Goal: Task Accomplishment & Management: Manage account settings

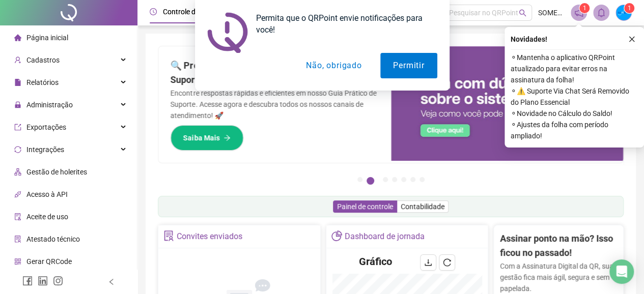
click at [629, 39] on div "Permita que o QRPoint envie notificações para você! Permitir Não, obrigado" at bounding box center [322, 45] width 644 height 91
click at [629, 38] on div "Permita que o QRPoint envie notificações para você! Permitir Não, obrigado" at bounding box center [322, 45] width 644 height 91
click at [630, 38] on div "Permita que o QRPoint envie notificações para você! Permitir Não, obrigado" at bounding box center [322, 45] width 644 height 91
click at [396, 64] on button "Permitir" at bounding box center [408, 65] width 56 height 25
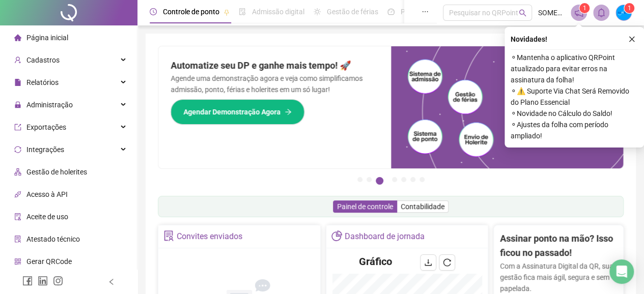
click at [63, 42] on span "Página inicial" at bounding box center [47, 38] width 42 height 8
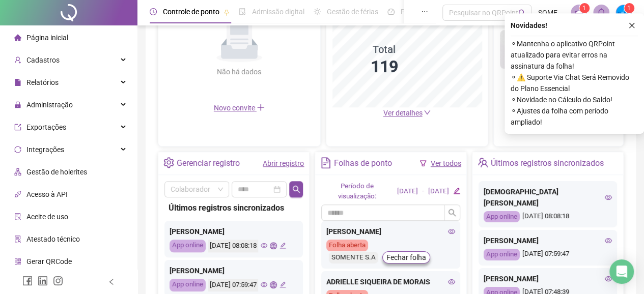
scroll to position [254, 0]
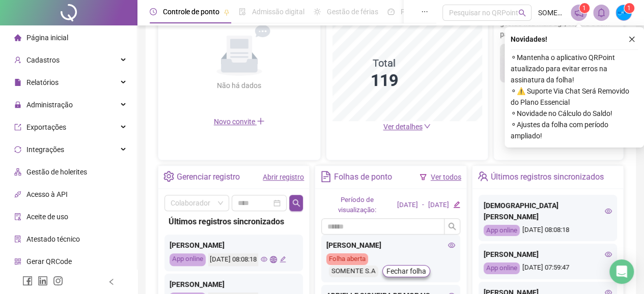
click at [399, 129] on span "Ver detalhes" at bounding box center [402, 127] width 39 height 8
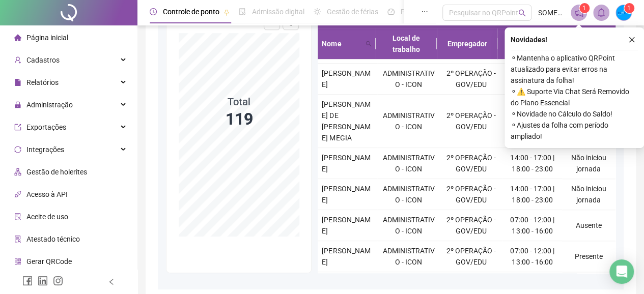
scroll to position [611, 0]
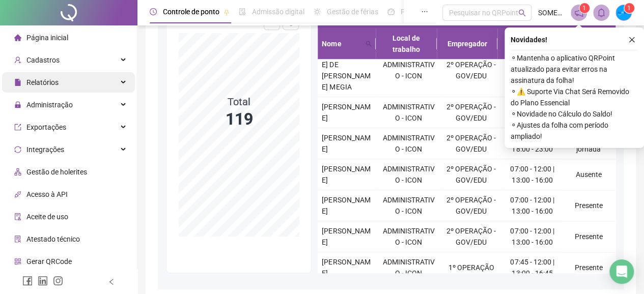
click at [45, 82] on span "Relatórios" at bounding box center [42, 82] width 32 height 8
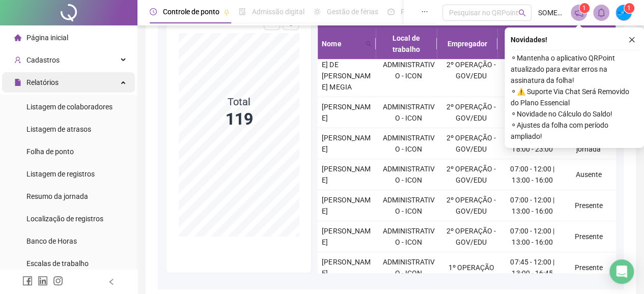
click at [109, 81] on div "Relatórios" at bounding box center [68, 82] width 133 height 20
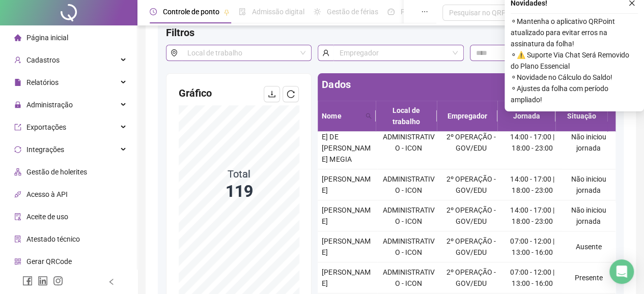
scroll to position [0, 0]
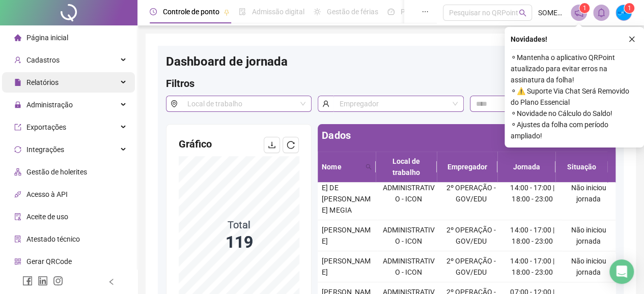
click at [47, 84] on span "Relatórios" at bounding box center [42, 82] width 32 height 8
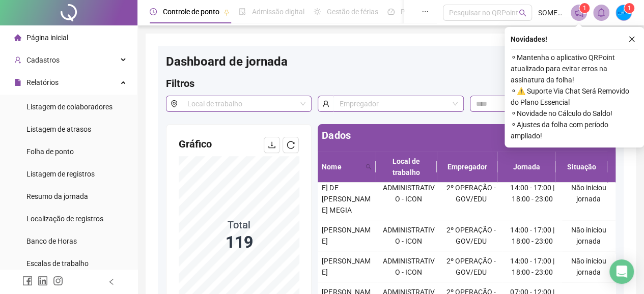
click at [206, 55] on span "Dashboard de jornada" at bounding box center [227, 61] width 122 height 14
click at [261, 14] on span "Admissão digital" at bounding box center [278, 12] width 52 height 8
click at [53, 39] on span "Página inicial" at bounding box center [47, 38] width 42 height 8
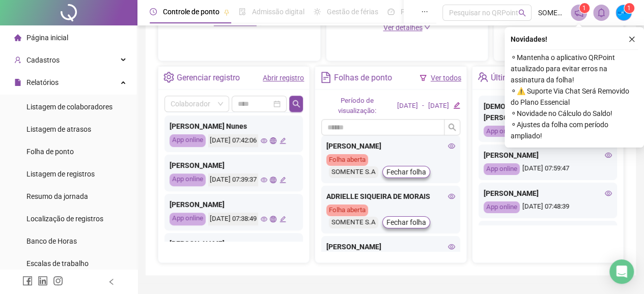
scroll to position [204, 0]
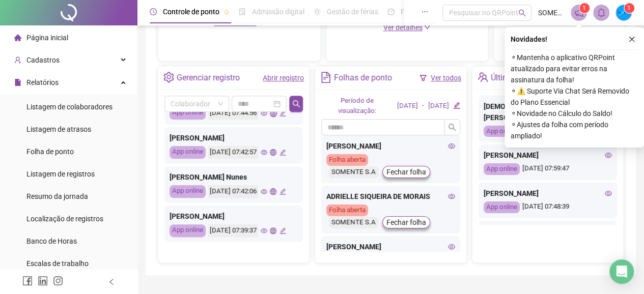
click at [261, 117] on icon "eye" at bounding box center [264, 113] width 7 height 7
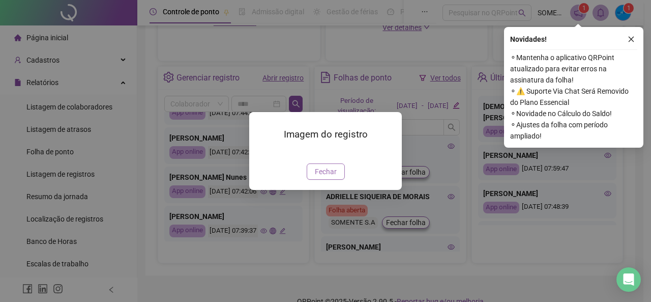
click at [331, 177] on span "Fechar" at bounding box center [326, 171] width 22 height 11
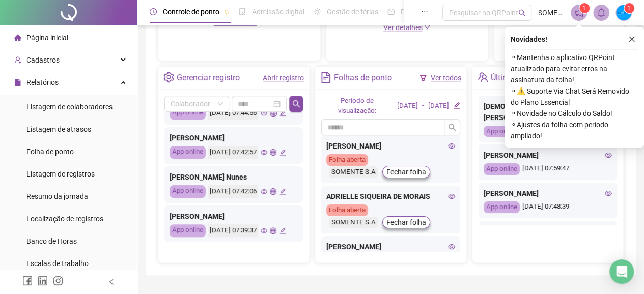
click at [270, 117] on icon "global" at bounding box center [273, 113] width 7 height 7
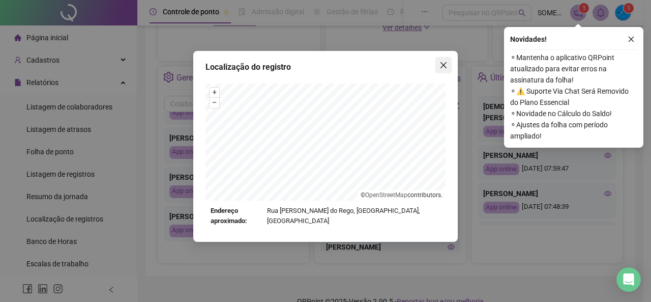
click at [444, 62] on icon "close" at bounding box center [444, 65] width 8 height 8
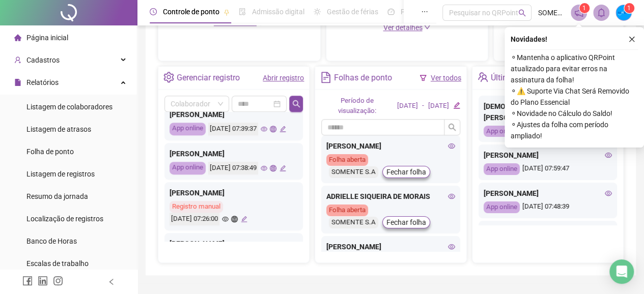
scroll to position [356, 0]
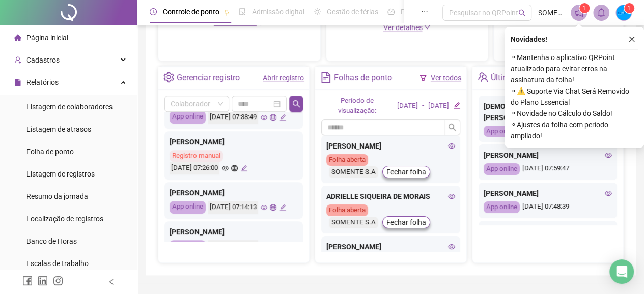
click at [261, 81] on icon "eye" at bounding box center [264, 78] width 7 height 7
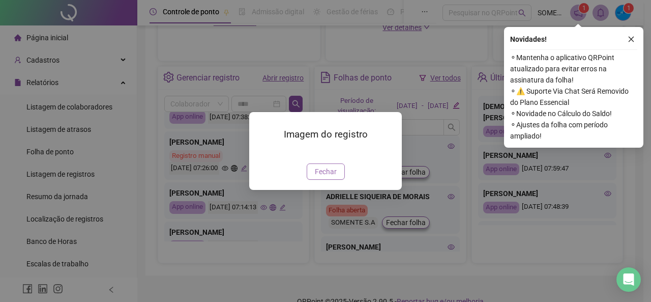
click at [316, 177] on span "Fechar" at bounding box center [326, 171] width 22 height 11
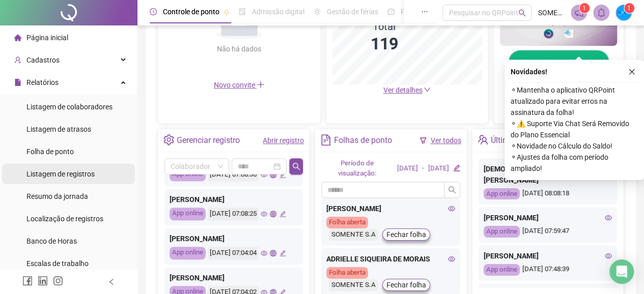
scroll to position [276, 0]
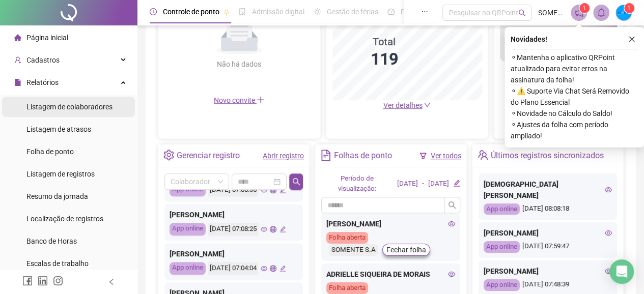
click at [65, 116] on div "Listagem de colaboradores" at bounding box center [69, 107] width 86 height 20
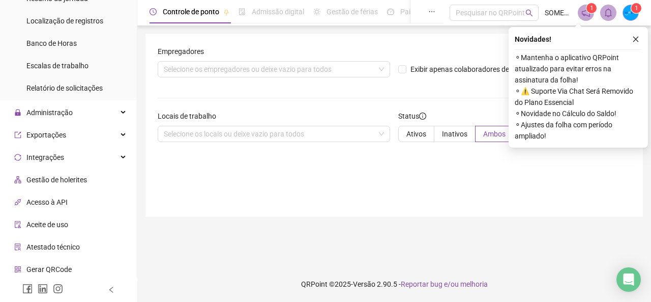
scroll to position [204, 0]
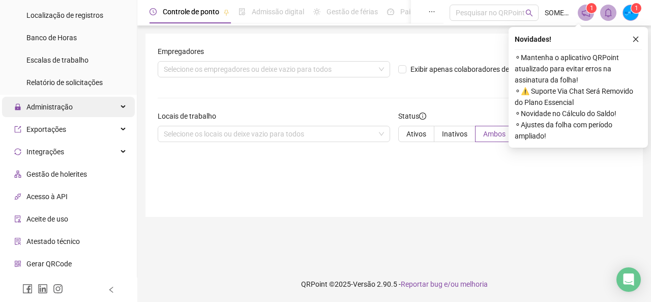
click at [52, 105] on span "Administração" at bounding box center [49, 107] width 46 height 8
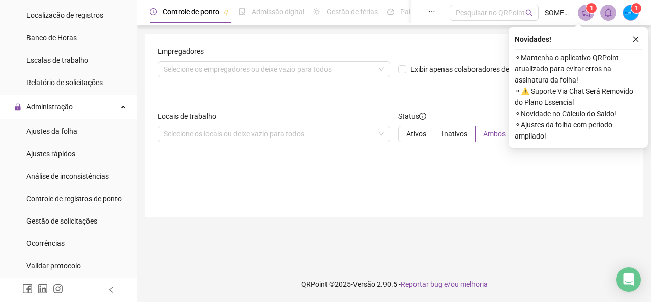
click at [161, 242] on main "Empregadores Selecione os empregadores ou deixe vazio para todos Exibir apenas …" at bounding box center [395, 146] width 498 height 224
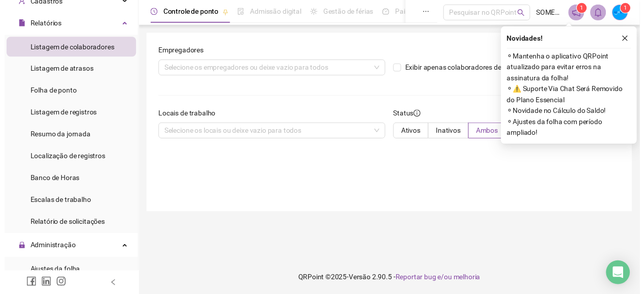
scroll to position [0, 0]
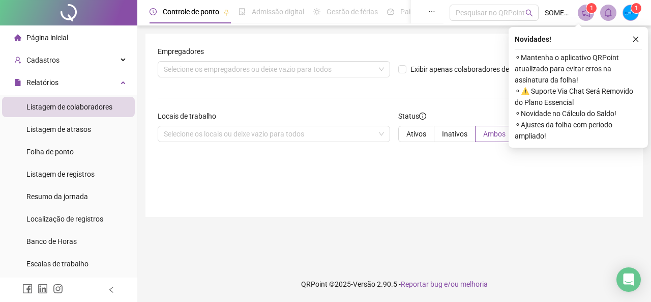
click at [54, 43] on div "Página inicial" at bounding box center [41, 37] width 54 height 20
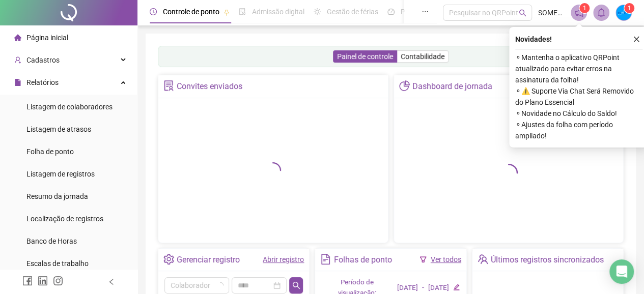
click at [165, 14] on span "Controle de ponto" at bounding box center [191, 12] width 56 height 8
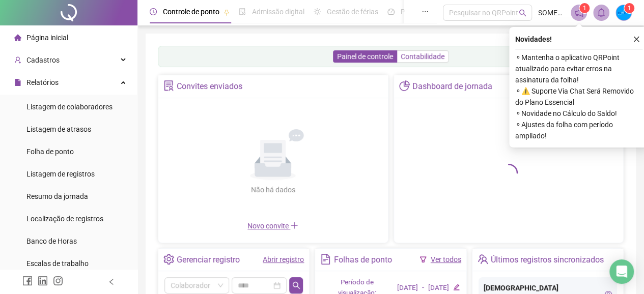
click at [412, 53] on span "Contabilidade" at bounding box center [423, 56] width 44 height 8
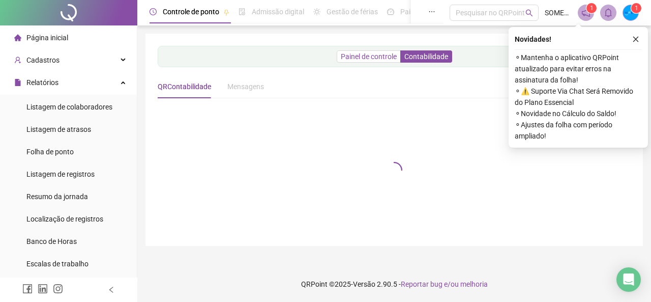
click at [371, 54] on div "Painel de controle Contabilidade QRContabilidade Mensagens" at bounding box center [394, 140] width 473 height 188
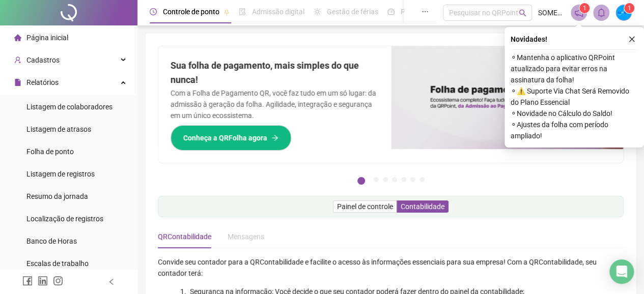
click at [68, 44] on li "Página inicial" at bounding box center [68, 37] width 133 height 20
click at [68, 38] on li "Página inicial" at bounding box center [68, 37] width 133 height 20
click at [47, 28] on div "Página inicial" at bounding box center [41, 37] width 54 height 20
click at [575, 13] on icon "notification" at bounding box center [579, 13] width 8 height 8
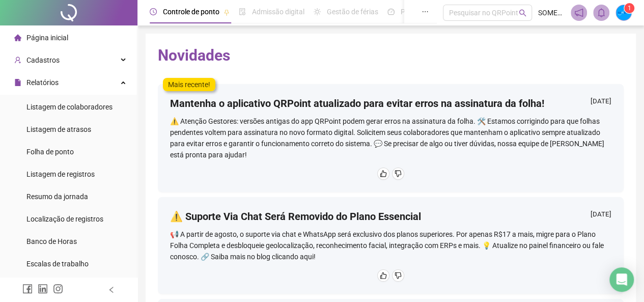
click at [620, 12] on img at bounding box center [623, 12] width 15 height 15
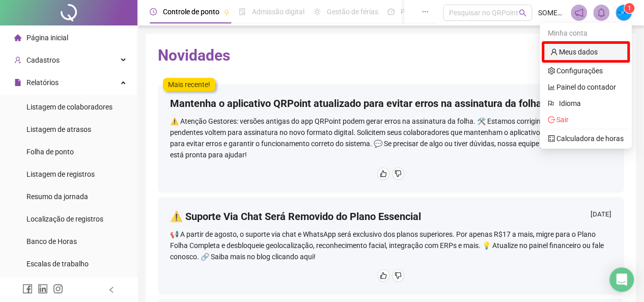
click at [570, 53] on link "Meus dados" at bounding box center [573, 52] width 47 height 8
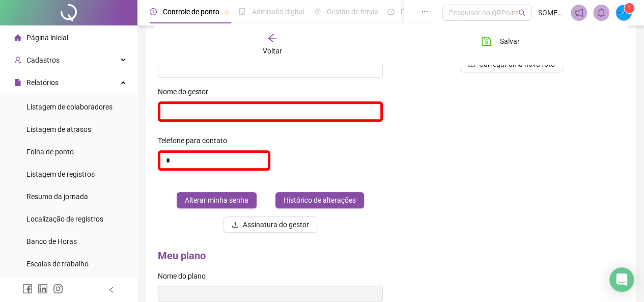
click at [66, 34] on span "Página inicial" at bounding box center [47, 38] width 42 height 8
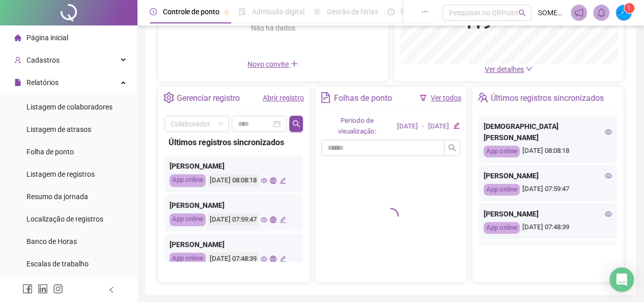
scroll to position [146, 0]
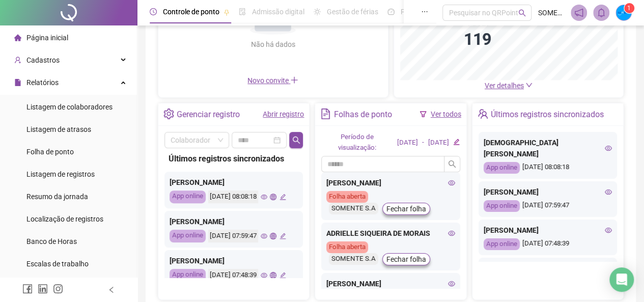
click at [271, 113] on link "Abrir registro" at bounding box center [283, 114] width 41 height 8
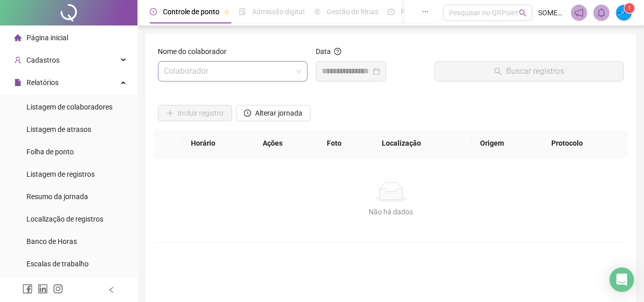
click at [274, 73] on input "search" at bounding box center [228, 71] width 128 height 19
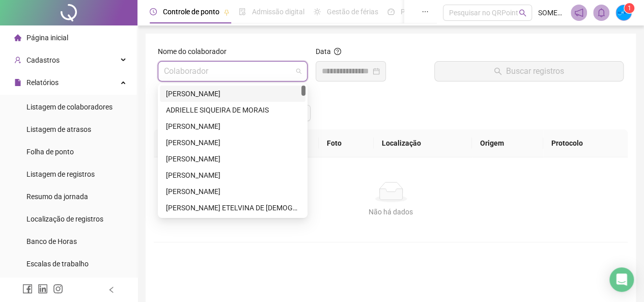
click at [368, 93] on div "Incluir registro Alterar jornada" at bounding box center [391, 110] width 470 height 40
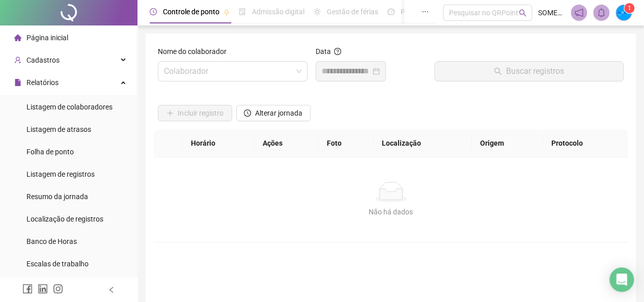
click at [66, 37] on span "Página inicial" at bounding box center [47, 38] width 42 height 8
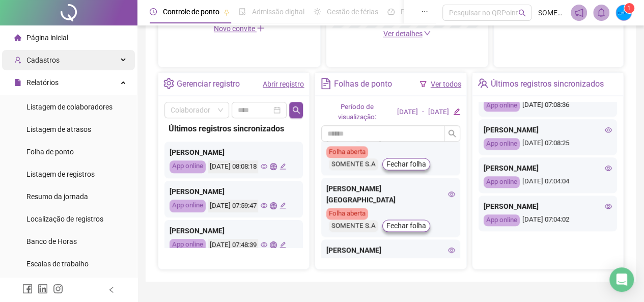
click at [51, 65] on span "Cadastros" at bounding box center [36, 60] width 45 height 20
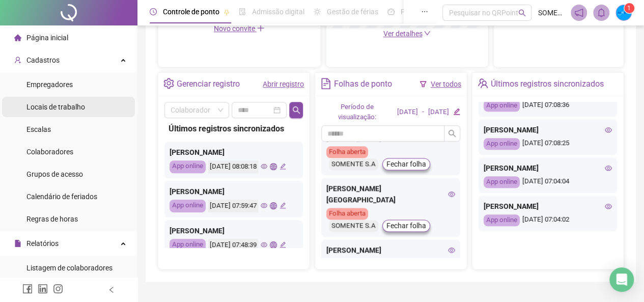
click at [65, 105] on span "Locais de trabalho" at bounding box center [55, 107] width 59 height 8
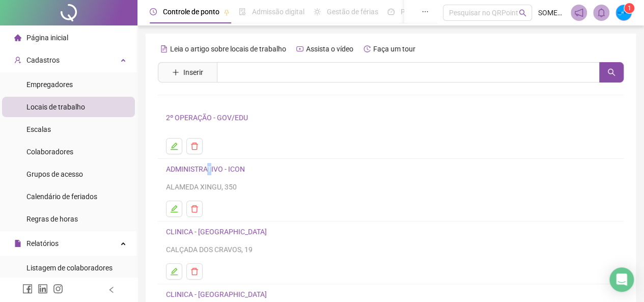
click at [211, 166] on link "ADMINISTRATIVO - ICON" at bounding box center [205, 169] width 79 height 8
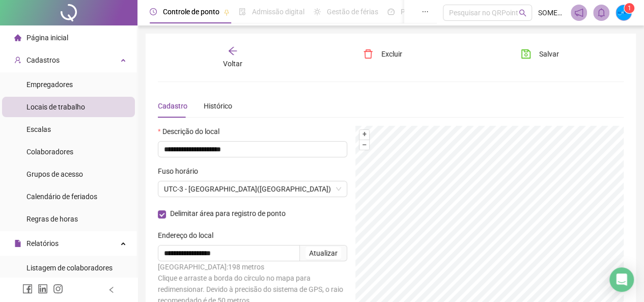
click at [228, 56] on div "Voltar" at bounding box center [232, 57] width 71 height 23
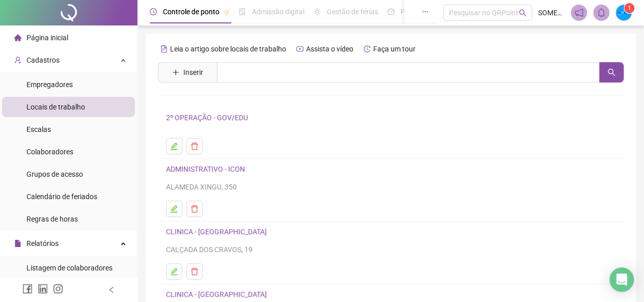
click at [225, 119] on link "2º OPERAÇÃO - GOV/EDU" at bounding box center [207, 118] width 82 height 8
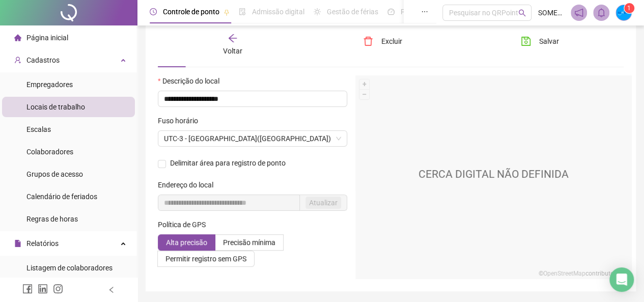
scroll to position [82, 0]
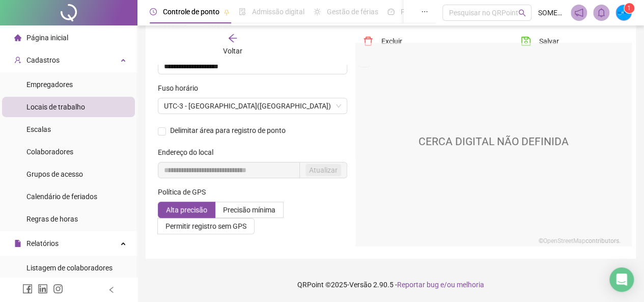
click at [222, 40] on div "Voltar" at bounding box center [232, 44] width 71 height 23
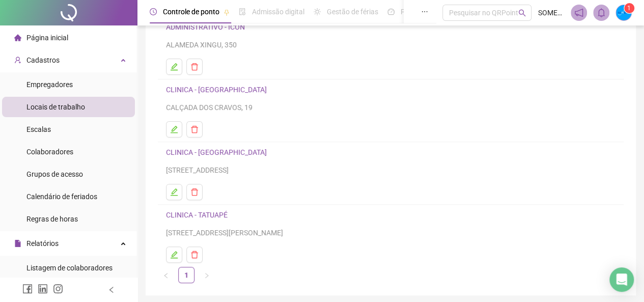
scroll to position [25, 0]
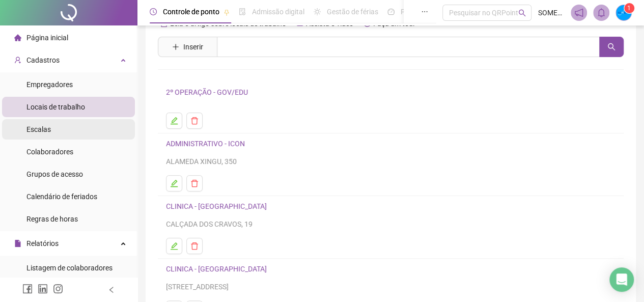
click at [66, 130] on li "Escalas" at bounding box center [68, 129] width 133 height 20
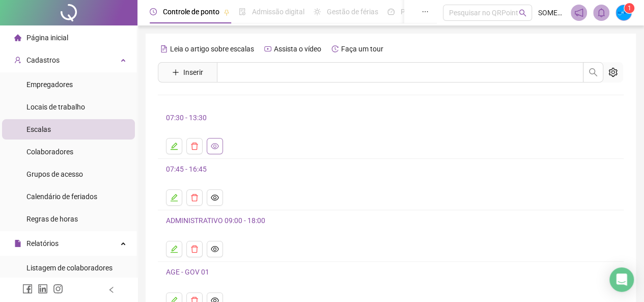
click at [220, 145] on button "button" at bounding box center [215, 146] width 16 height 16
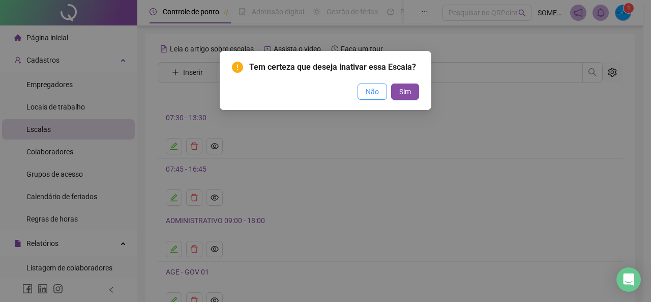
click at [366, 92] on span "Não" at bounding box center [372, 91] width 13 height 11
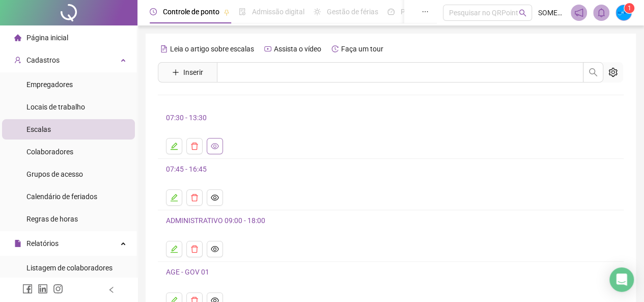
click at [217, 149] on icon "eye" at bounding box center [215, 146] width 8 height 8
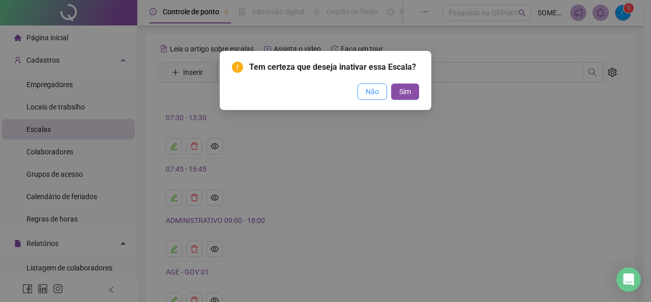
click at [360, 93] on button "Não" at bounding box center [373, 91] width 30 height 16
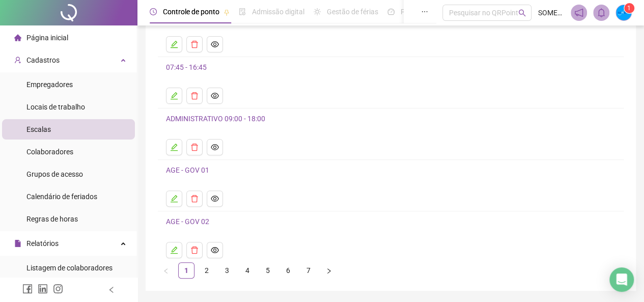
scroll to position [133, 0]
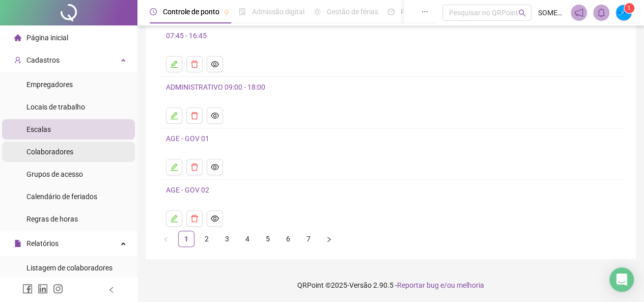
click at [82, 159] on li "Colaboradores" at bounding box center [68, 151] width 133 height 20
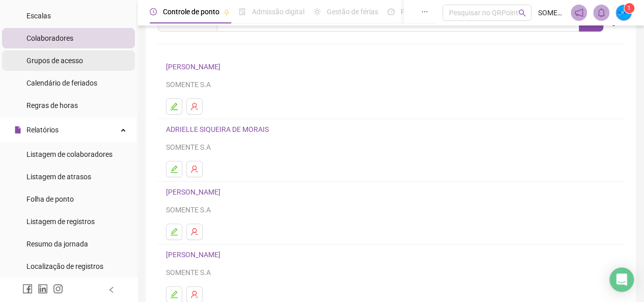
scroll to position [153, 0]
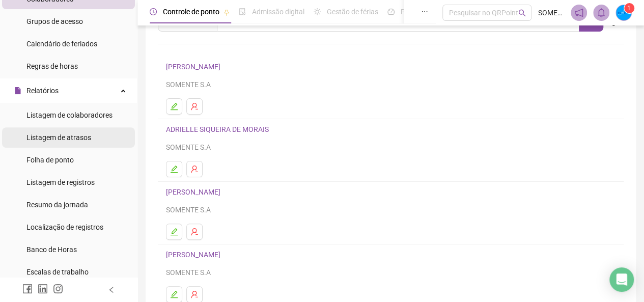
click at [70, 138] on span "Listagem de atrasos" at bounding box center [58, 137] width 65 height 8
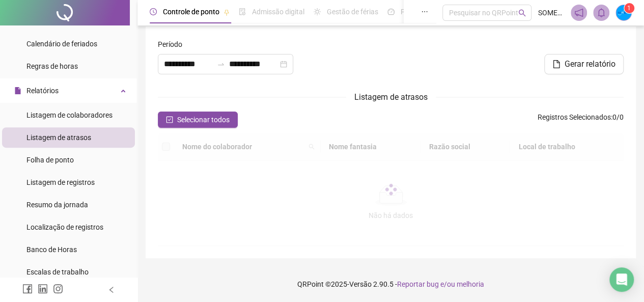
type input "**********"
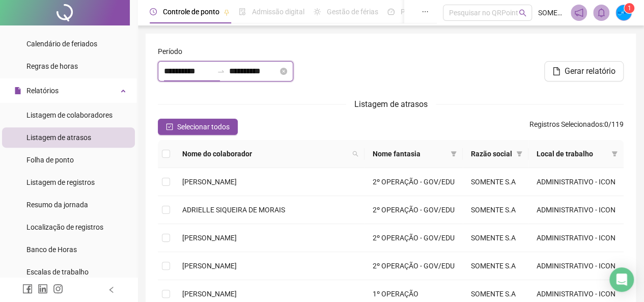
click at [177, 69] on input "**********" at bounding box center [188, 71] width 49 height 12
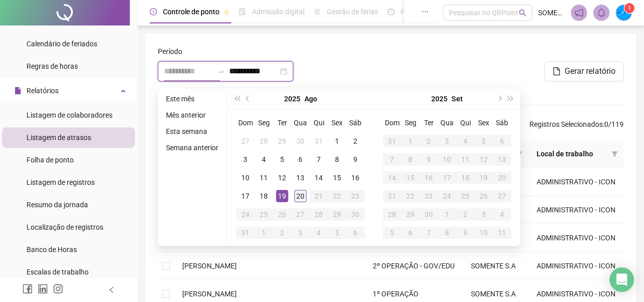
type input "**********"
click at [296, 193] on div "20" at bounding box center [300, 196] width 12 height 12
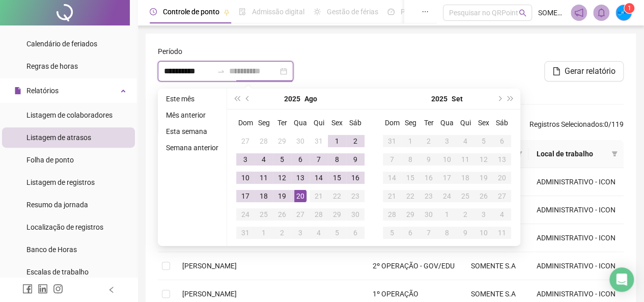
type input "**********"
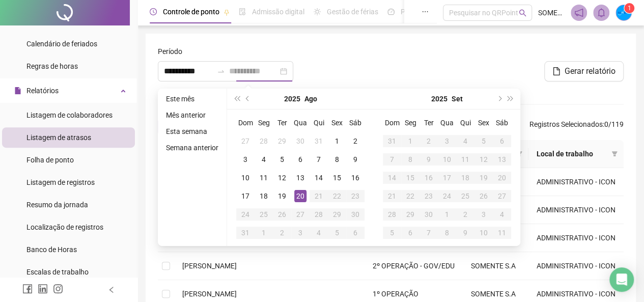
click at [301, 196] on div "20" at bounding box center [300, 196] width 12 height 12
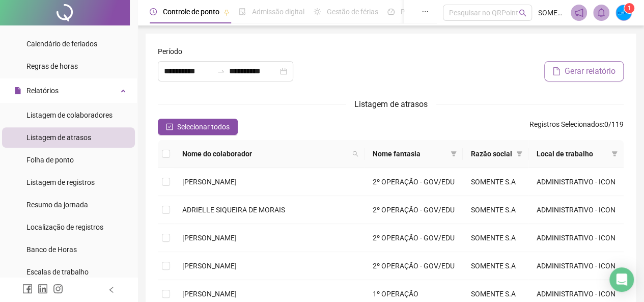
click at [561, 74] on button "Gerar relatório" at bounding box center [583, 71] width 79 height 20
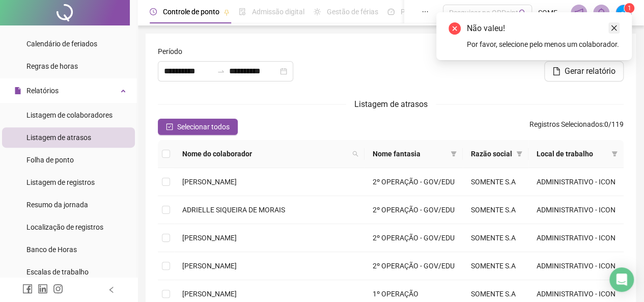
click at [613, 31] on icon "close" at bounding box center [613, 27] width 7 height 7
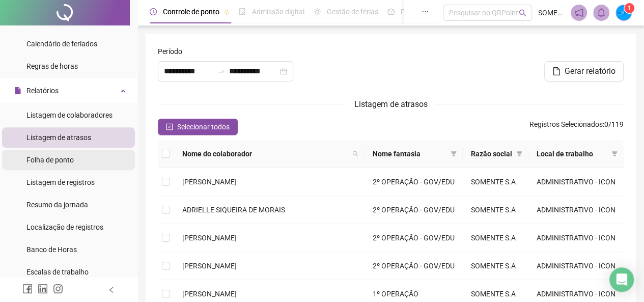
click at [73, 164] on div "Folha de ponto" at bounding box center [49, 160] width 47 height 20
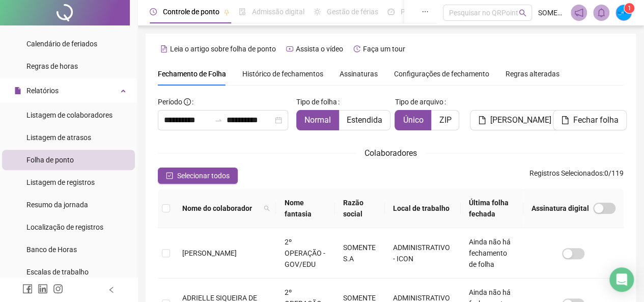
click at [258, 75] on span "Histórico de fechamentos" at bounding box center [282, 74] width 81 height 8
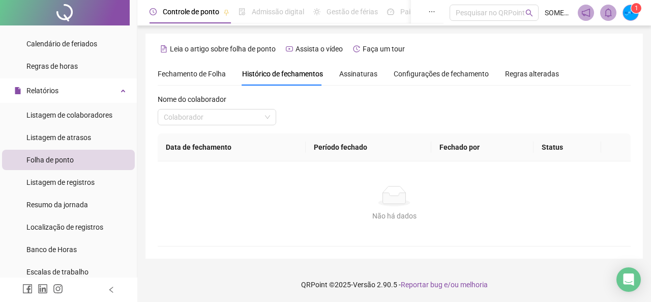
click at [343, 71] on span "Assinaturas" at bounding box center [358, 73] width 38 height 7
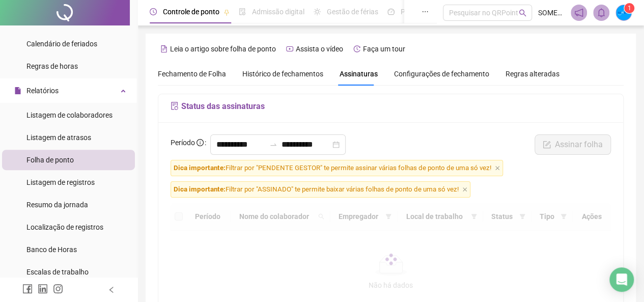
click at [394, 76] on span "Configurações de fechamento" at bounding box center [441, 73] width 95 height 7
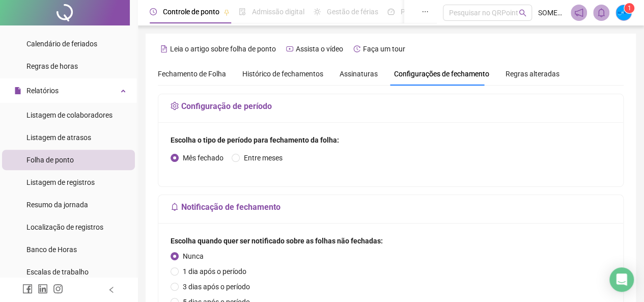
click at [526, 77] on span "Regras alteradas" at bounding box center [532, 73] width 54 height 7
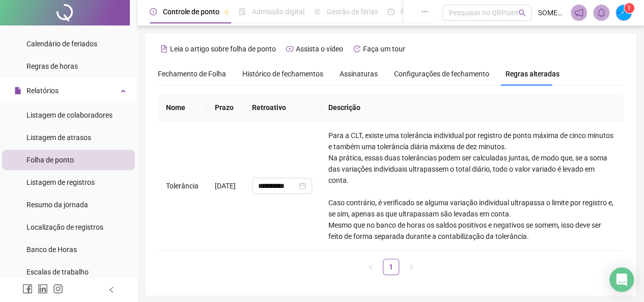
scroll to position [37, 0]
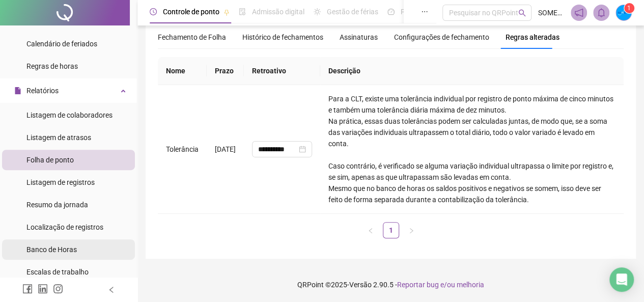
click at [83, 245] on li "Banco de Horas" at bounding box center [68, 249] width 133 height 20
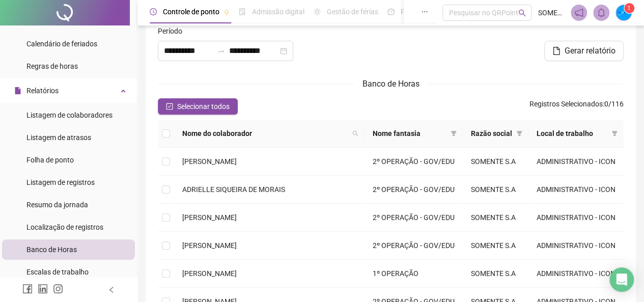
type input "**********"
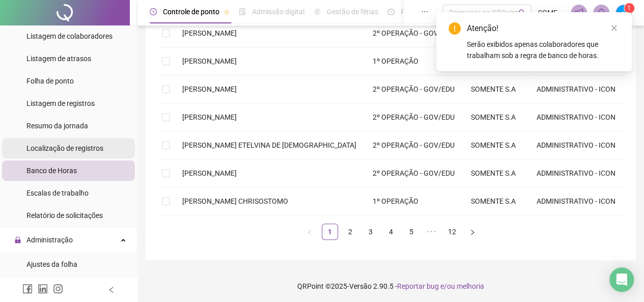
scroll to position [254, 0]
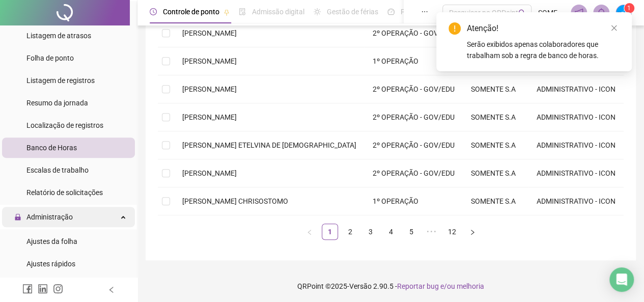
click at [57, 213] on span "Administração" at bounding box center [49, 217] width 46 height 8
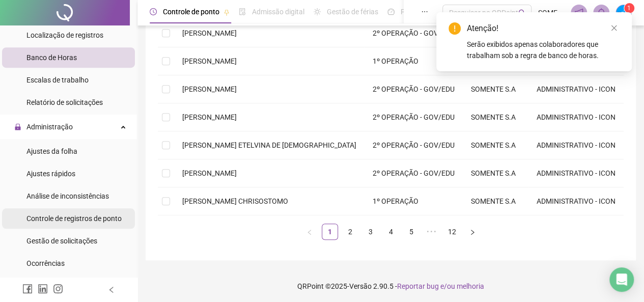
scroll to position [356, 0]
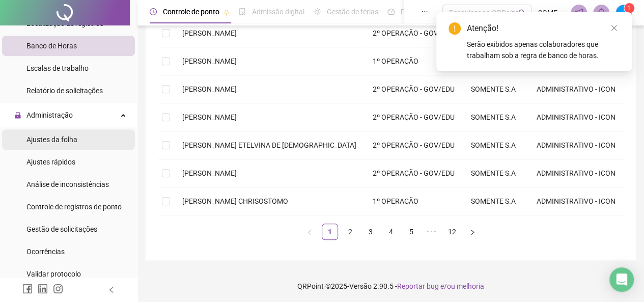
click at [67, 142] on span "Ajustes da folha" at bounding box center [51, 139] width 51 height 8
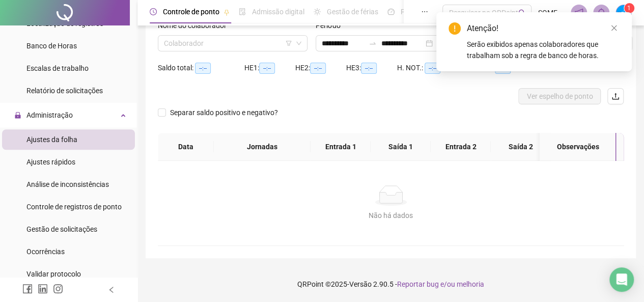
scroll to position [81, 0]
type input "**********"
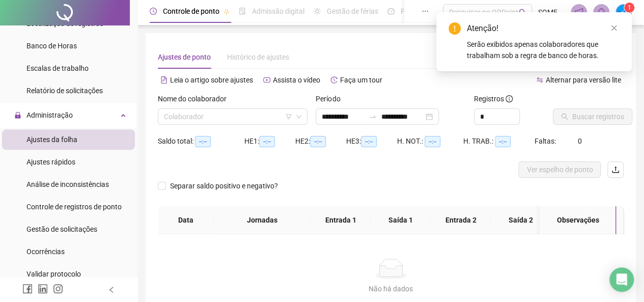
scroll to position [0, 0]
click at [249, 118] on input "search" at bounding box center [228, 116] width 128 height 15
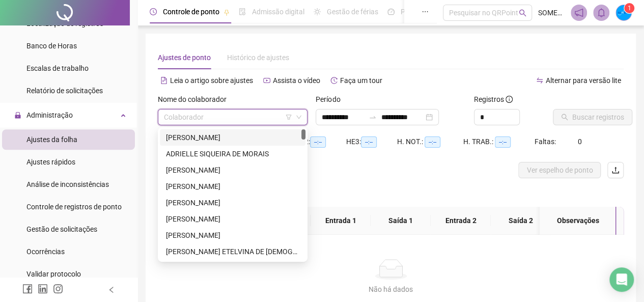
click at [435, 93] on div "Alternar para versão lite" at bounding box center [507, 85] width 233 height 16
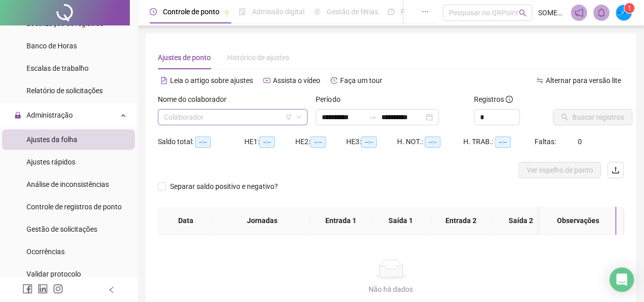
click at [296, 118] on icon "down" at bounding box center [299, 117] width 6 height 6
click at [299, 118] on icon "down" at bounding box center [298, 118] width 5 height 4
click at [290, 118] on icon "filter" at bounding box center [289, 117] width 6 height 5
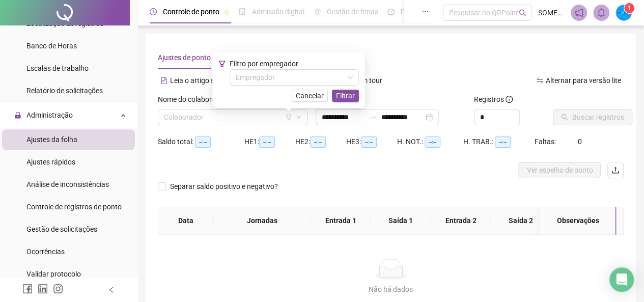
click at [372, 59] on div "Ajustes de ponto Histórico de ajustes" at bounding box center [391, 57] width 466 height 23
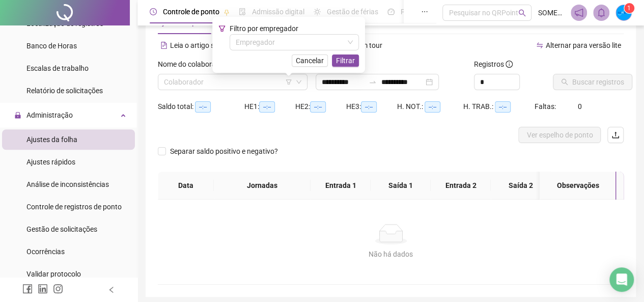
scroll to position [51, 0]
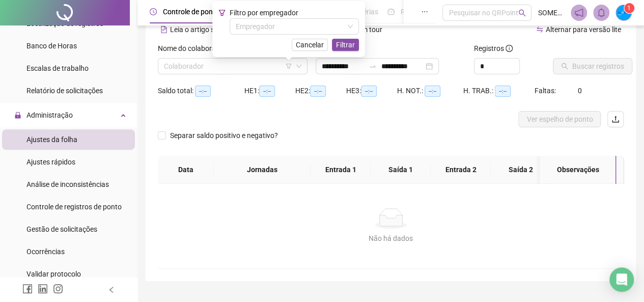
click at [358, 138] on div "Separar saldo positivo e negativo?" at bounding box center [391, 141] width 466 height 29
click at [439, 67] on div "**********" at bounding box center [377, 66] width 123 height 16
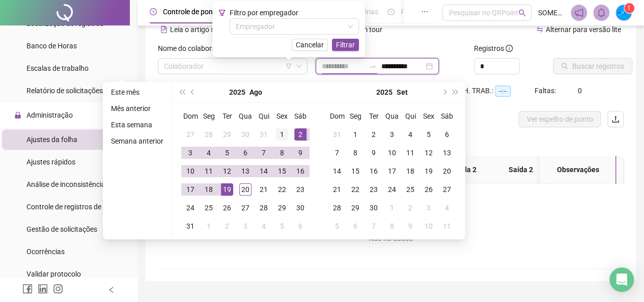
type input "**********"
click at [205, 70] on input "search" at bounding box center [228, 66] width 128 height 15
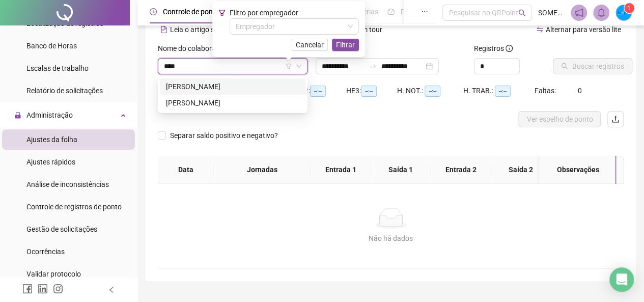
type input "*****"
click at [208, 85] on div "[PERSON_NAME]" at bounding box center [232, 86] width 133 height 11
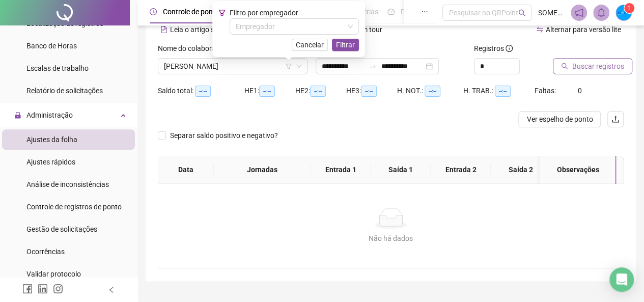
click at [572, 66] on span "Buscar registros" at bounding box center [598, 66] width 52 height 11
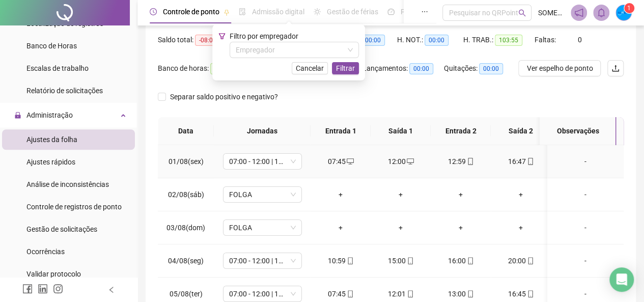
scroll to position [0, 0]
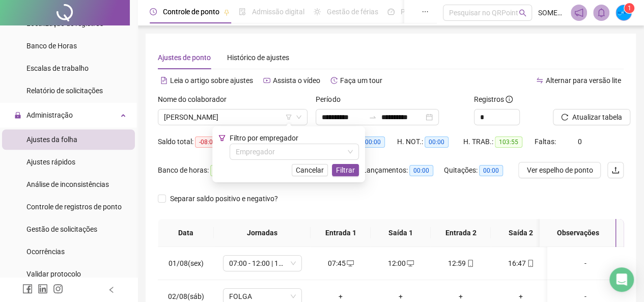
click at [474, 66] on div "Ajustes de ponto Histórico de ajustes" at bounding box center [391, 57] width 466 height 23
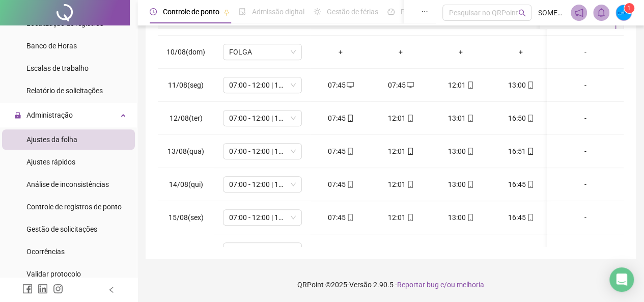
scroll to position [416, 0]
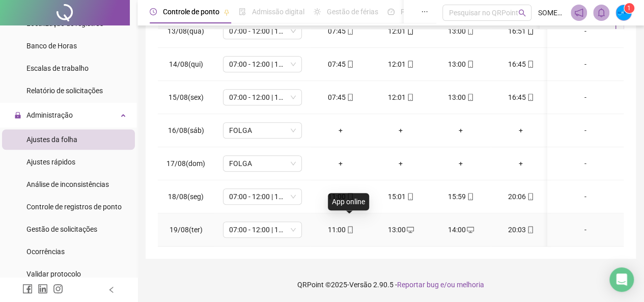
click at [348, 226] on icon "mobile" at bounding box center [350, 229] width 5 height 7
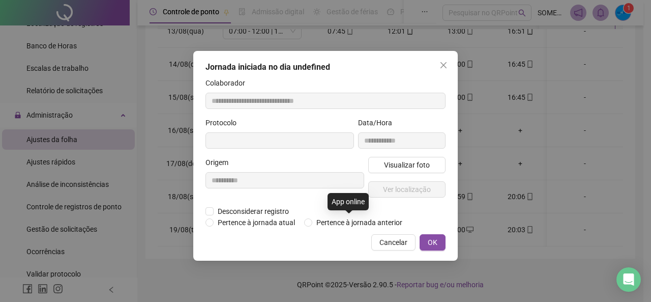
type input "**********"
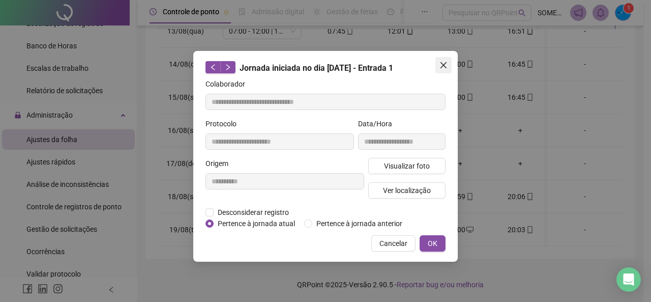
click at [445, 67] on icon "close" at bounding box center [444, 65] width 8 height 8
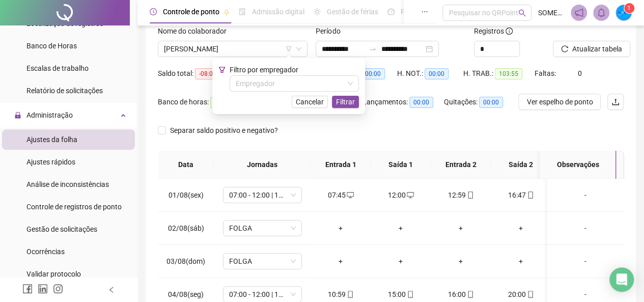
scroll to position [65, 0]
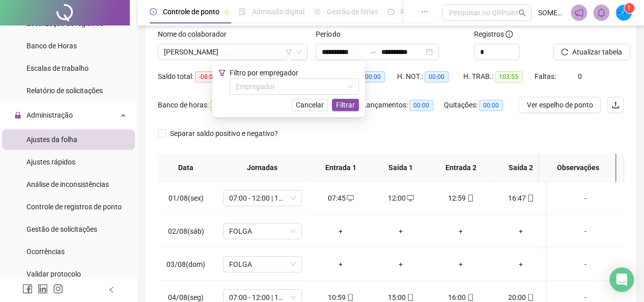
click at [320, 138] on div "Separar saldo positivo e negativo?" at bounding box center [391, 139] width 466 height 29
click at [439, 54] on div "**********" at bounding box center [377, 52] width 123 height 16
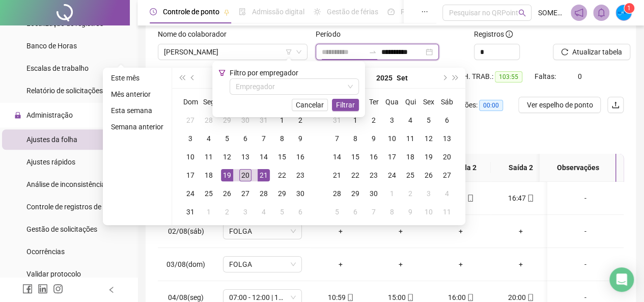
type input "**********"
click at [245, 176] on div "20" at bounding box center [245, 175] width 12 height 12
type input "**********"
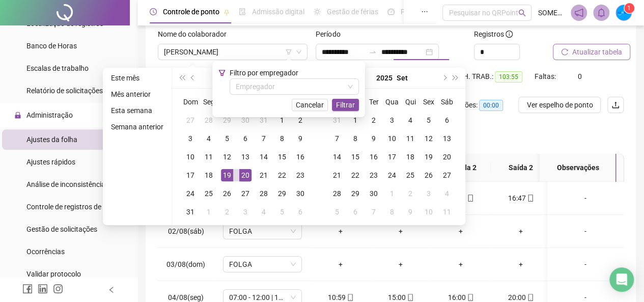
click at [567, 56] on button "Atualizar tabela" at bounding box center [591, 52] width 77 height 16
type input "**********"
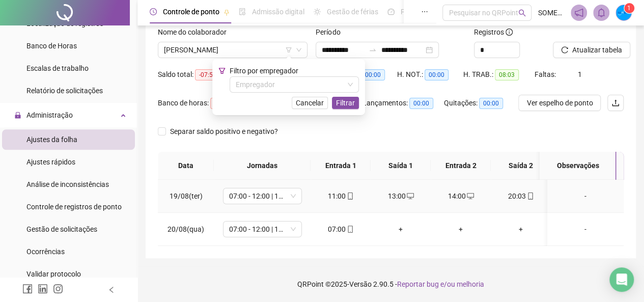
scroll to position [0, 0]
click at [349, 225] on icon "mobile" at bounding box center [350, 228] width 7 height 7
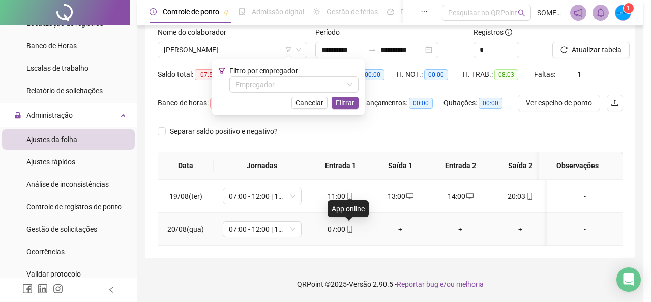
type input "**********"
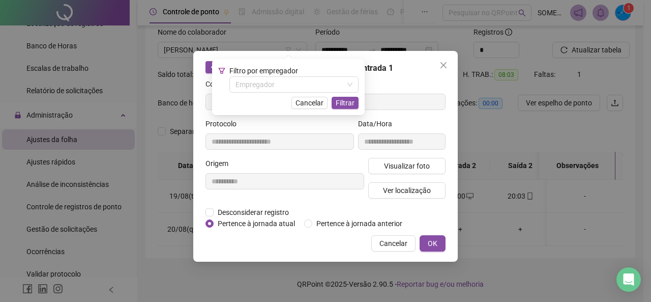
click at [423, 81] on div "Colaborador" at bounding box center [326, 85] width 240 height 15
click at [412, 190] on span "Ver localização" at bounding box center [407, 190] width 48 height 11
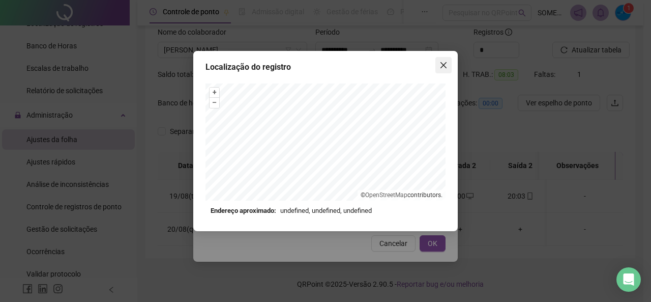
click at [441, 67] on icon "close" at bounding box center [444, 65] width 8 height 8
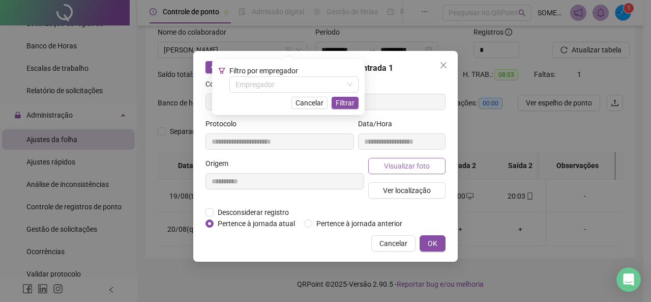
click at [403, 166] on span "Visualizar foto" at bounding box center [407, 165] width 46 height 11
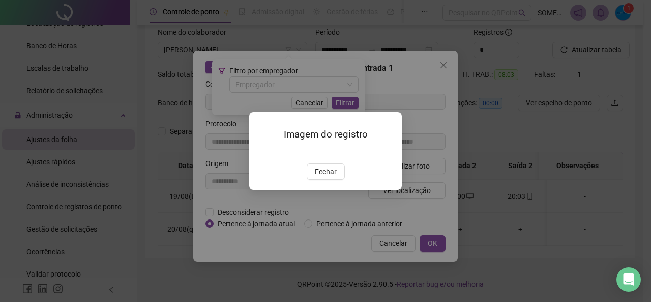
click at [327, 177] on span "Fechar" at bounding box center [326, 171] width 22 height 11
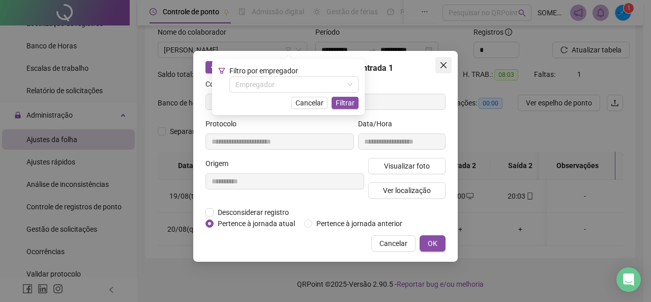
click at [442, 65] on icon "close" at bounding box center [444, 65] width 8 height 8
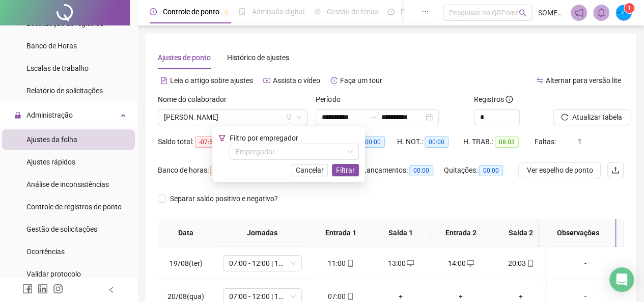
click at [366, 211] on div "Separar saldo positivo e negativo?" at bounding box center [391, 204] width 466 height 29
click at [372, 196] on div "Separar saldo positivo e negativo?" at bounding box center [391, 204] width 466 height 29
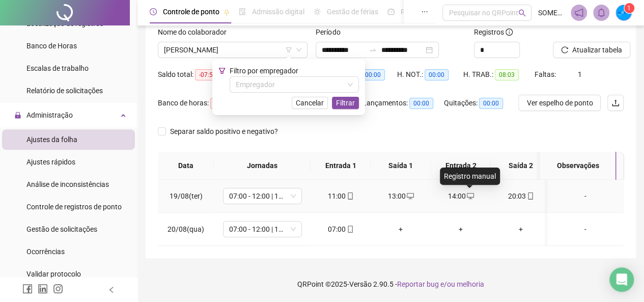
click at [468, 192] on icon "desktop" at bounding box center [470, 195] width 7 height 7
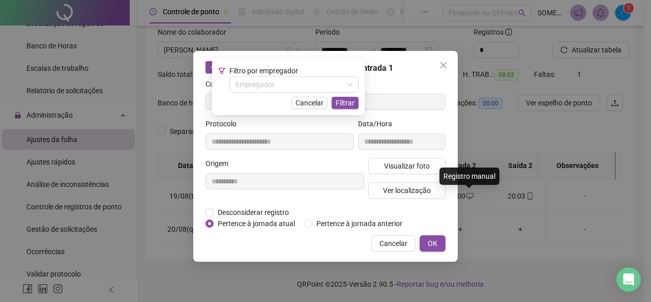
type input "**********"
click at [442, 68] on icon "close" at bounding box center [444, 65] width 6 height 6
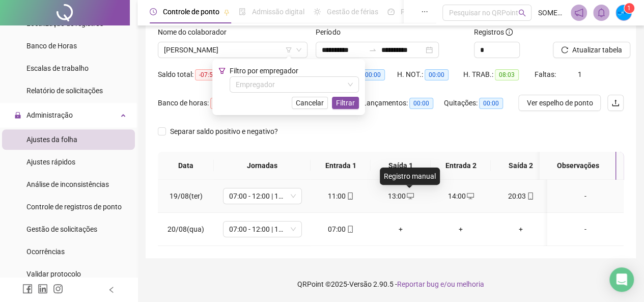
click at [408, 192] on icon "desktop" at bounding box center [410, 195] width 7 height 7
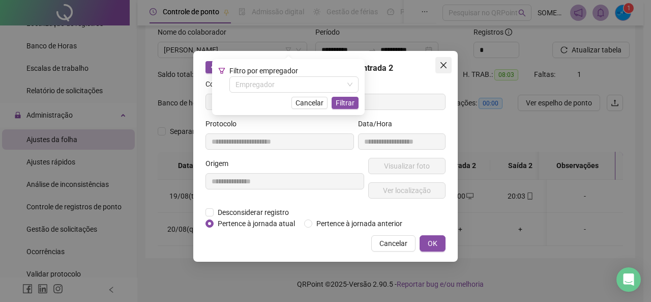
click at [444, 65] on icon "close" at bounding box center [444, 65] width 6 height 6
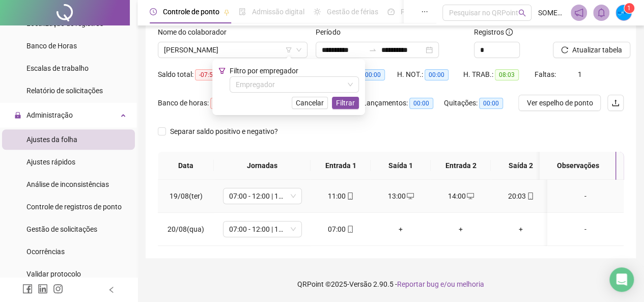
click at [472, 193] on icon "desktop" at bounding box center [470, 196] width 7 height 6
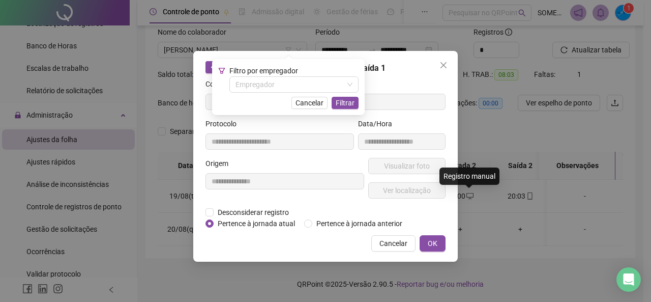
type input "**********"
click at [442, 66] on icon "close" at bounding box center [444, 65] width 8 height 8
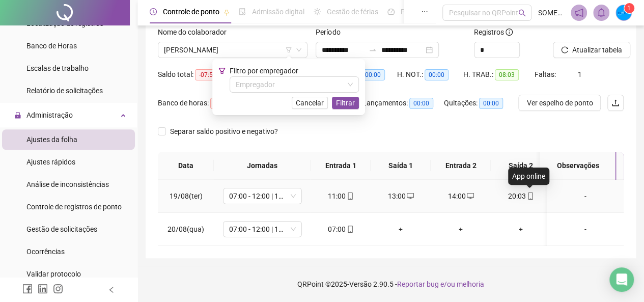
click at [528, 192] on icon "mobile" at bounding box center [530, 195] width 7 height 7
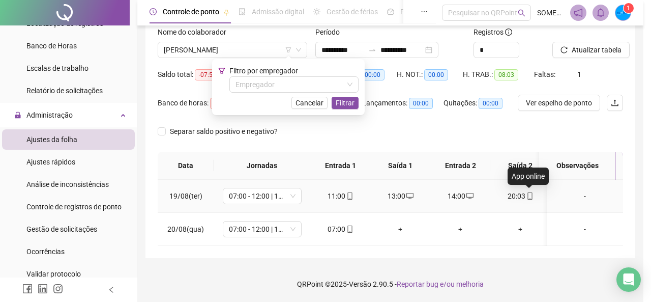
type input "**********"
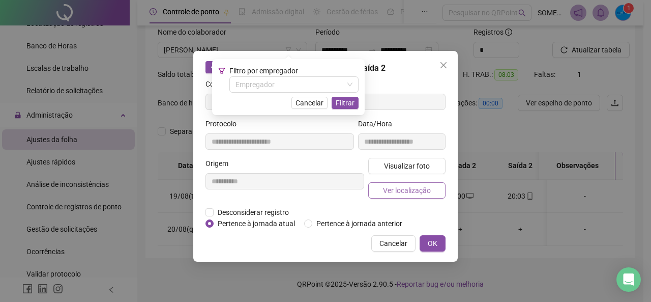
click at [413, 185] on span "Ver localização" at bounding box center [407, 190] width 48 height 11
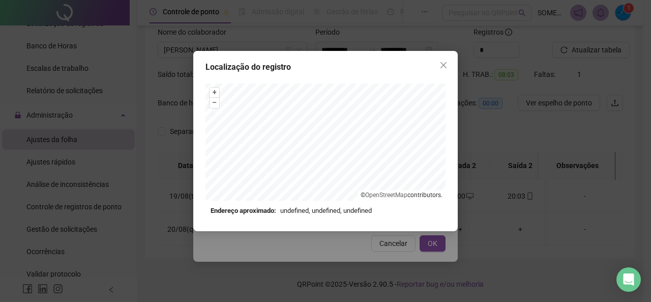
click at [445, 59] on button "Close" at bounding box center [444, 65] width 16 height 16
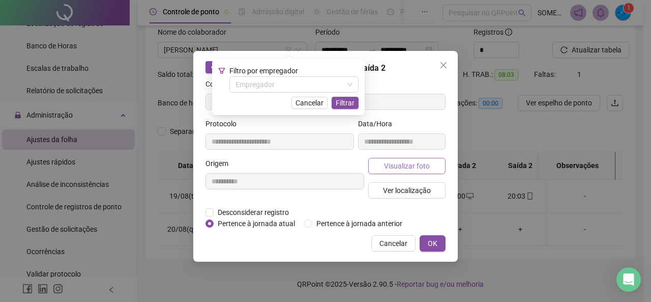
click at [402, 165] on span "Visualizar foto" at bounding box center [407, 165] width 46 height 11
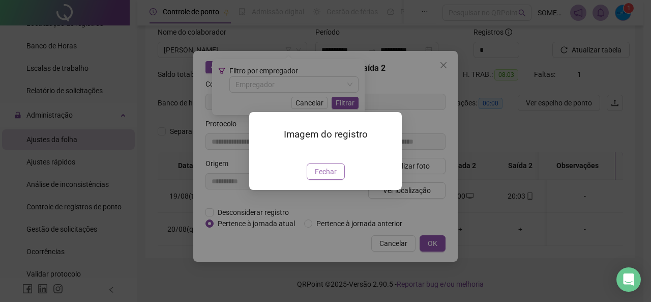
click at [318, 177] on span "Fechar" at bounding box center [326, 171] width 22 height 11
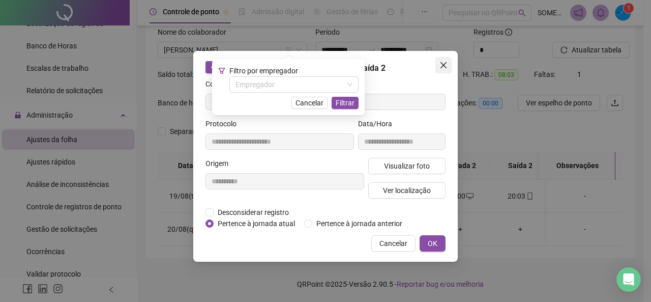
click at [441, 67] on icon "close" at bounding box center [444, 65] width 8 height 8
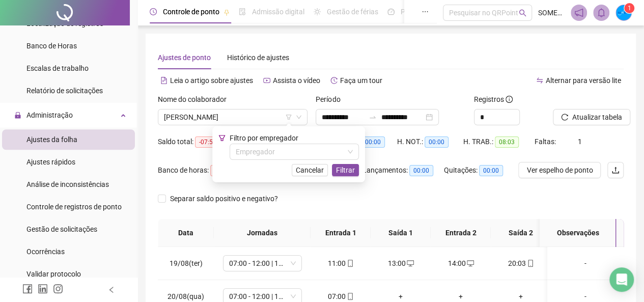
click at [417, 58] on div "Ajustes de ponto Histórico de ajustes" at bounding box center [391, 57] width 466 height 23
click at [299, 172] on span "Cancelar" at bounding box center [310, 169] width 28 height 11
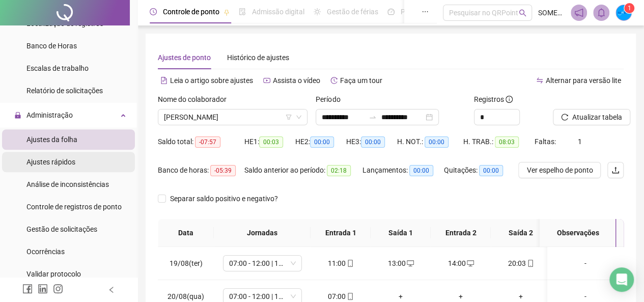
click at [78, 164] on li "Ajustes rápidos" at bounding box center [68, 162] width 133 height 20
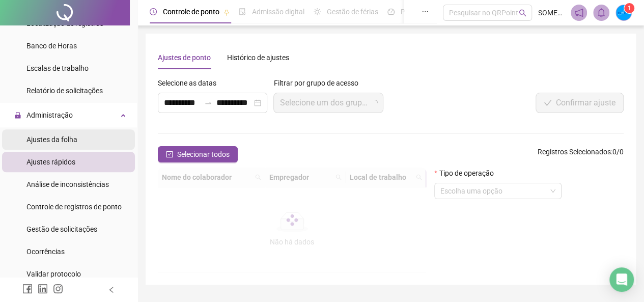
click at [92, 142] on li "Ajustes da folha" at bounding box center [68, 139] width 133 height 20
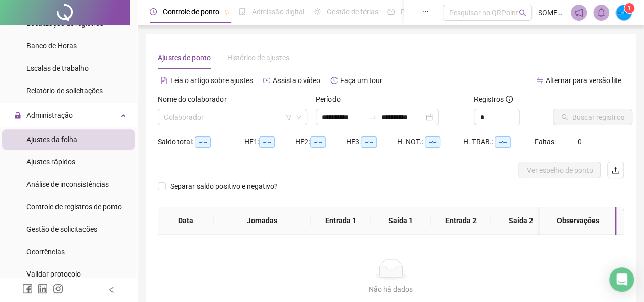
click at [200, 125] on div "Nome do colaborador Colaborador" at bounding box center [233, 114] width 158 height 40
click at [198, 121] on input "search" at bounding box center [228, 116] width 128 height 15
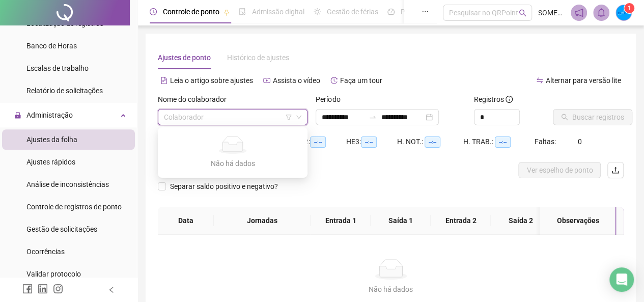
type input "*"
type input "**********"
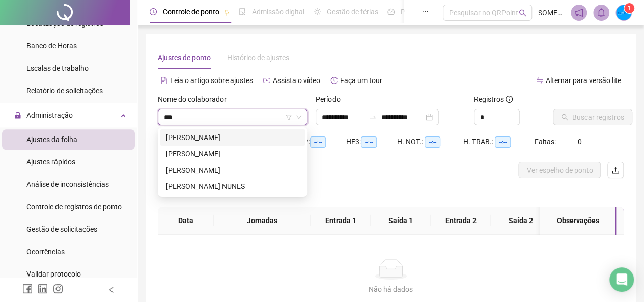
type input "****"
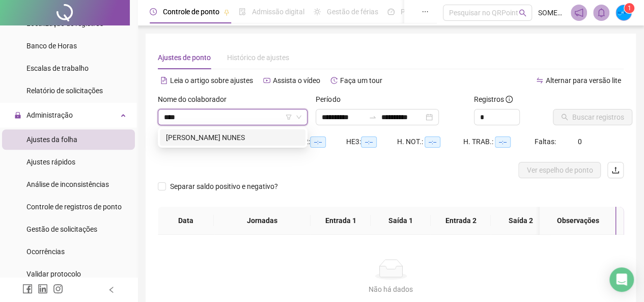
click at [256, 133] on div "[PERSON_NAME] NUNES" at bounding box center [232, 137] width 133 height 11
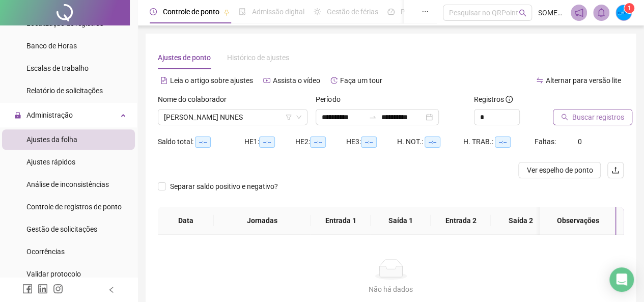
click at [565, 115] on icon "search" at bounding box center [564, 117] width 7 height 7
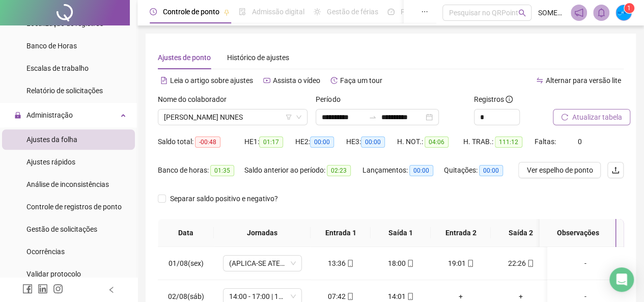
scroll to position [102, 0]
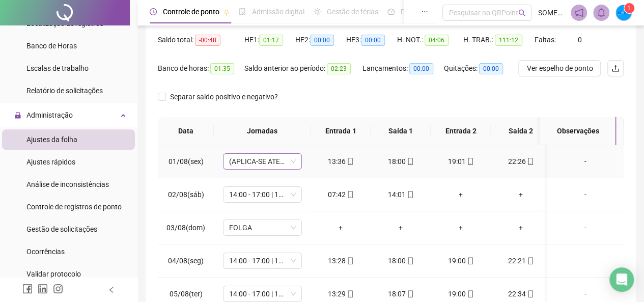
click at [293, 160] on span "(APLICA-SE ATESTADO)" at bounding box center [262, 161] width 67 height 15
click at [392, 102] on div "Separar saldo positivo e negativo?" at bounding box center [391, 103] width 466 height 29
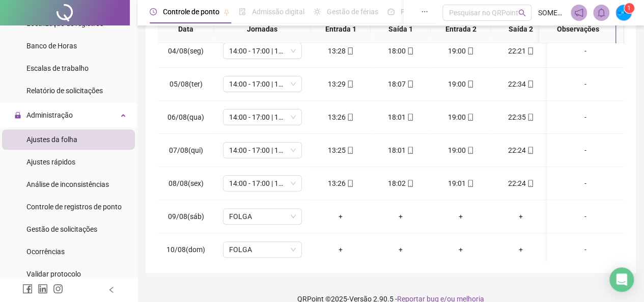
scroll to position [79, 0]
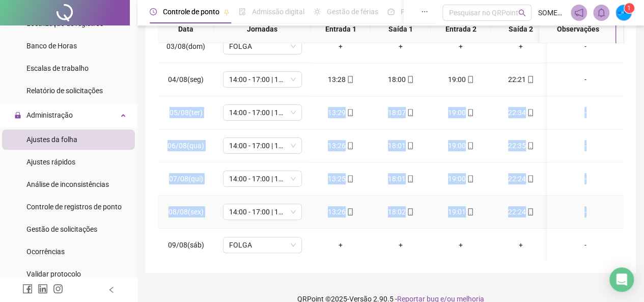
drag, startPoint x: 601, startPoint y: 90, endPoint x: 598, endPoint y: 224, distance: 133.9
click at [598, 224] on tbody "01/08(sex) (APLICA-SE ATESTADO) 13:36 18:00 19:01 22:26 [DATE](sáb) 14:00 - 17:…" at bounding box center [392, 278] width 469 height 629
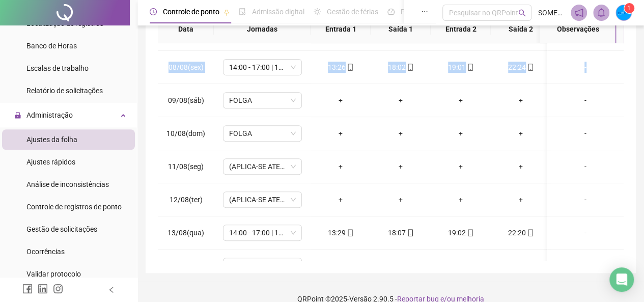
scroll to position [416, 0]
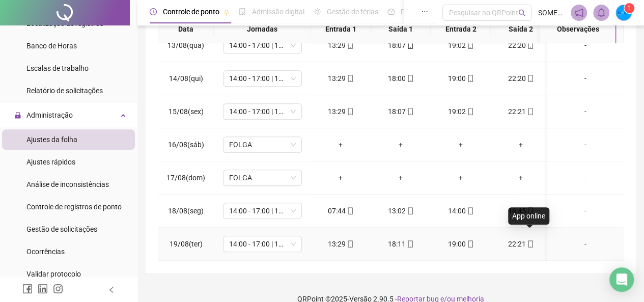
click at [530, 240] on icon "mobile" at bounding box center [530, 243] width 7 height 7
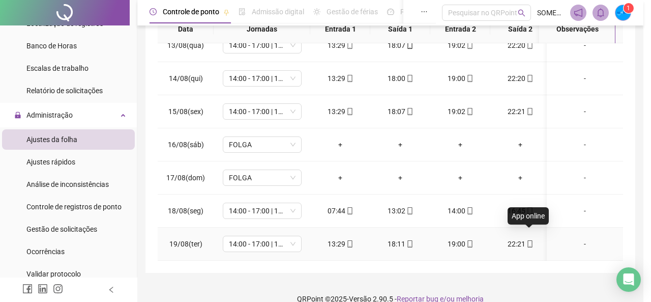
type input "**********"
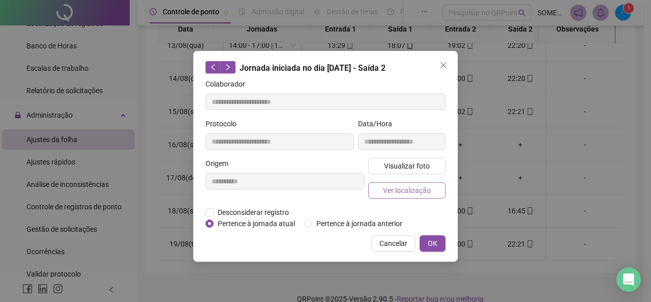
click at [406, 192] on span "Ver localização" at bounding box center [407, 190] width 48 height 11
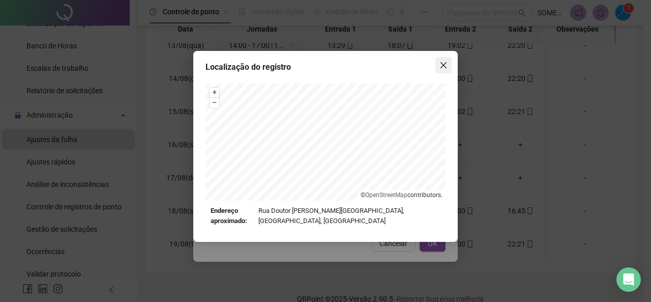
click at [444, 63] on icon "close" at bounding box center [444, 65] width 8 height 8
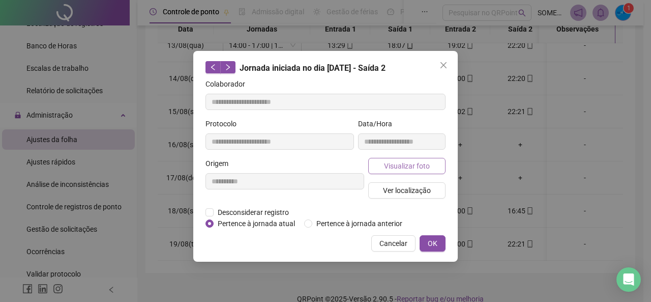
click at [420, 166] on span "Visualizar foto" at bounding box center [407, 165] width 46 height 11
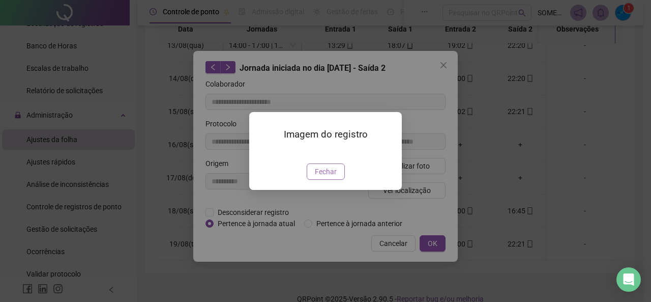
click at [328, 177] on span "Fechar" at bounding box center [326, 171] width 22 height 11
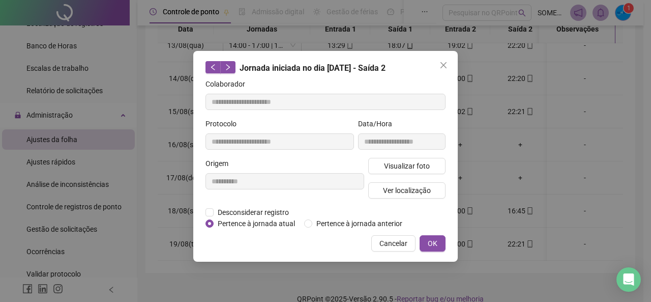
click at [442, 63] on icon "close" at bounding box center [444, 65] width 6 height 6
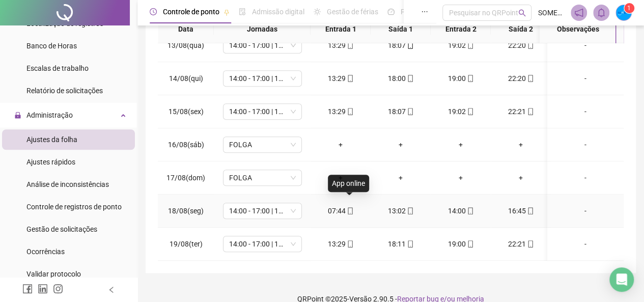
click at [350, 207] on icon "mobile" at bounding box center [350, 210] width 7 height 7
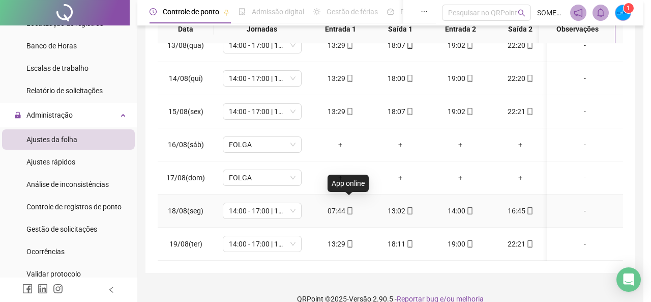
type input "**********"
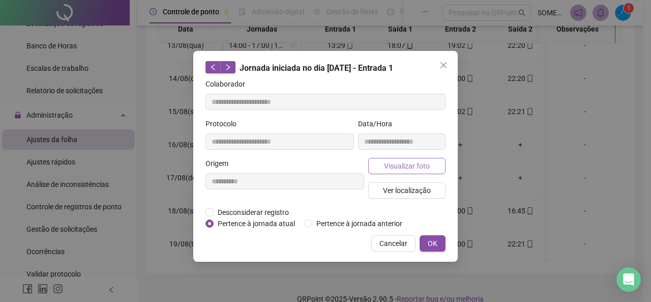
click at [403, 169] on span "Visualizar foto" at bounding box center [407, 165] width 46 height 11
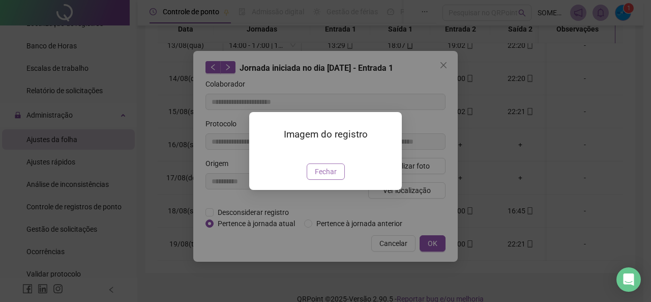
click at [331, 180] on button "Fechar" at bounding box center [326, 171] width 38 height 16
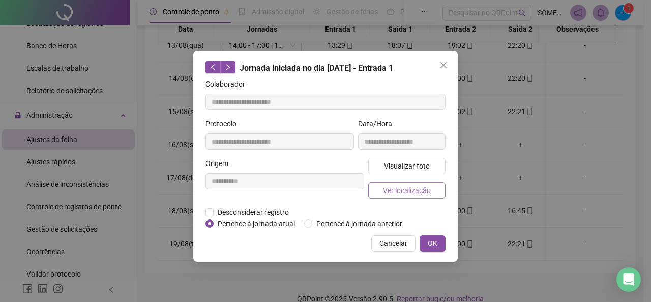
click at [410, 192] on span "Ver localização" at bounding box center [407, 190] width 48 height 11
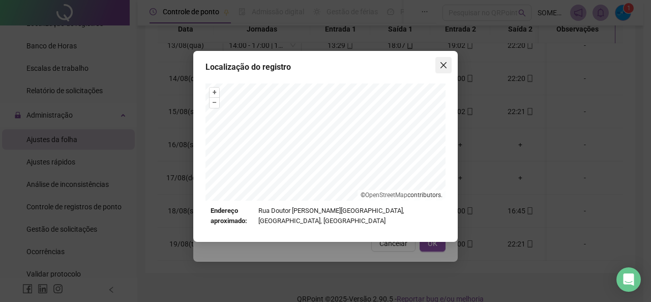
click at [438, 66] on span "Close" at bounding box center [444, 65] width 16 height 8
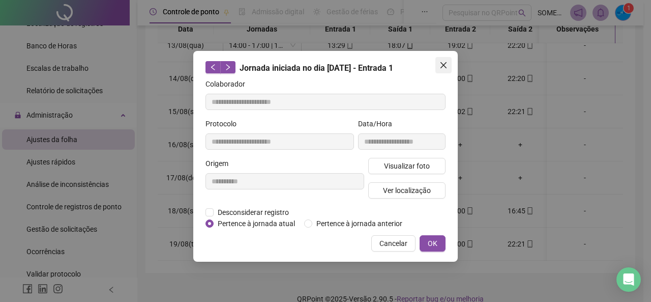
click at [442, 59] on button "Close" at bounding box center [444, 65] width 16 height 16
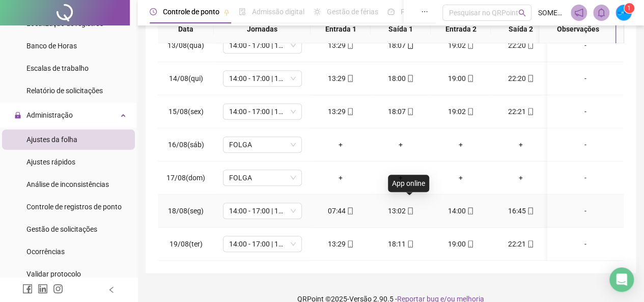
drag, startPoint x: 412, startPoint y: 205, endPoint x: 412, endPoint y: 187, distance: 18.3
click at [412, 207] on icon "mobile" at bounding box center [410, 210] width 7 height 7
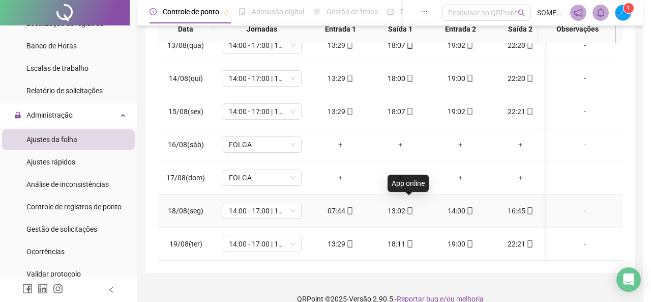
type input "**********"
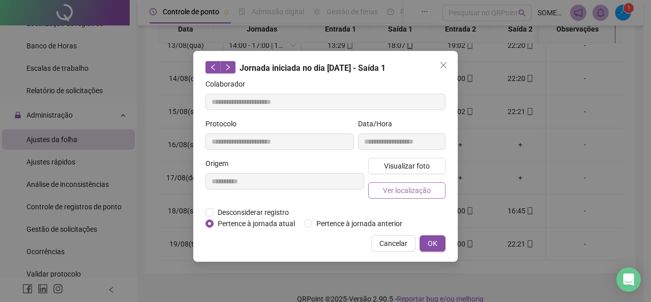
click at [399, 191] on span "Ver localização" at bounding box center [407, 190] width 48 height 11
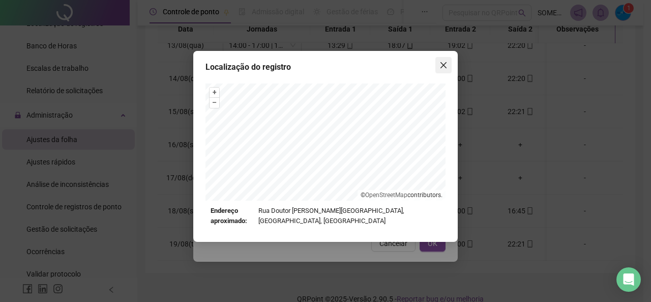
click at [444, 66] on icon "close" at bounding box center [444, 65] width 8 height 8
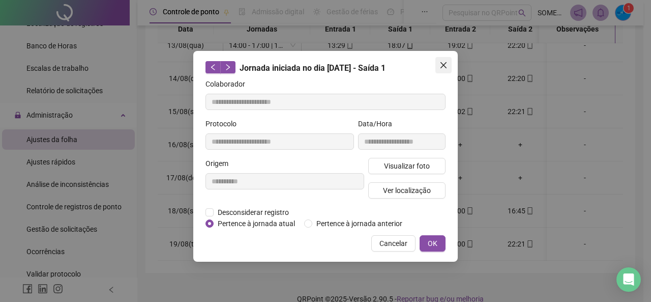
click at [446, 61] on icon "close" at bounding box center [444, 65] width 8 height 8
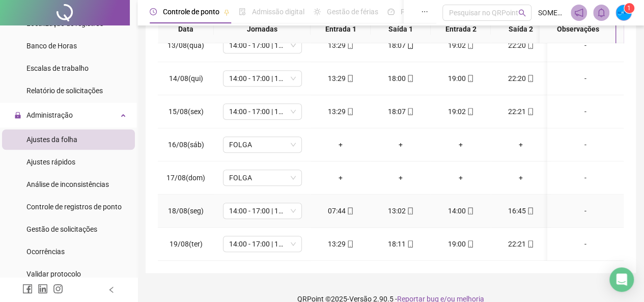
click at [471, 207] on icon "mobile" at bounding box center [470, 210] width 7 height 7
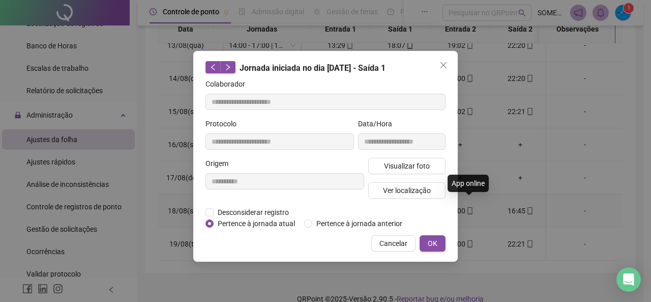
type input "**********"
click at [420, 187] on span "Ver localização" at bounding box center [407, 190] width 48 height 11
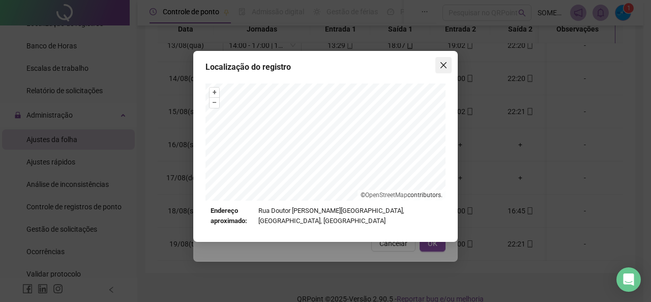
click at [442, 60] on button "Close" at bounding box center [444, 65] width 16 height 16
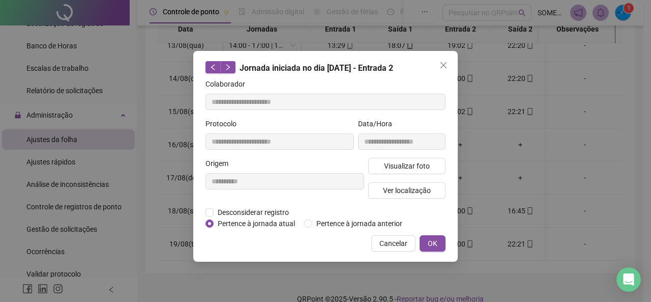
click at [525, 204] on div "**********" at bounding box center [325, 151] width 651 height 302
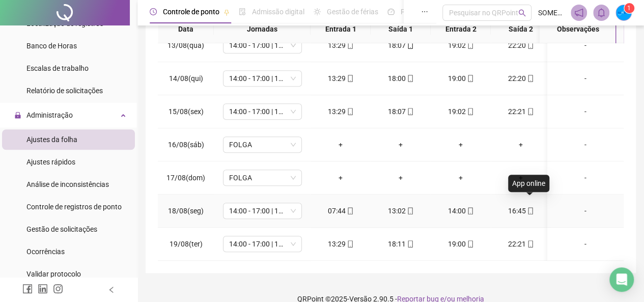
click at [531, 207] on icon "mobile" at bounding box center [530, 210] width 7 height 7
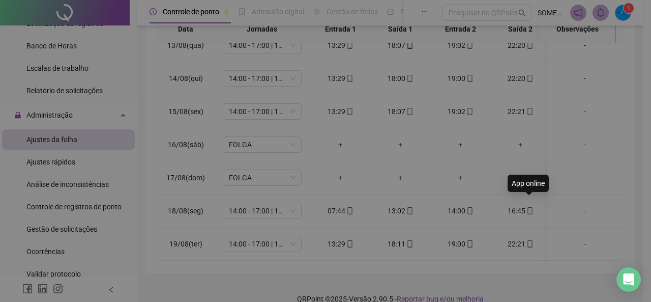
type input "**********"
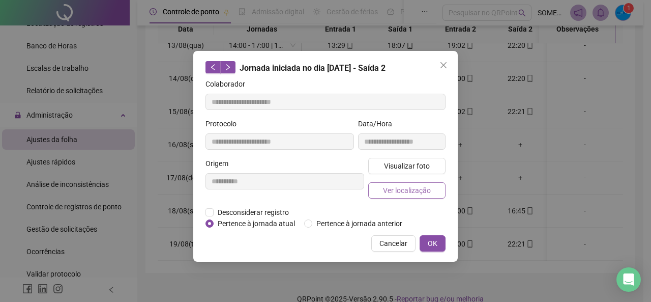
click at [410, 189] on span "Ver localização" at bounding box center [407, 190] width 48 height 11
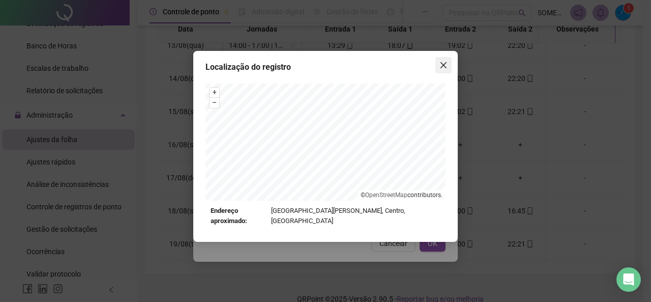
click at [440, 68] on icon "close" at bounding box center [444, 65] width 8 height 8
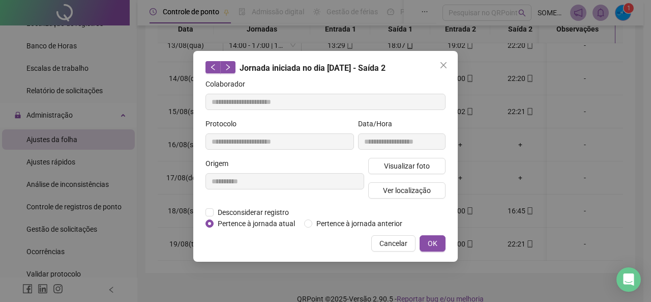
click at [446, 64] on icon "close" at bounding box center [444, 65] width 8 height 8
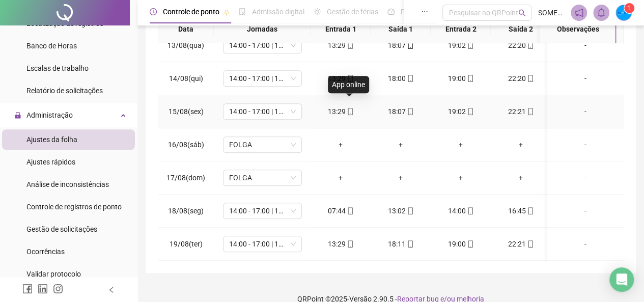
click at [348, 108] on icon "mobile" at bounding box center [350, 111] width 5 height 7
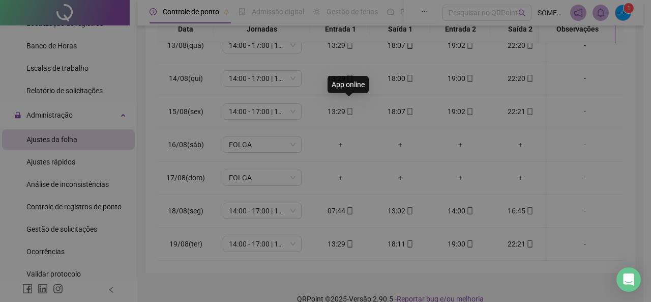
type input "**********"
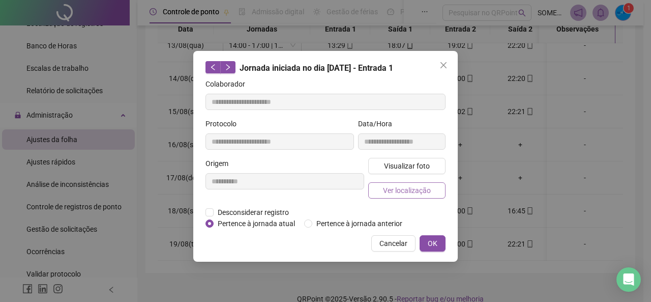
click at [406, 187] on span "Ver localização" at bounding box center [407, 190] width 48 height 11
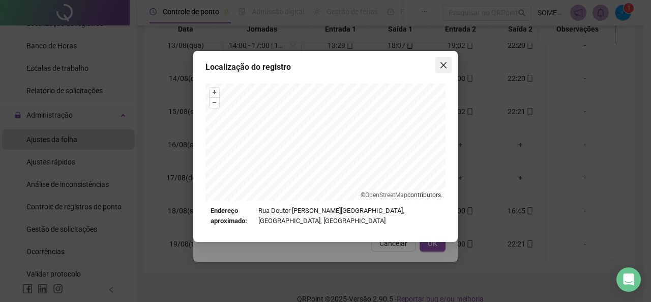
click at [442, 70] on button "Close" at bounding box center [444, 65] width 16 height 16
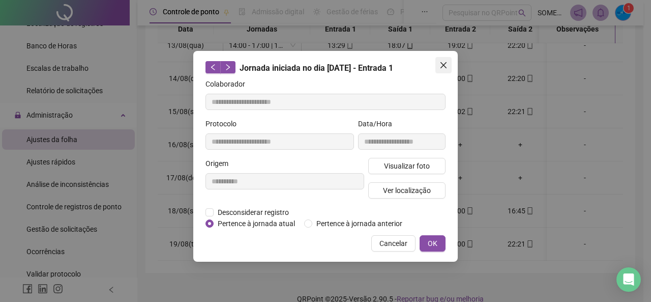
click at [446, 65] on icon "close" at bounding box center [444, 65] width 8 height 8
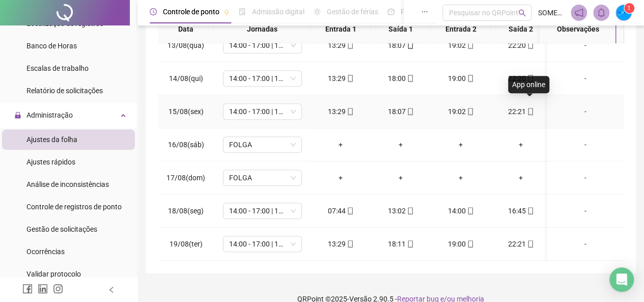
click at [528, 108] on icon "mobile" at bounding box center [530, 111] width 5 height 7
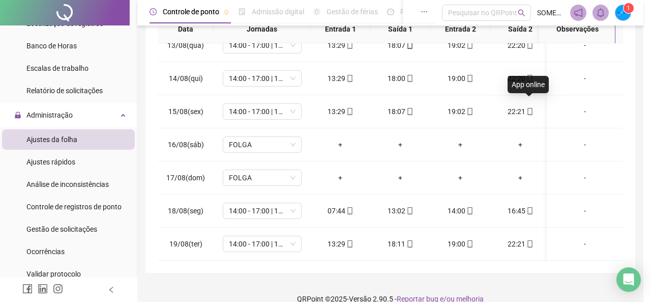
type input "**********"
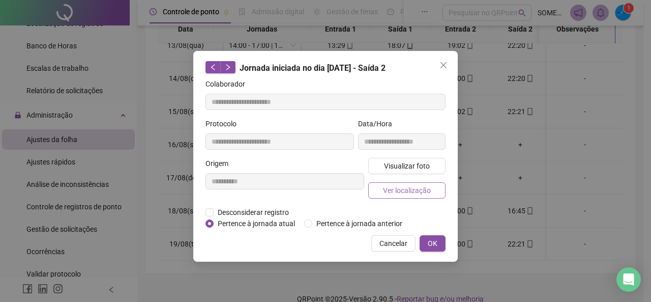
click at [417, 186] on span "Ver localização" at bounding box center [407, 190] width 48 height 11
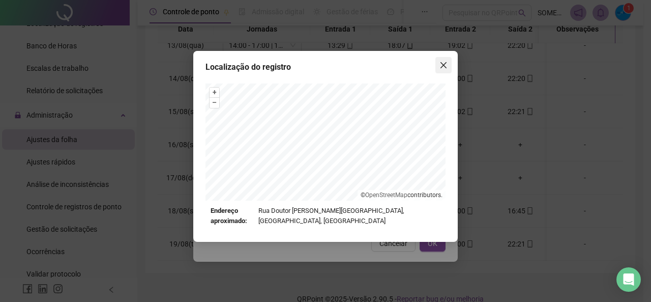
click at [445, 67] on icon "close" at bounding box center [444, 65] width 6 height 6
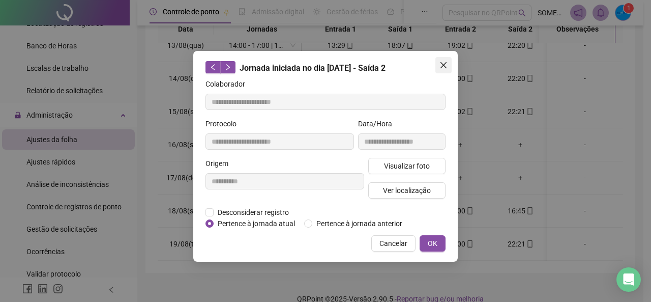
click at [441, 60] on button "Close" at bounding box center [444, 65] width 16 height 16
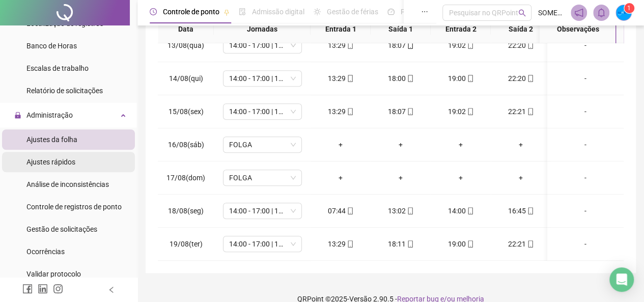
click at [96, 158] on li "Ajustes rápidos" at bounding box center [68, 162] width 133 height 20
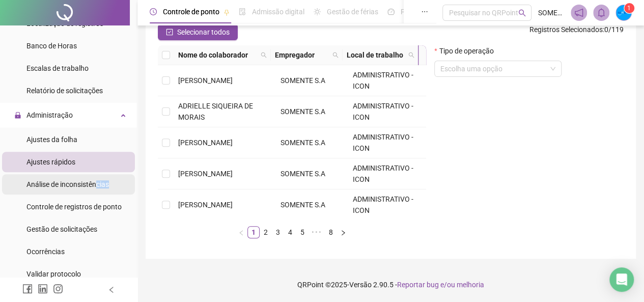
click at [95, 189] on div "Análise de inconsistências" at bounding box center [67, 184] width 82 height 20
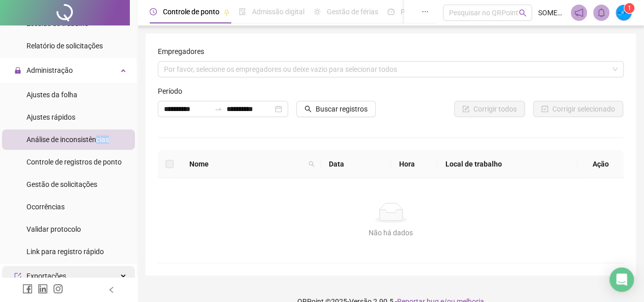
scroll to position [458, 0]
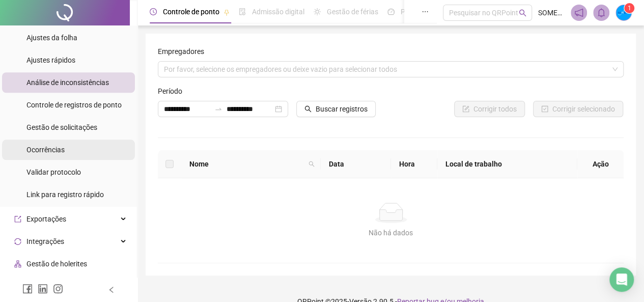
click at [51, 150] on span "Ocorrências" at bounding box center [45, 150] width 38 height 8
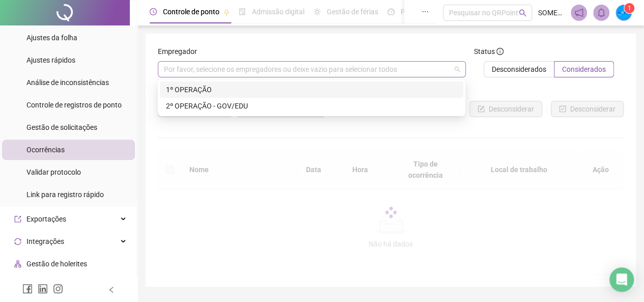
click at [270, 64] on div "Por favor, selecione os empregadores ou deixe vazio para selecionar todos" at bounding box center [312, 69] width 308 height 16
click at [238, 88] on div "1º OPERAÇÃO" at bounding box center [311, 89] width 291 height 11
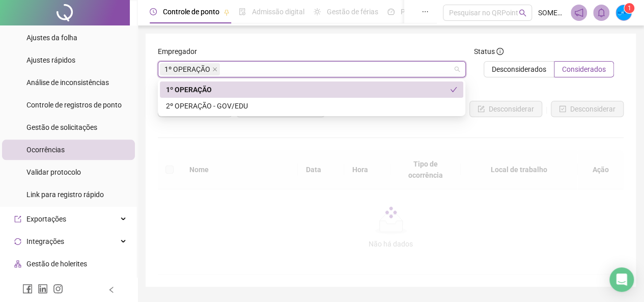
click at [512, 84] on div "Status Desconsiderados Considerados" at bounding box center [549, 66] width 158 height 40
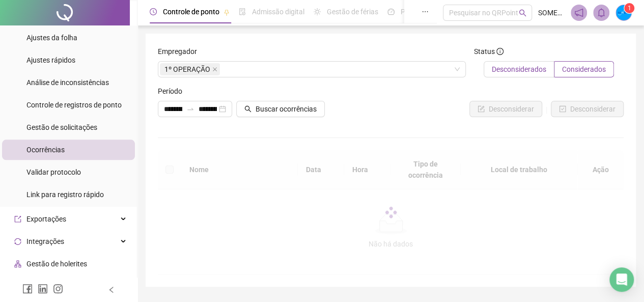
click at [514, 71] on span "Desconsiderados" at bounding box center [519, 69] width 54 height 8
click at [583, 63] on label "Considerados" at bounding box center [584, 69] width 60 height 16
click at [288, 104] on span "Buscar ocorrências" at bounding box center [286, 108] width 61 height 11
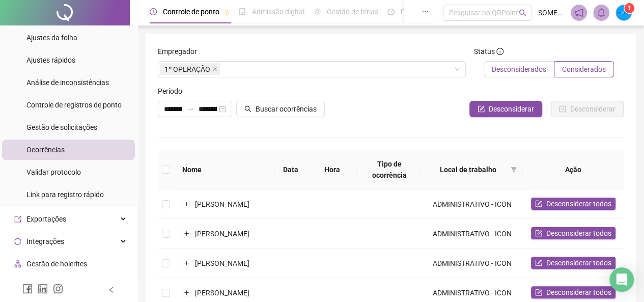
click at [512, 65] on span "Desconsiderados" at bounding box center [519, 69] width 54 height 8
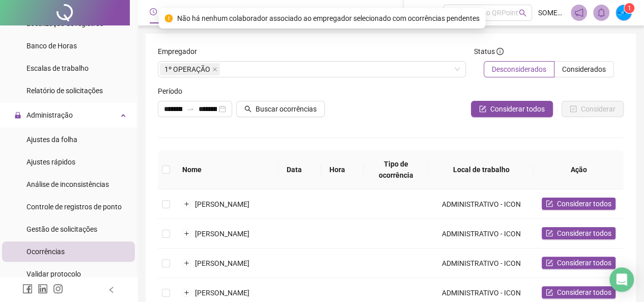
scroll to position [356, 0]
click at [79, 217] on ul "Ajustes da folha Ajustes rápidos Análise de inconsistências Controle de registr…" at bounding box center [68, 217] width 137 height 181
click at [78, 225] on span "Gestão de solicitações" at bounding box center [61, 229] width 71 height 8
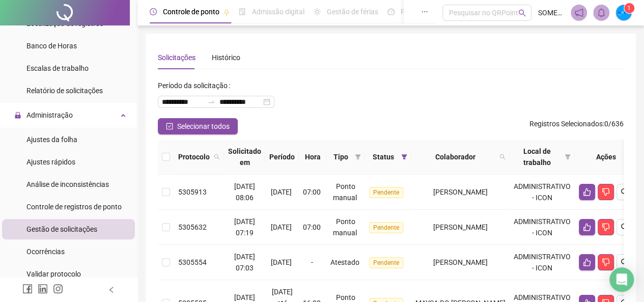
scroll to position [51, 0]
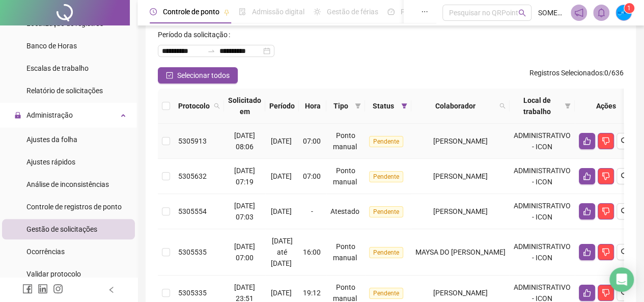
click at [393, 139] on span "Pendente" at bounding box center [386, 141] width 34 height 11
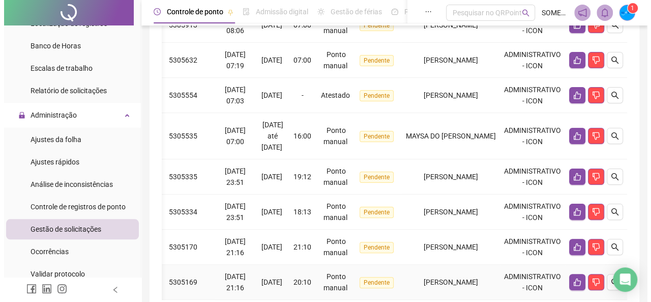
scroll to position [52, 0]
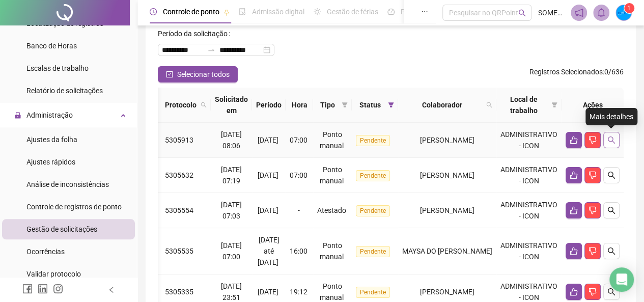
click at [610, 135] on button "button" at bounding box center [611, 140] width 16 height 16
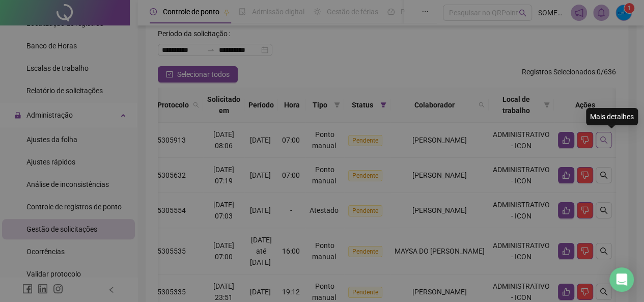
scroll to position [0, 53]
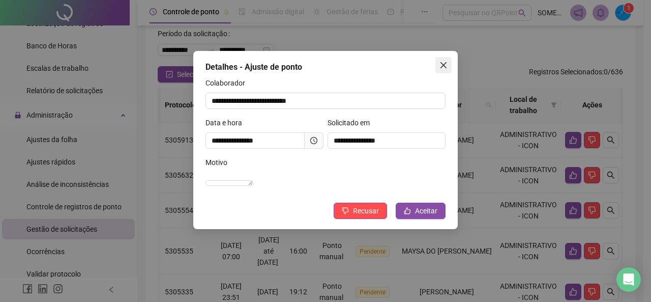
click at [441, 65] on icon "close" at bounding box center [444, 65] width 8 height 8
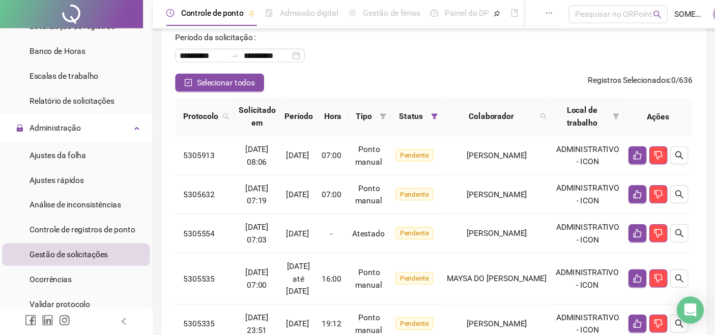
scroll to position [0, 0]
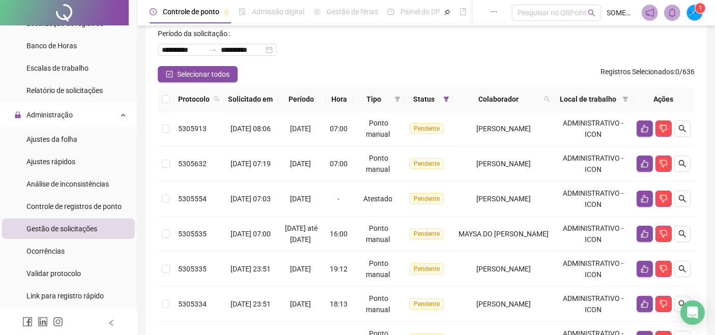
drag, startPoint x: 563, startPoint y: 2, endPoint x: 428, endPoint y: 43, distance: 141.7
click at [428, 43] on div "**********" at bounding box center [426, 45] width 537 height 41
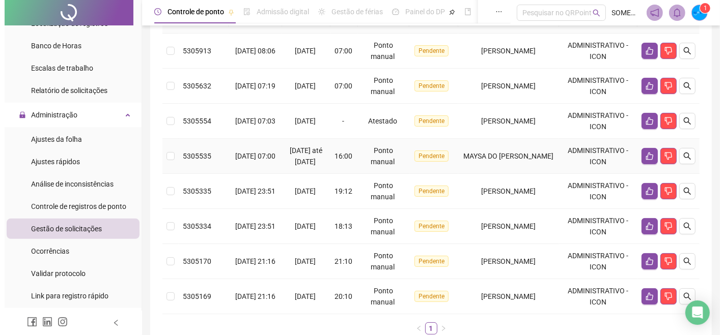
scroll to position [214, 0]
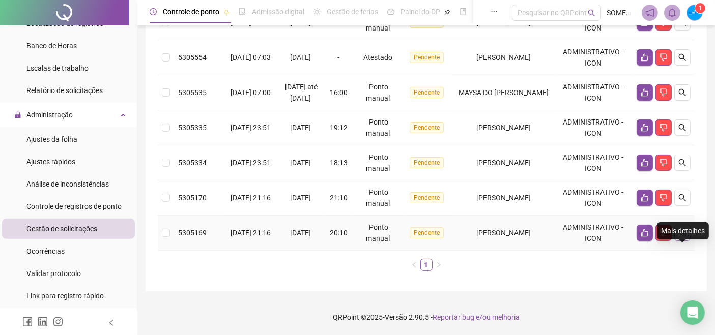
click at [651, 237] on button "button" at bounding box center [682, 233] width 16 height 16
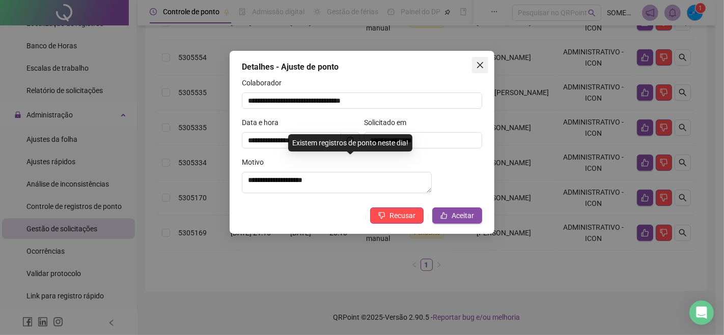
click at [481, 68] on icon "close" at bounding box center [480, 65] width 8 height 8
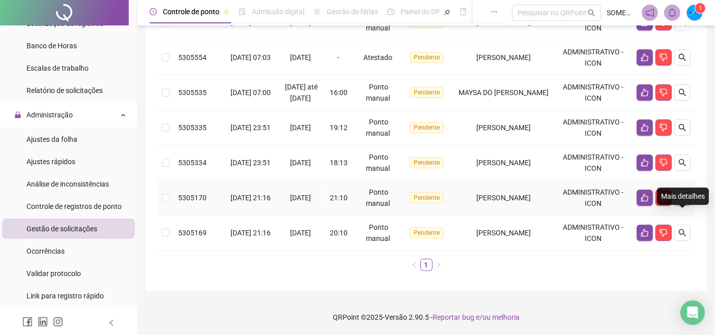
click at [651, 201] on icon "search" at bounding box center [682, 198] width 8 height 8
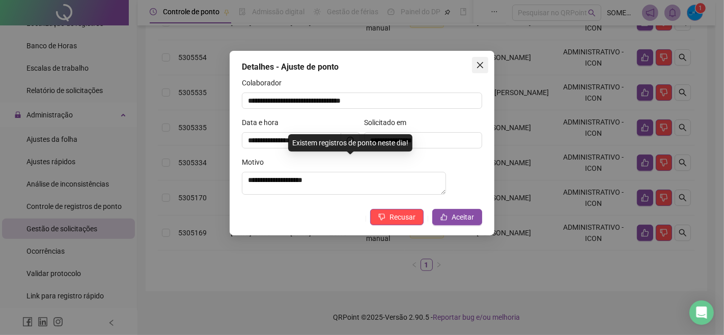
click at [481, 67] on icon "close" at bounding box center [480, 65] width 6 height 6
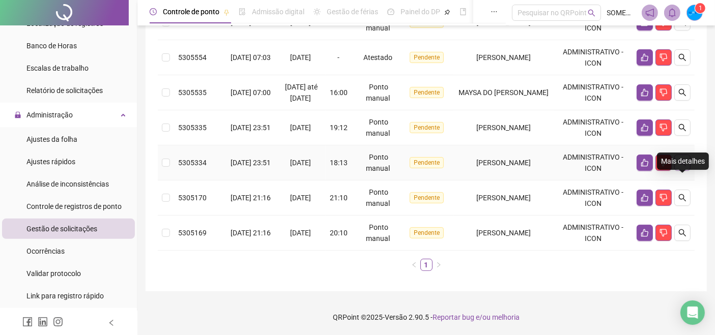
click at [651, 165] on icon "search" at bounding box center [682, 162] width 7 height 7
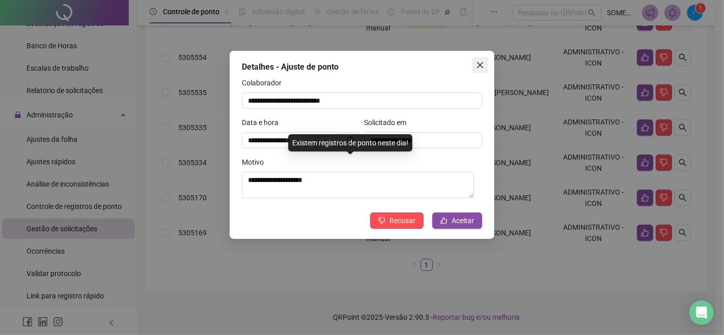
click at [483, 67] on icon "close" at bounding box center [480, 65] width 8 height 8
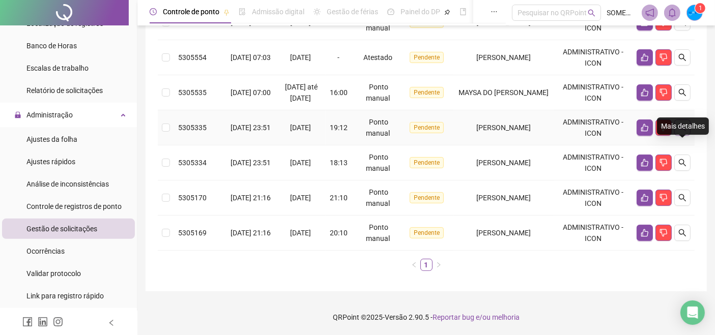
click at [651, 127] on icon "search" at bounding box center [682, 128] width 8 height 8
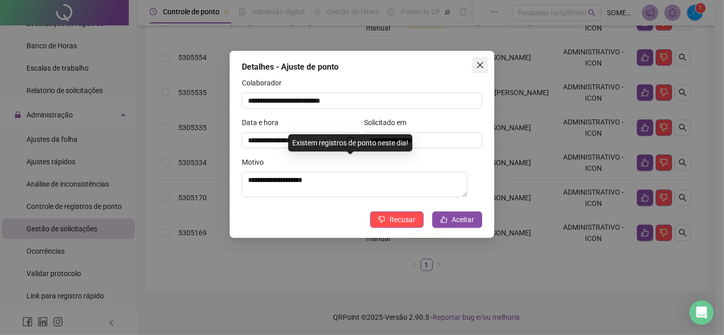
click at [481, 68] on icon "close" at bounding box center [480, 65] width 8 height 8
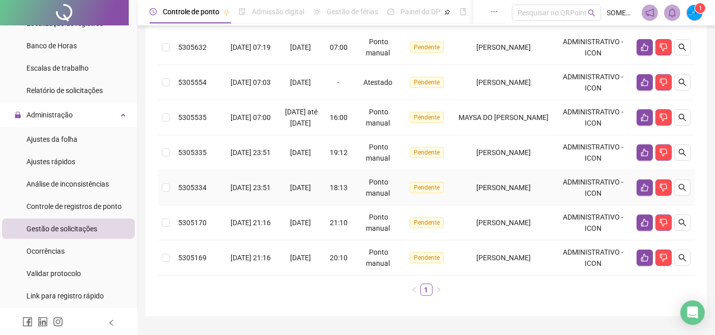
scroll to position [158, 0]
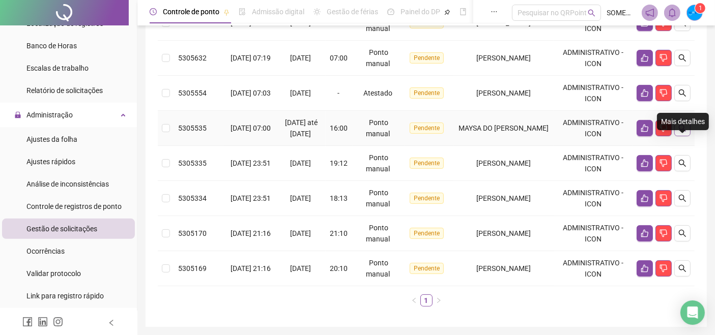
click at [651, 132] on icon "search" at bounding box center [682, 128] width 8 height 8
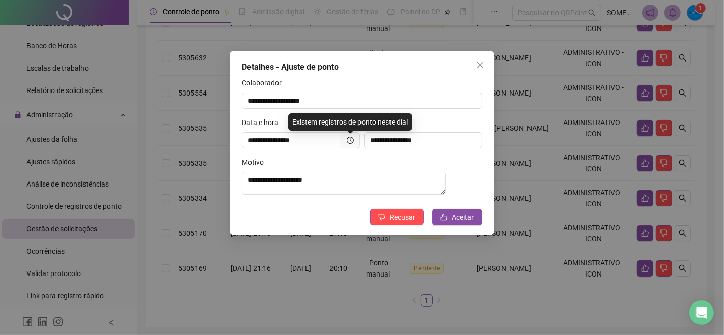
drag, startPoint x: 477, startPoint y: 69, endPoint x: 485, endPoint y: 70, distance: 7.7
click at [477, 69] on icon "close" at bounding box center [480, 65] width 8 height 8
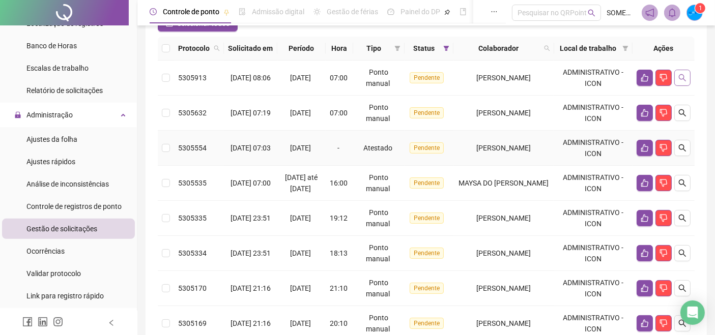
scroll to position [45, 0]
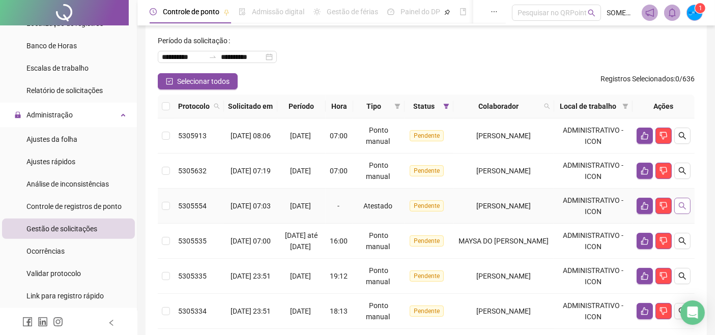
click at [651, 210] on icon "search" at bounding box center [682, 206] width 8 height 8
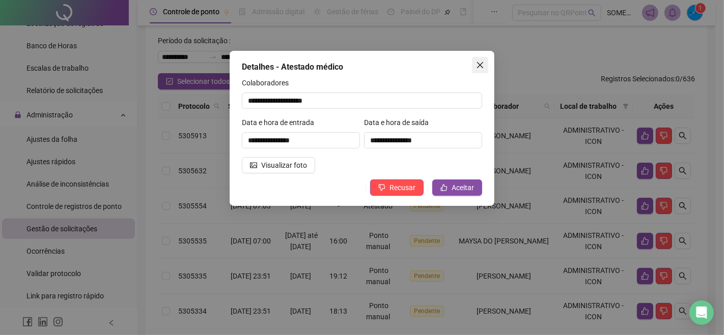
click at [479, 70] on button "Close" at bounding box center [480, 65] width 16 height 16
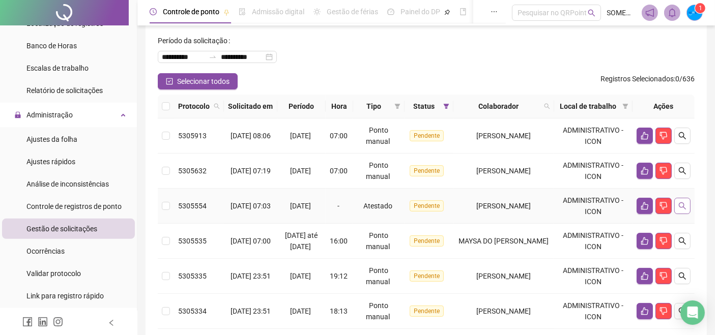
click at [651, 210] on icon "search" at bounding box center [682, 206] width 7 height 7
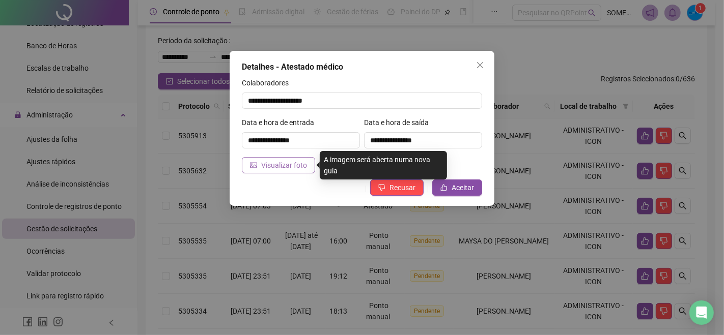
click at [274, 167] on span "Visualizar foto" at bounding box center [284, 165] width 46 height 11
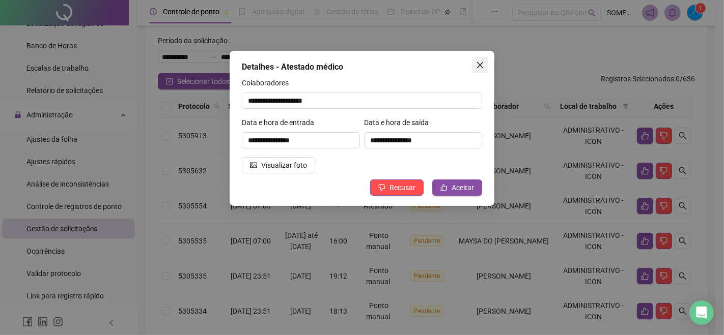
click at [478, 64] on icon "close" at bounding box center [480, 65] width 8 height 8
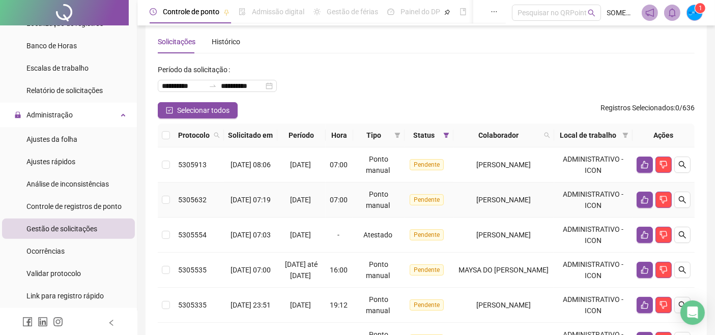
scroll to position [0, 0]
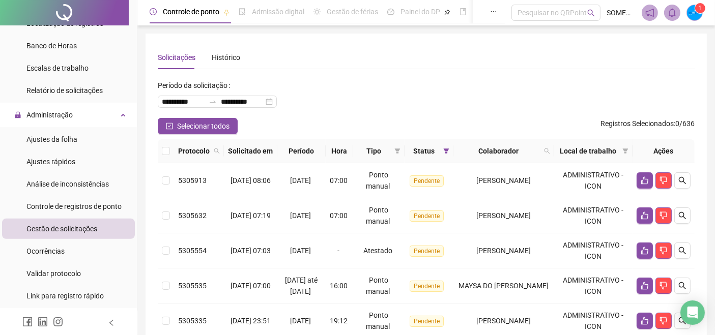
click at [330, 85] on div "**********" at bounding box center [426, 97] width 537 height 41
click at [382, 111] on div "**********" at bounding box center [426, 97] width 537 height 41
click at [58, 251] on span "Ocorrências" at bounding box center [45, 251] width 38 height 8
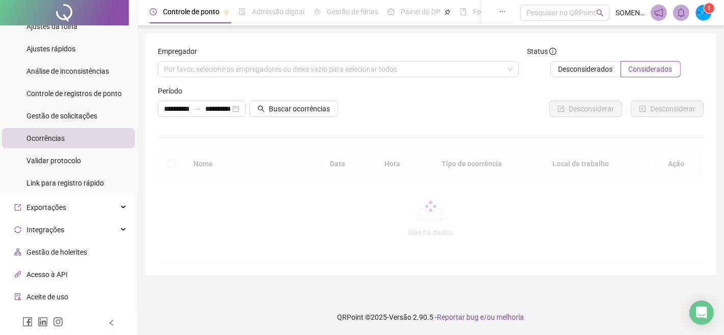
scroll to position [554, 0]
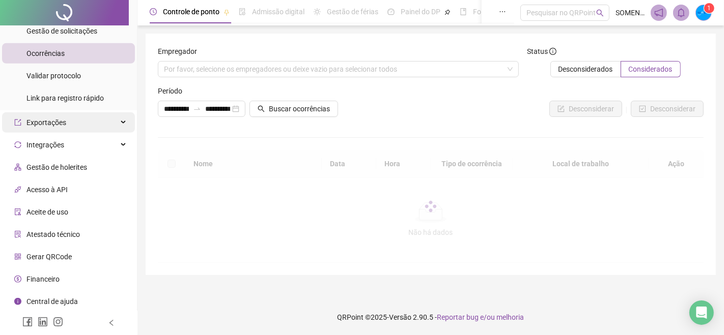
click at [55, 122] on span "Exportações" at bounding box center [46, 123] width 40 height 8
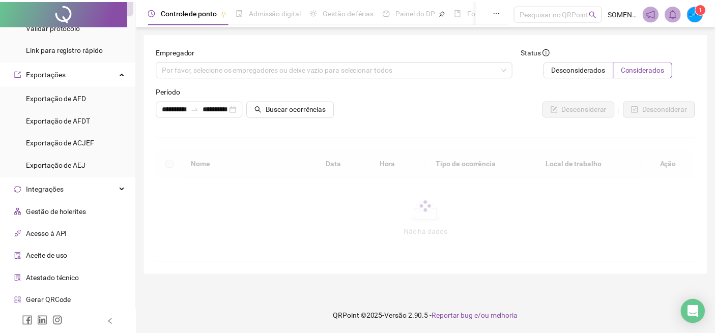
scroll to position [648, 0]
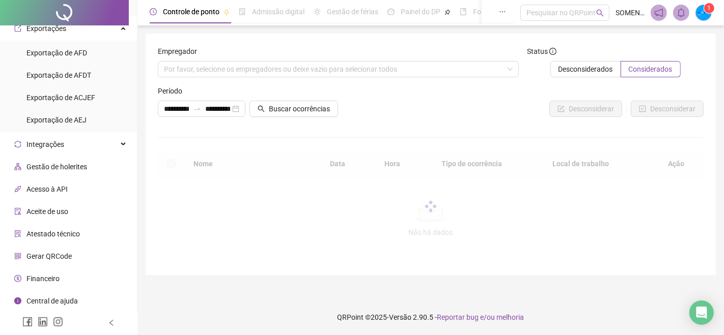
click at [71, 166] on span "Gestão de holerites" at bounding box center [56, 167] width 61 height 8
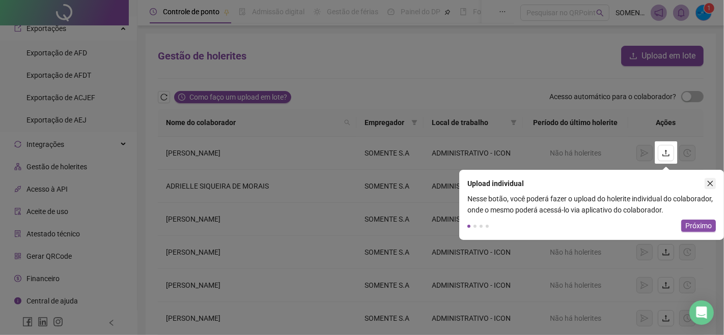
click at [651, 184] on icon "close" at bounding box center [709, 183] width 7 height 7
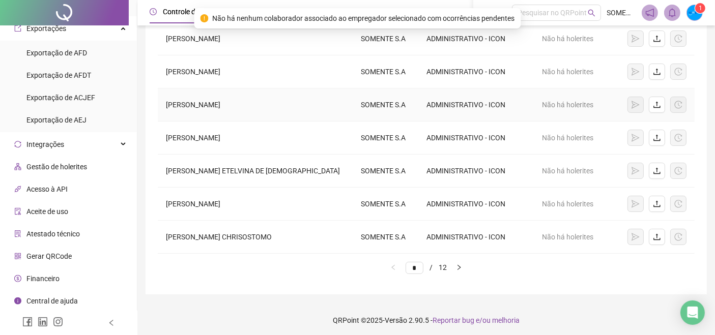
scroll to position [215, 0]
click at [462, 265] on icon "right" at bounding box center [459, 267] width 6 height 6
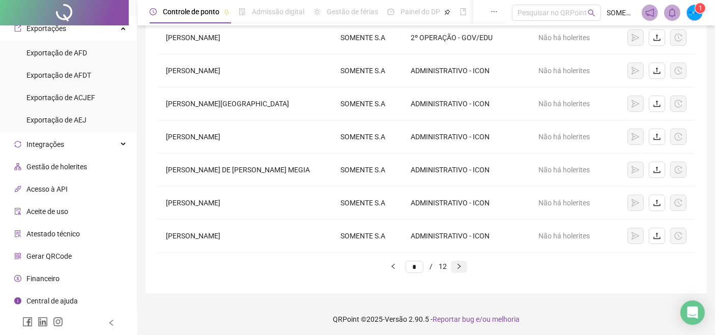
click at [462, 265] on icon "right" at bounding box center [459, 267] width 6 height 6
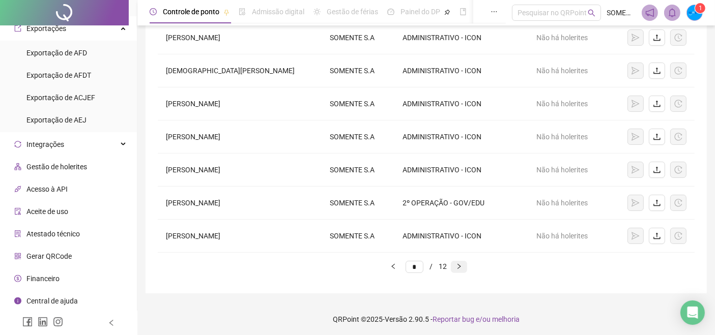
click at [462, 265] on icon "right" at bounding box center [459, 267] width 6 height 6
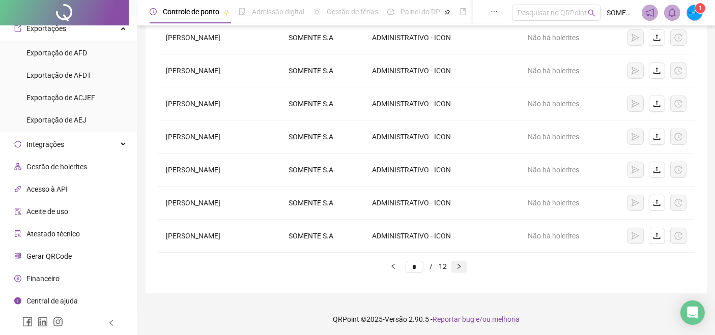
click at [462, 265] on icon "right" at bounding box center [459, 267] width 6 height 6
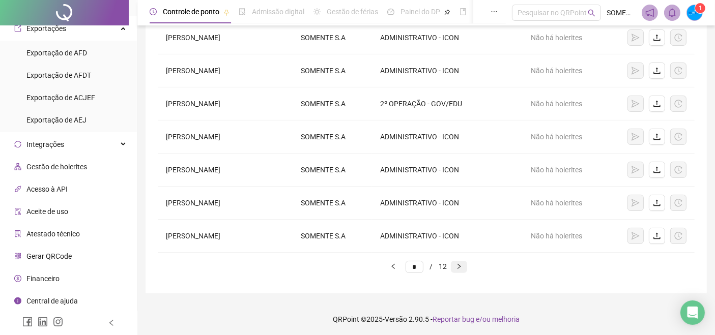
type input "*"
click at [651, 203] on icon "upload" at bounding box center [657, 203] width 8 height 8
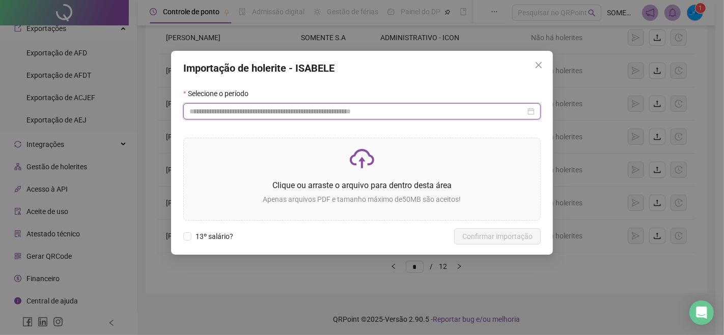
click at [334, 108] on input at bounding box center [357, 111] width 336 height 11
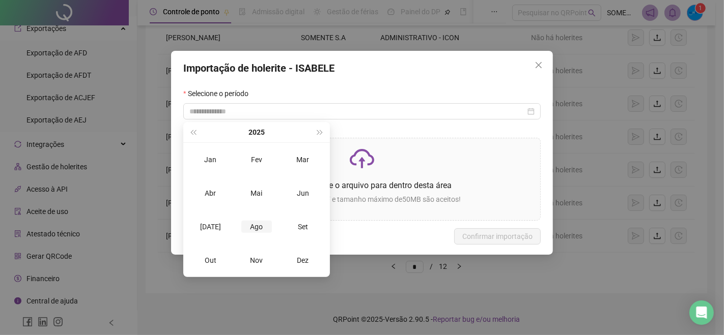
click at [255, 223] on div "Ago" at bounding box center [256, 227] width 31 height 12
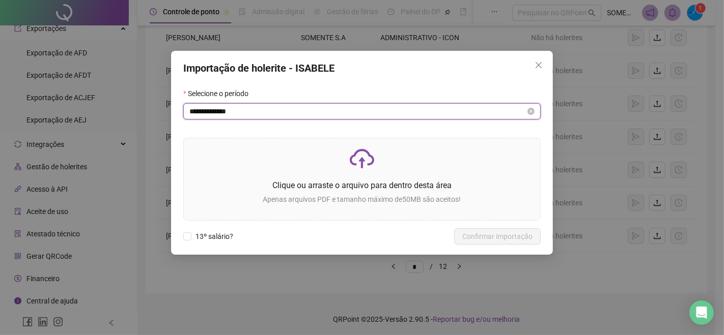
click at [253, 111] on input "**********" at bounding box center [357, 111] width 336 height 11
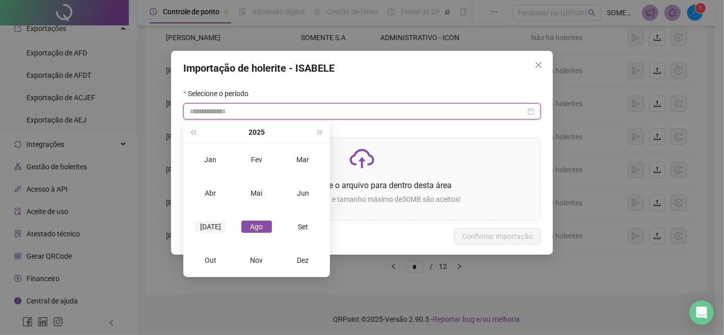
type input "**********"
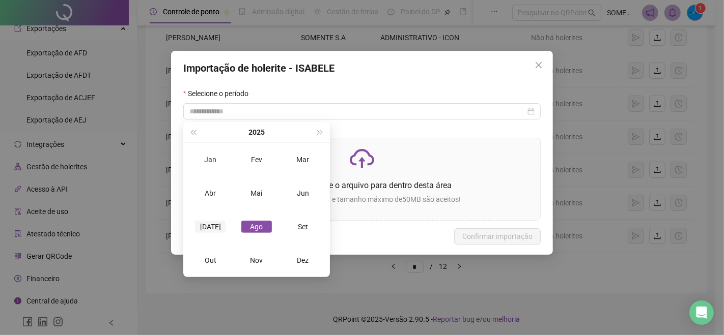
click at [211, 231] on div "[DATE]" at bounding box center [210, 227] width 31 height 12
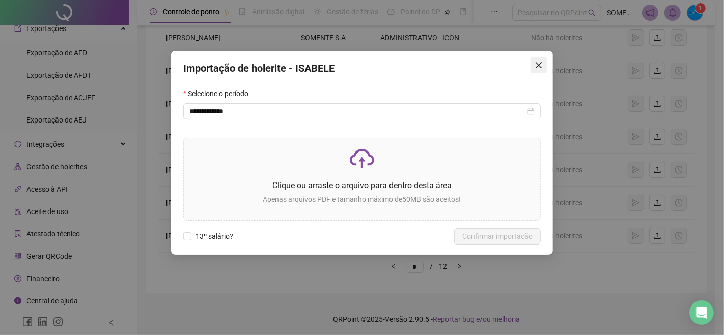
click at [537, 61] on icon "close" at bounding box center [538, 65] width 8 height 8
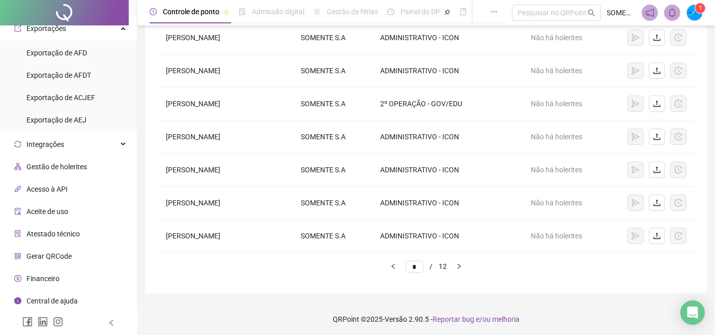
click at [43, 278] on span "Financeiro" at bounding box center [42, 279] width 33 height 8
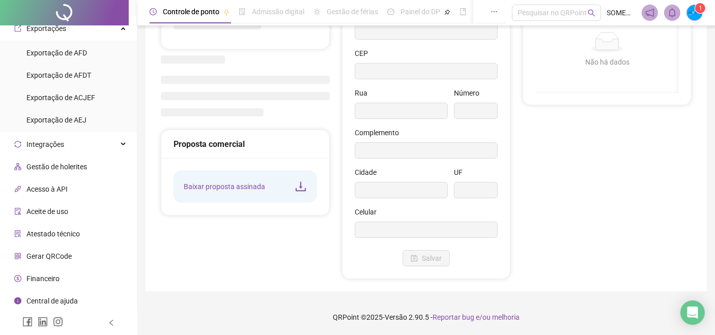
scroll to position [118, 0]
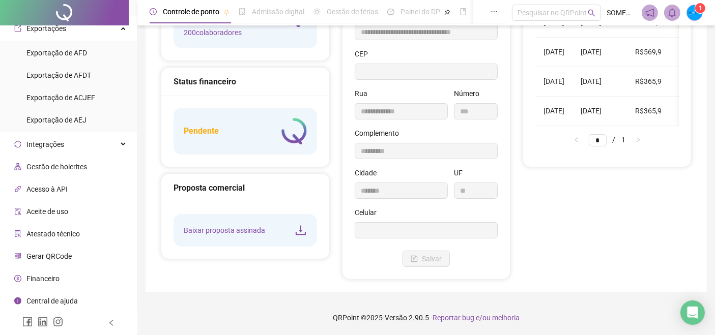
type input "**********"
type input "***"
type input "*********"
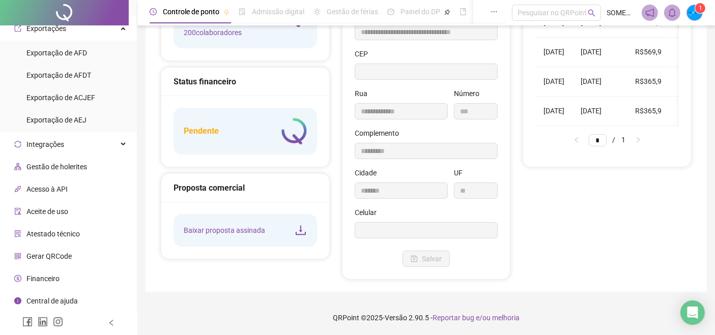
type input "*******"
type input "**"
type input "*********"
type input "**********"
click at [38, 233] on span "Atestado técnico" at bounding box center [52, 234] width 53 height 8
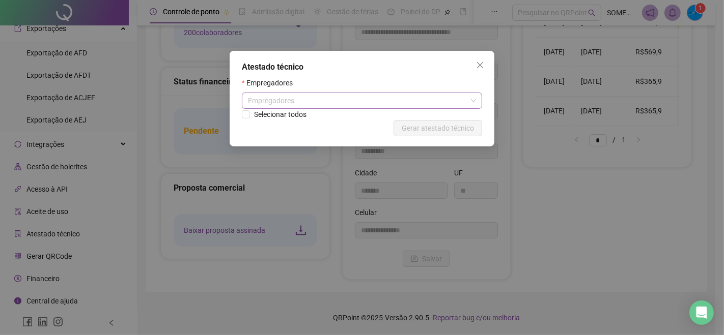
click at [266, 101] on div "Empregadores" at bounding box center [362, 101] width 240 height 16
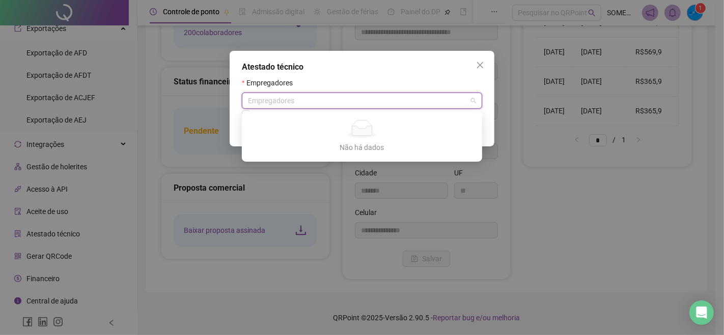
click at [56, 198] on div "Atestado técnico Empregadores Empregadores Selecionar todos Cancelar Gerar ates…" at bounding box center [362, 167] width 724 height 335
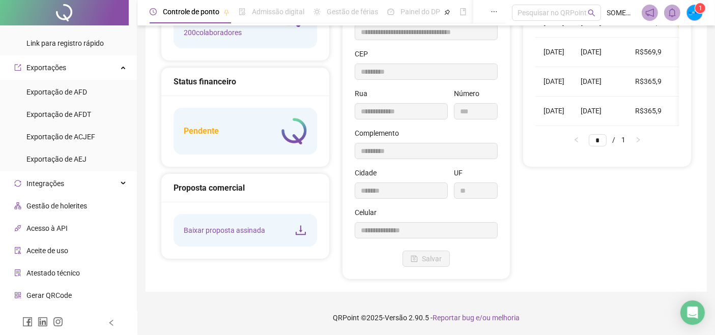
scroll to position [591, 0]
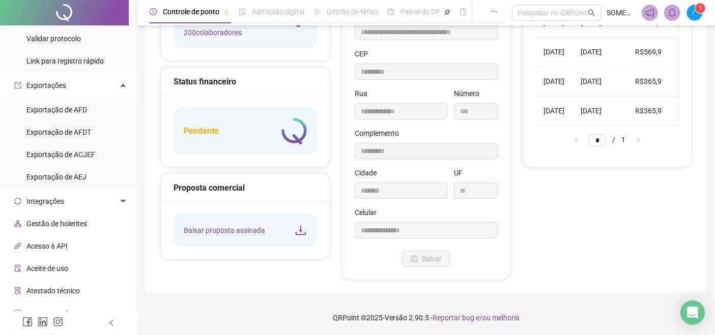
click at [62, 245] on span "Acesso à API" at bounding box center [46, 246] width 41 height 8
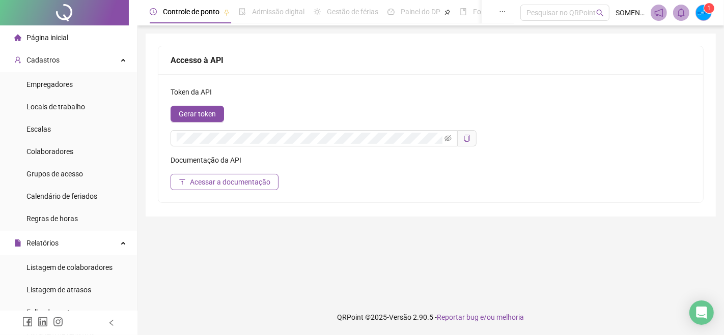
click at [54, 38] on span "Página inicial" at bounding box center [47, 38] width 42 height 8
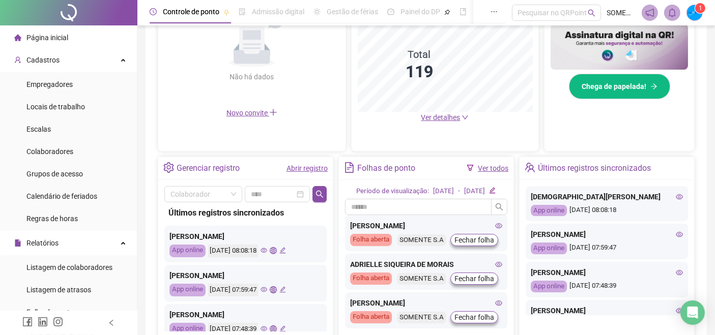
click at [267, 249] on icon "eye" at bounding box center [264, 250] width 7 height 5
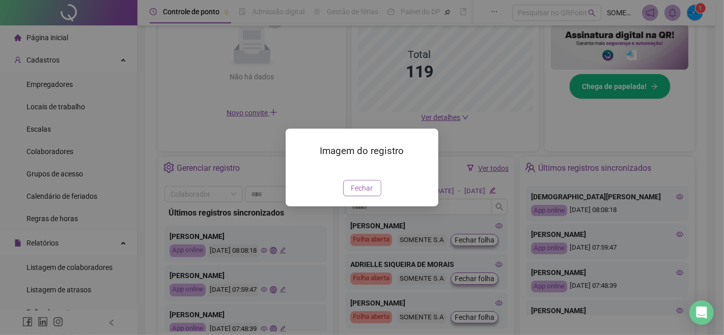
click at [357, 194] on span "Fechar" at bounding box center [362, 188] width 22 height 11
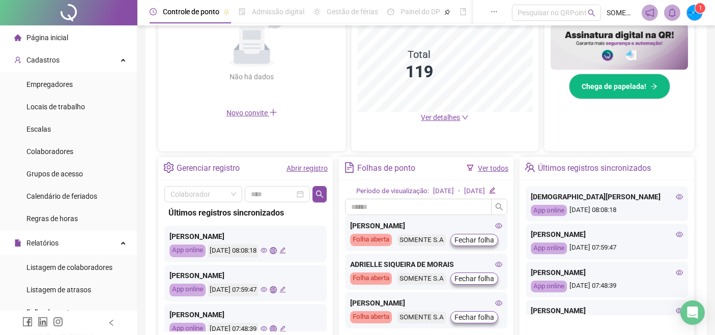
click at [276, 249] on icon "global" at bounding box center [273, 250] width 7 height 7
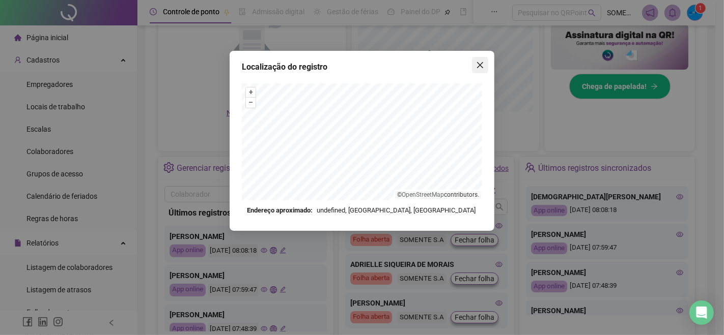
click at [483, 66] on icon "close" at bounding box center [480, 65] width 8 height 8
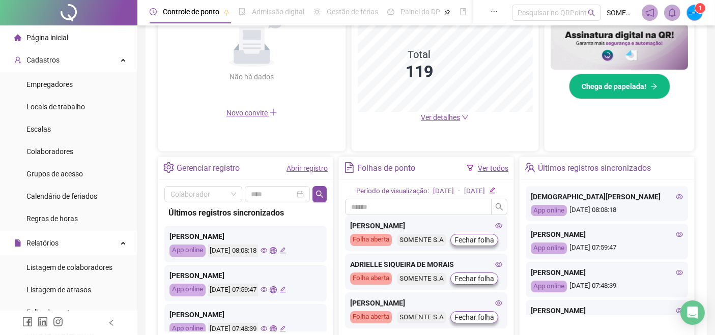
scroll to position [320, 0]
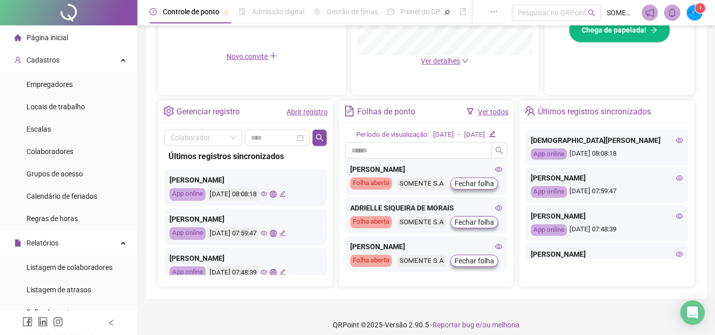
click at [267, 233] on icon "eye" at bounding box center [264, 233] width 7 height 7
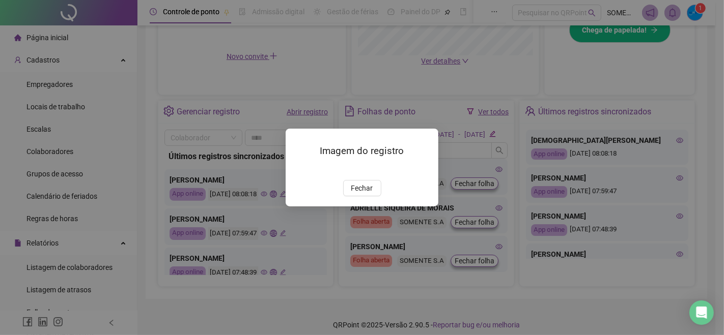
click at [298, 169] on img at bounding box center [298, 169] width 0 height 0
click at [352, 194] on span "Fechar" at bounding box center [362, 188] width 22 height 11
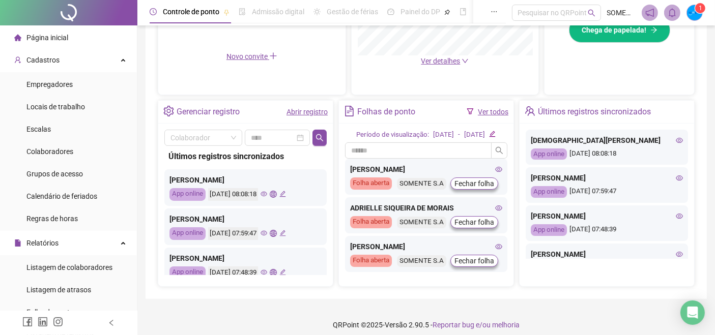
click at [276, 234] on icon "global" at bounding box center [273, 233] width 7 height 7
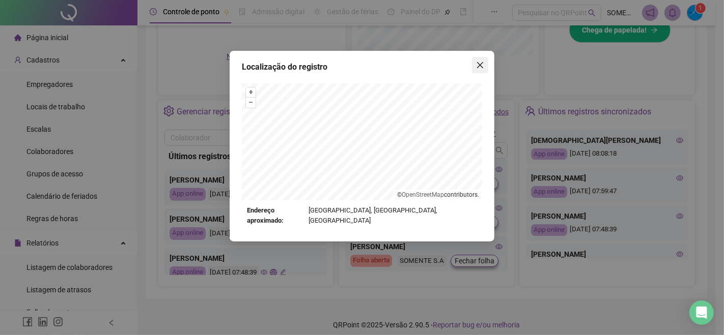
click at [481, 64] on icon "close" at bounding box center [480, 65] width 8 height 8
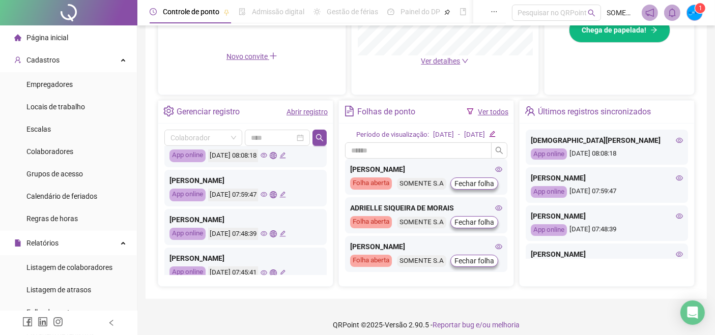
scroll to position [56, 0]
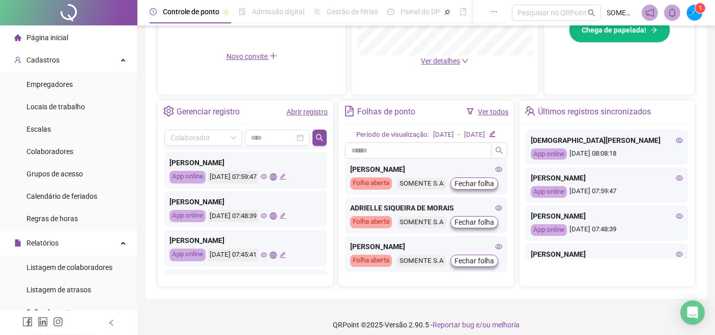
click at [267, 215] on icon "eye" at bounding box center [264, 216] width 7 height 5
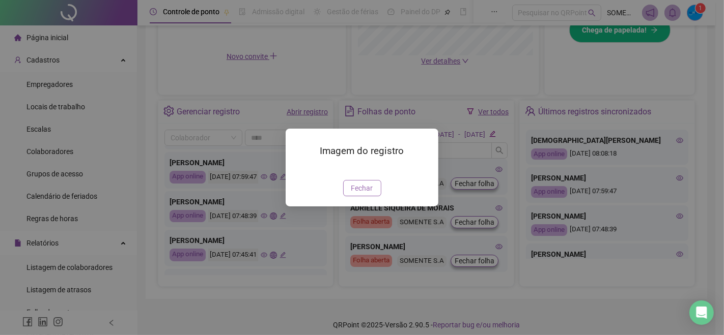
click at [358, 194] on span "Fechar" at bounding box center [362, 188] width 22 height 11
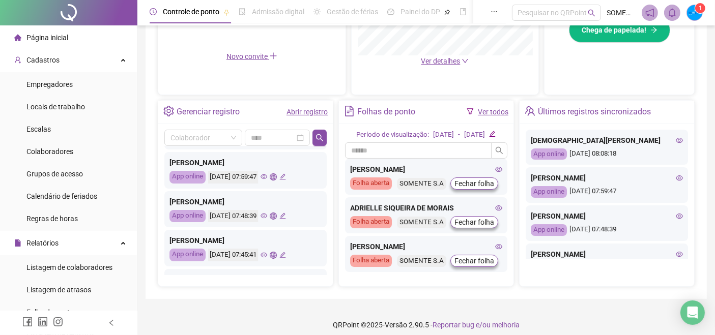
click at [276, 213] on icon "global" at bounding box center [273, 216] width 7 height 7
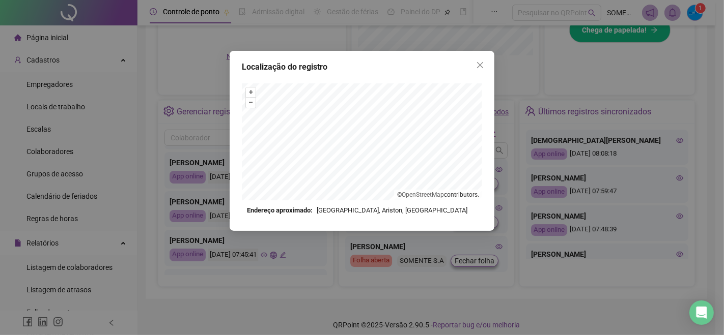
drag, startPoint x: 475, startPoint y: 64, endPoint x: 423, endPoint y: 94, distance: 60.4
click at [475, 64] on span "Close" at bounding box center [480, 65] width 16 height 8
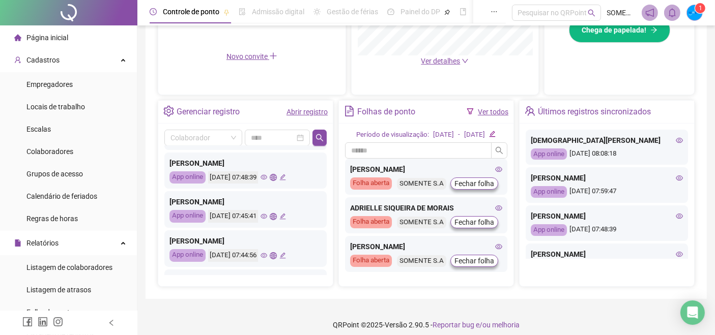
scroll to position [113, 0]
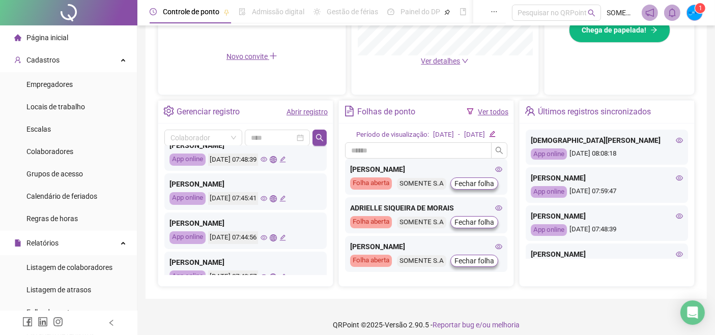
click at [267, 200] on icon "eye" at bounding box center [264, 198] width 7 height 7
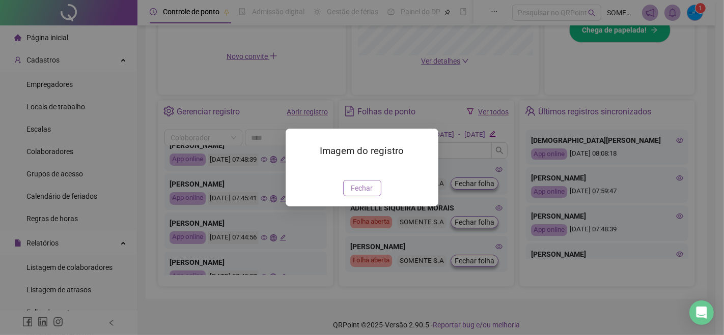
click at [352, 196] on button "Fechar" at bounding box center [362, 188] width 38 height 16
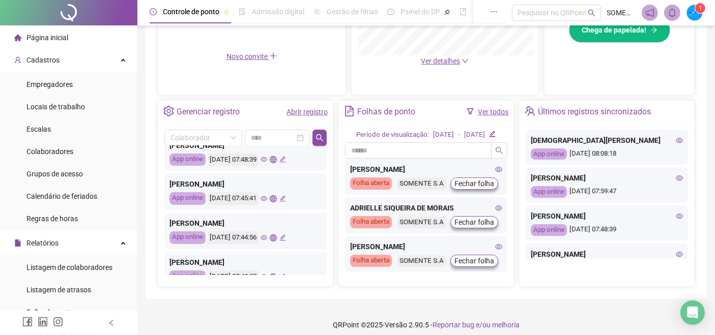
click at [276, 198] on icon "global" at bounding box center [273, 198] width 7 height 7
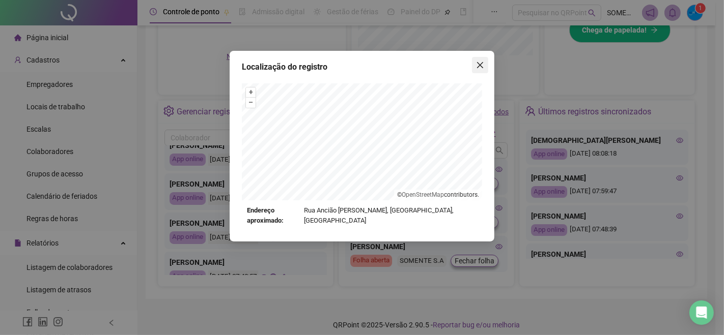
click at [477, 66] on icon "close" at bounding box center [480, 65] width 8 height 8
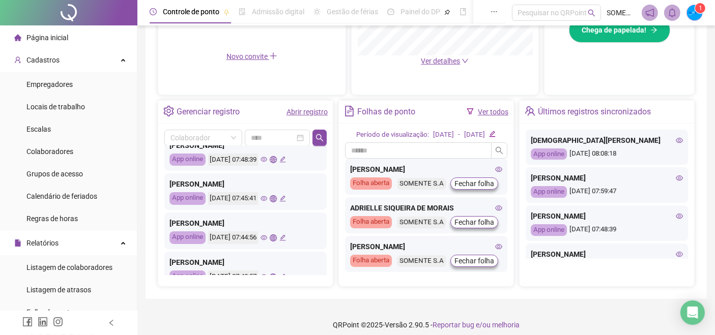
click at [267, 199] on icon "eye" at bounding box center [264, 198] width 7 height 7
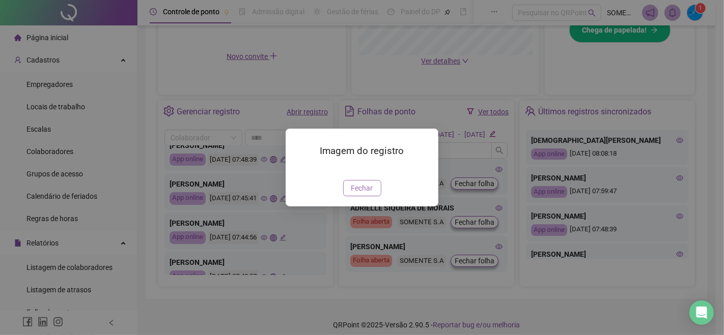
click at [350, 196] on button "Fechar" at bounding box center [362, 188] width 38 height 16
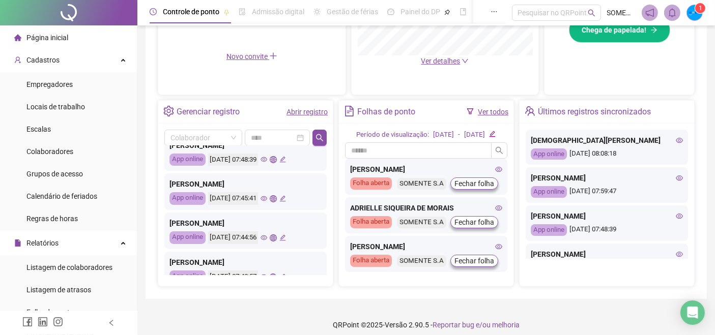
click at [267, 196] on icon "eye" at bounding box center [264, 198] width 7 height 7
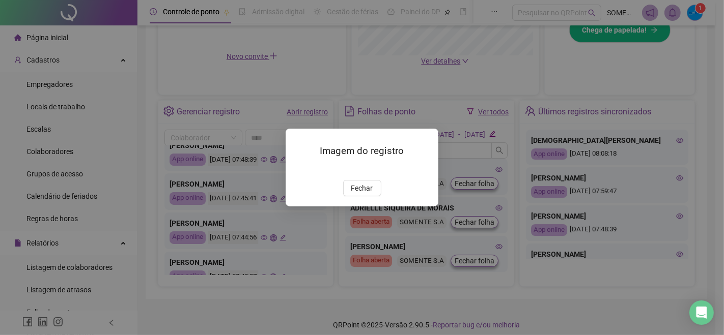
click at [356, 194] on span "Fechar" at bounding box center [362, 188] width 22 height 11
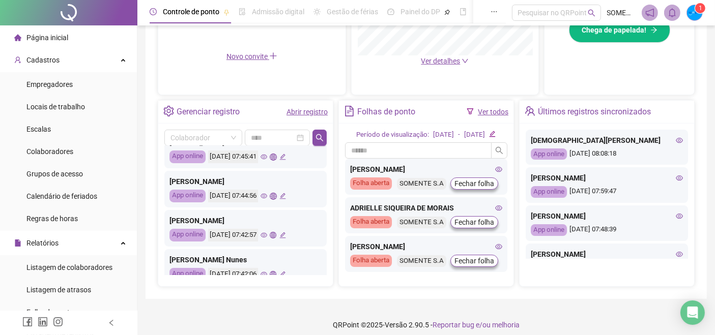
scroll to position [169, 0]
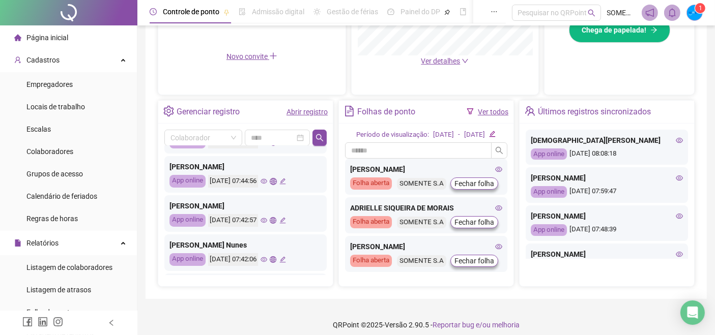
click at [267, 179] on icon "eye" at bounding box center [264, 181] width 7 height 5
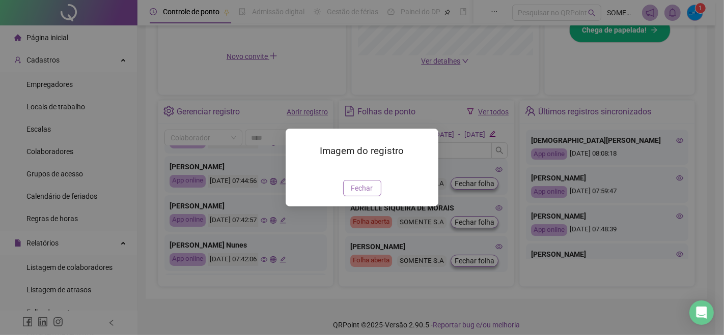
click at [360, 194] on span "Fechar" at bounding box center [362, 188] width 22 height 11
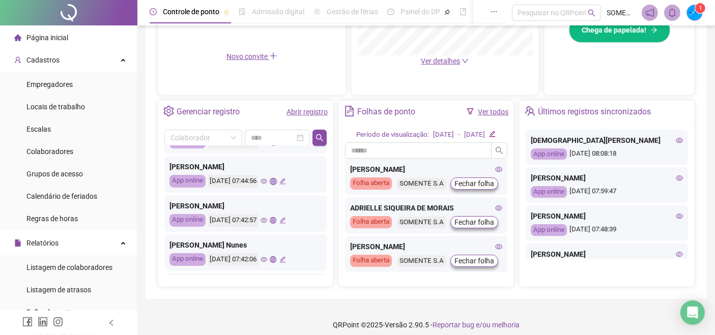
click at [276, 181] on icon "global" at bounding box center [273, 181] width 7 height 7
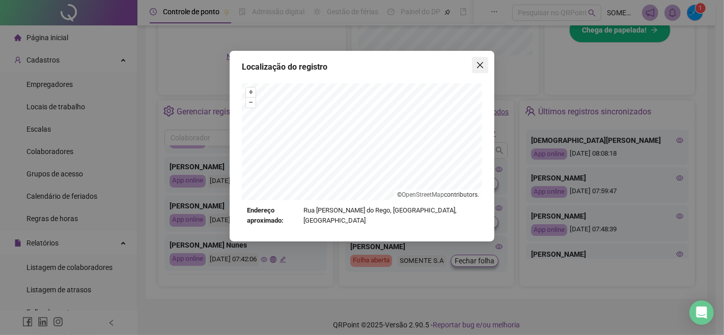
click at [477, 70] on button "Close" at bounding box center [480, 65] width 16 height 16
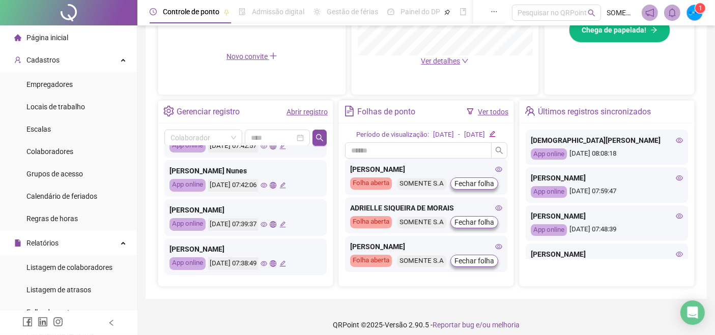
scroll to position [226, 0]
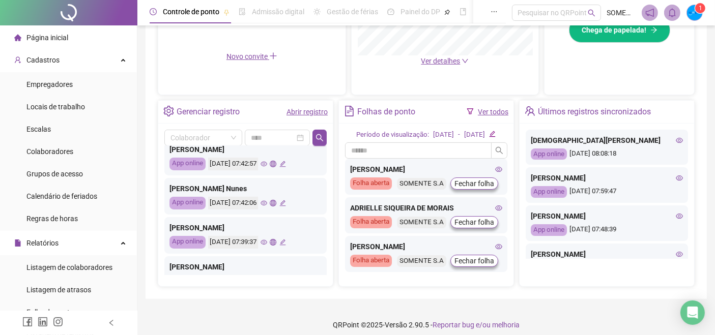
click at [267, 203] on icon "eye" at bounding box center [264, 203] width 7 height 7
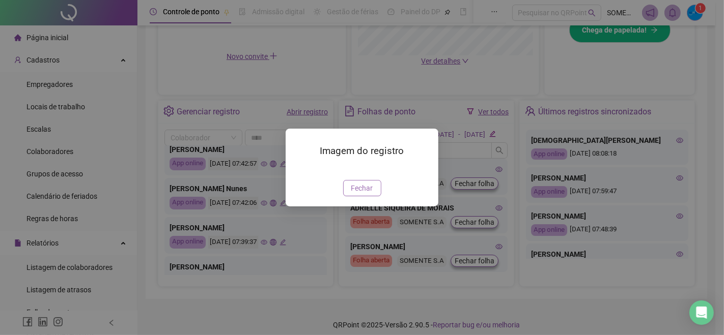
click at [352, 194] on span "Fechar" at bounding box center [362, 188] width 22 height 11
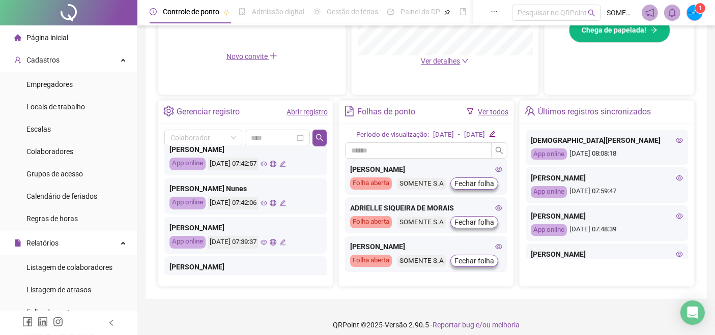
click at [276, 204] on icon "global" at bounding box center [273, 203] width 7 height 7
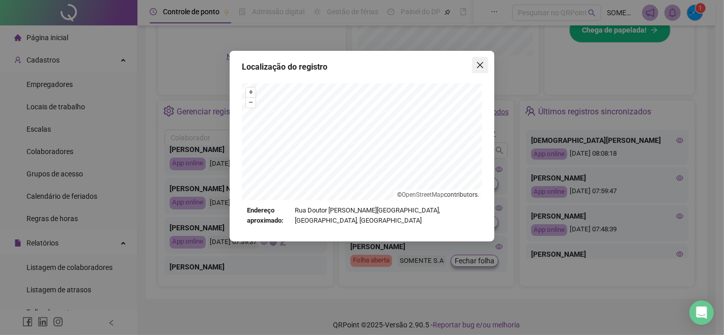
click at [481, 72] on button "Close" at bounding box center [480, 65] width 16 height 16
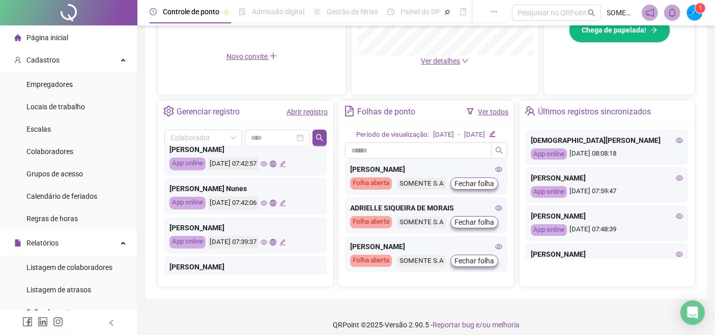
click at [267, 242] on icon "eye" at bounding box center [264, 242] width 7 height 7
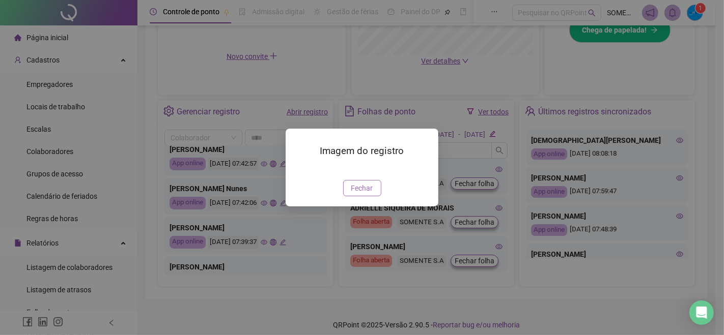
click at [356, 194] on span "Fechar" at bounding box center [362, 188] width 22 height 11
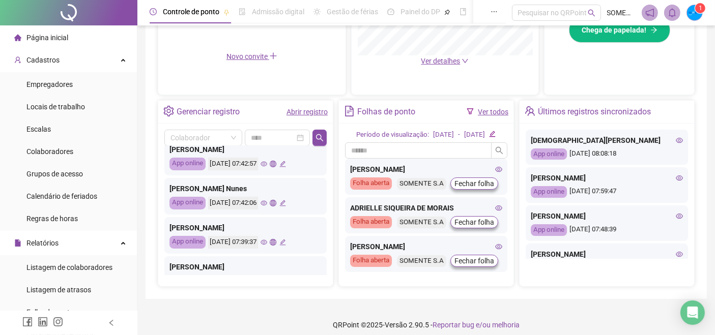
click at [276, 242] on icon "global" at bounding box center [273, 242] width 7 height 7
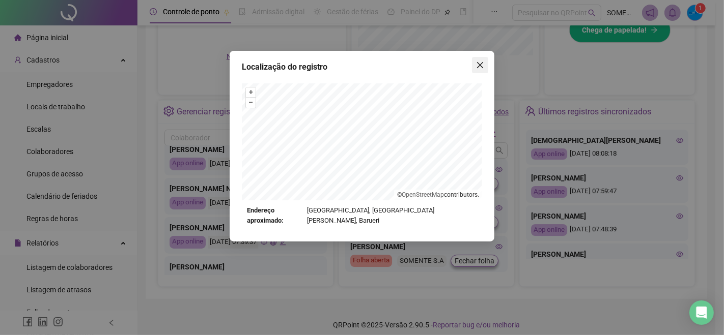
click at [477, 66] on icon "close" at bounding box center [480, 65] width 8 height 8
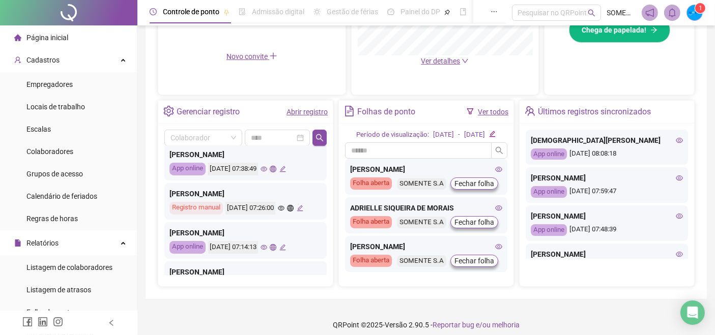
scroll to position [339, 0]
click at [267, 165] on icon "eye" at bounding box center [264, 168] width 7 height 7
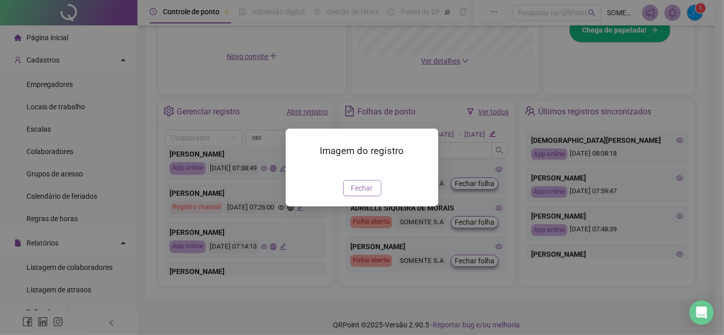
click at [363, 194] on span "Fechar" at bounding box center [362, 188] width 22 height 11
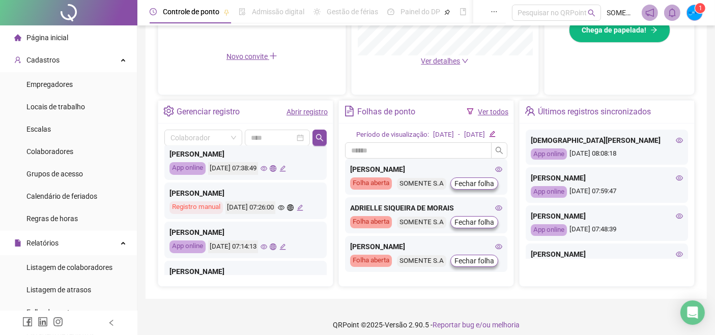
click at [276, 166] on icon "global" at bounding box center [273, 168] width 7 height 7
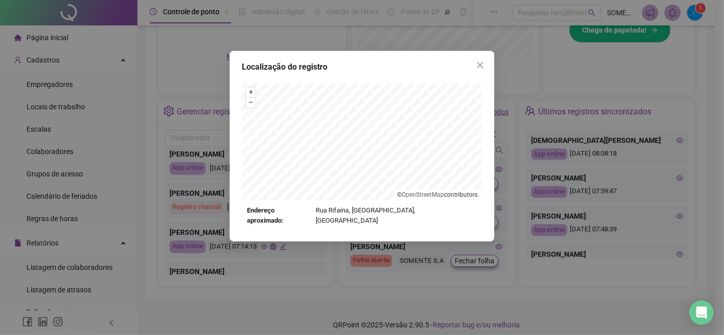
drag, startPoint x: 475, startPoint y: 66, endPoint x: 466, endPoint y: 65, distance: 8.8
click at [467, 65] on div "Localização do registro + – ⇧ › © OpenStreetMap contributors. Endereço aproxima…" at bounding box center [362, 146] width 265 height 191
click at [483, 70] on button "Close" at bounding box center [480, 65] width 16 height 16
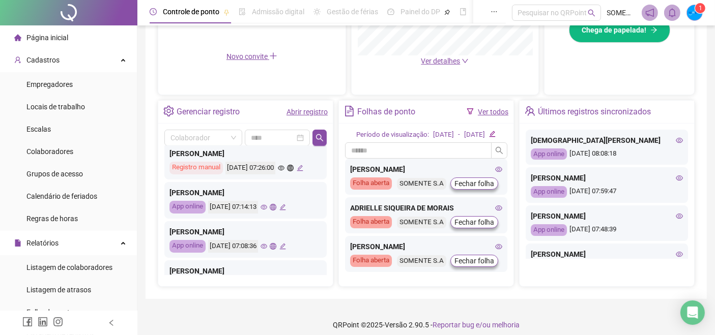
scroll to position [395, 0]
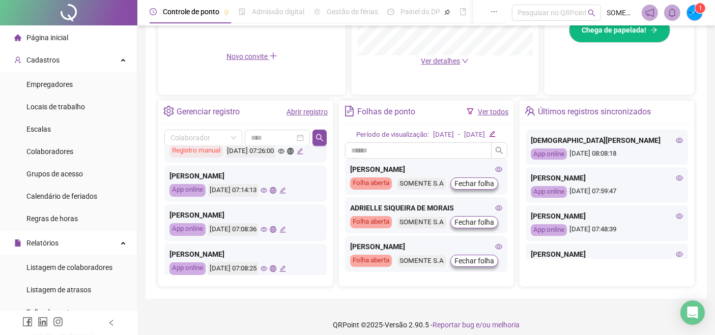
click at [267, 194] on icon "eye" at bounding box center [264, 190] width 7 height 7
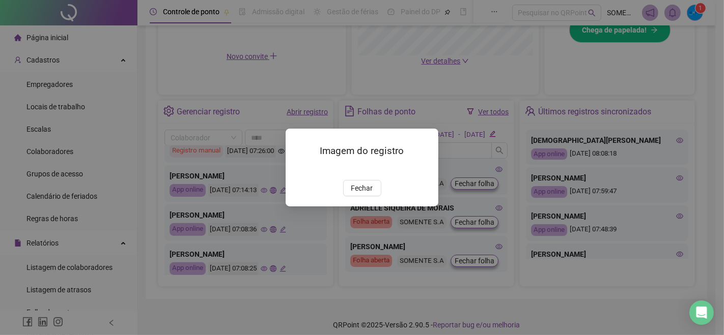
click at [356, 194] on span "Fechar" at bounding box center [362, 188] width 22 height 11
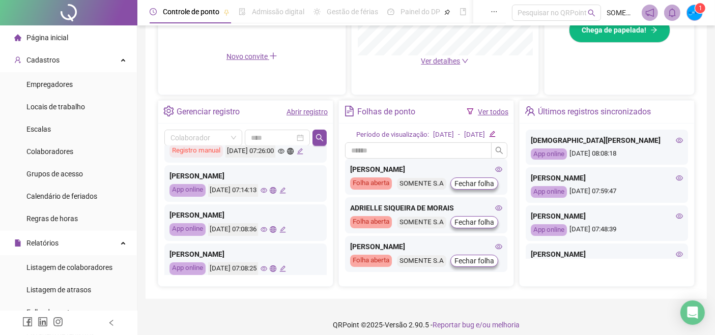
click at [276, 194] on icon "global" at bounding box center [273, 190] width 7 height 7
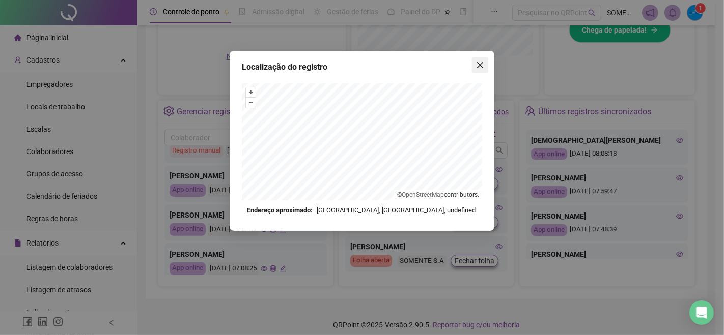
click at [477, 69] on icon "close" at bounding box center [480, 65] width 8 height 8
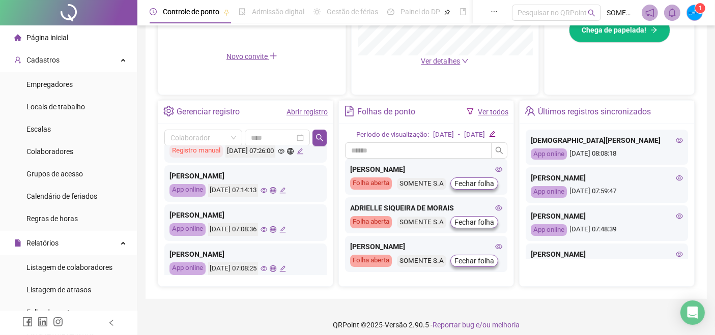
scroll to position [452, 0]
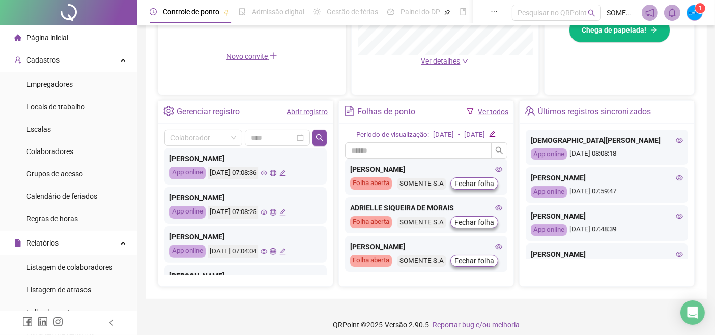
click at [267, 177] on icon "eye" at bounding box center [264, 173] width 7 height 7
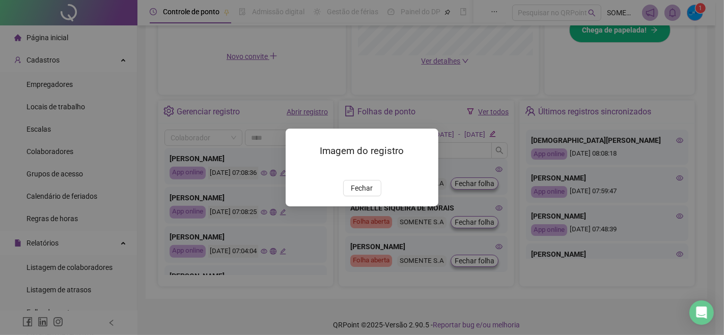
click at [363, 194] on span "Fechar" at bounding box center [362, 188] width 22 height 11
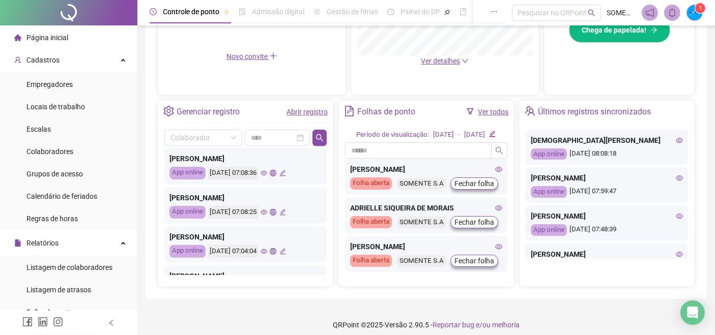
click at [276, 177] on icon "global" at bounding box center [273, 173] width 7 height 7
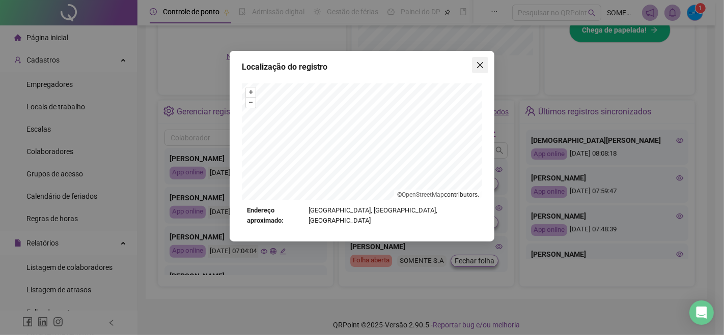
click at [476, 69] on icon "close" at bounding box center [480, 65] width 8 height 8
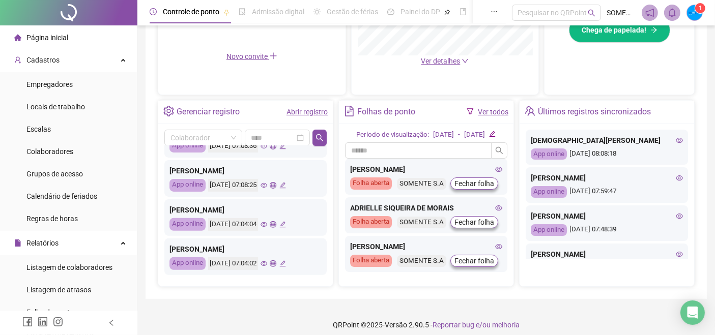
scroll to position [490, 0]
click at [267, 264] on icon "eye" at bounding box center [264, 264] width 7 height 7
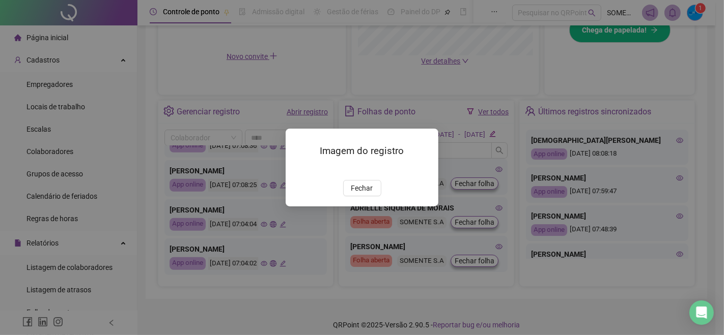
click at [357, 194] on span "Fechar" at bounding box center [362, 188] width 22 height 11
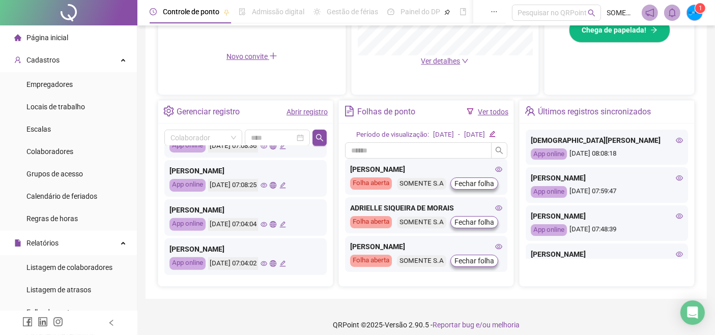
click at [276, 262] on icon "global" at bounding box center [273, 264] width 7 height 7
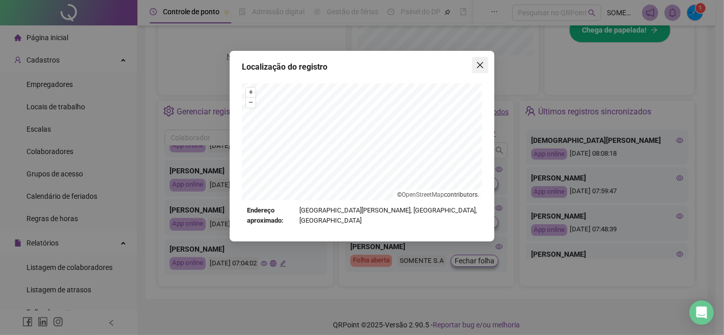
click at [478, 63] on icon "close" at bounding box center [480, 65] width 6 height 6
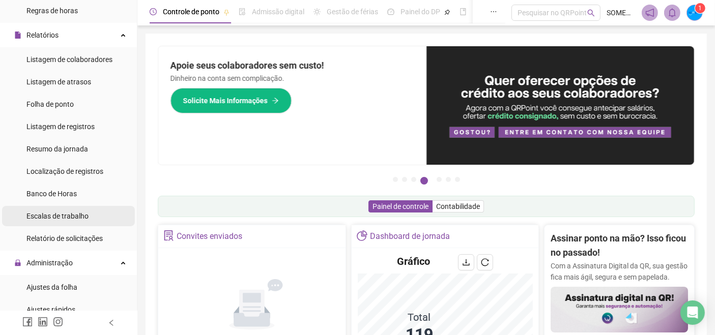
scroll to position [226, 0]
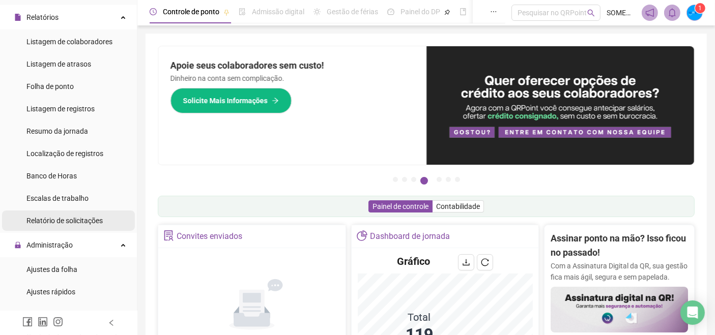
click at [79, 223] on span "Relatório de solicitações" at bounding box center [64, 221] width 76 height 8
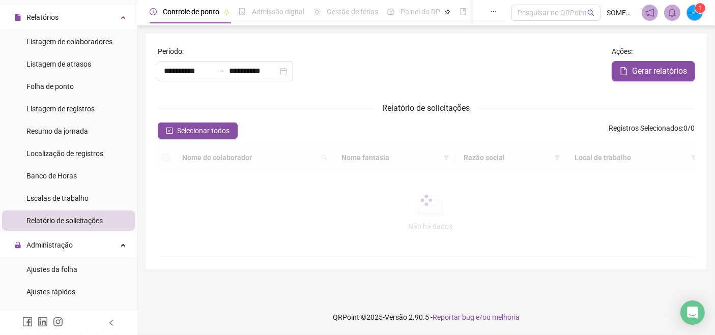
type input "**********"
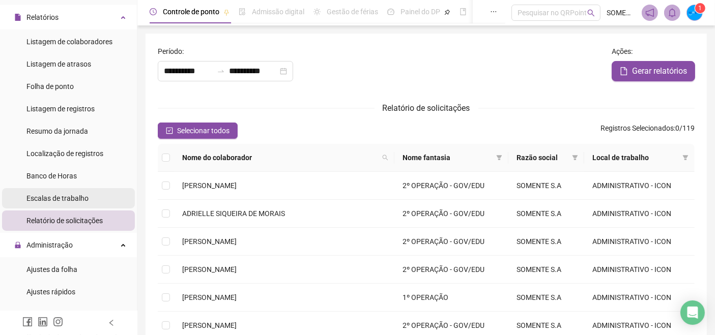
scroll to position [395, 0]
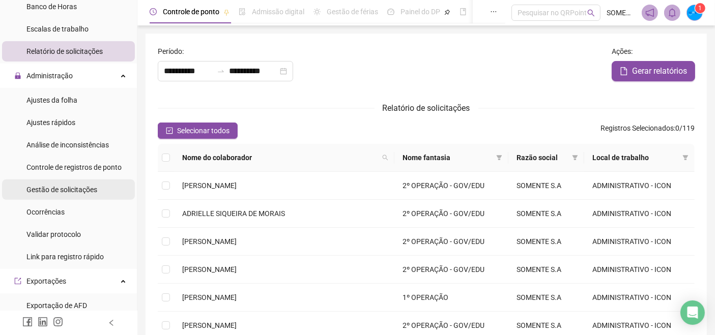
drag, startPoint x: 70, startPoint y: 194, endPoint x: 99, endPoint y: 194, distance: 29.5
click at [71, 194] on div "Gestão de solicitações" at bounding box center [61, 190] width 71 height 20
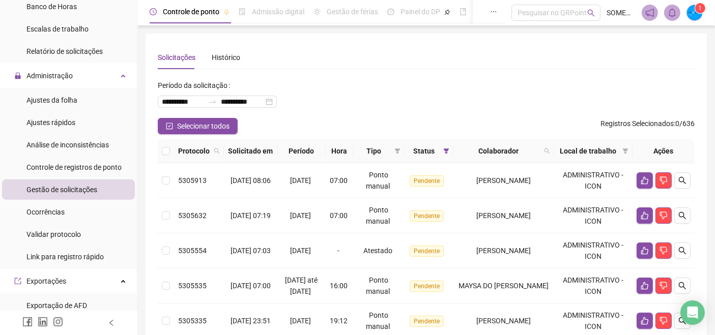
click at [76, 191] on span "Gestão de solicitações" at bounding box center [61, 190] width 71 height 8
click at [60, 193] on span "Gestão de solicitações" at bounding box center [61, 190] width 71 height 8
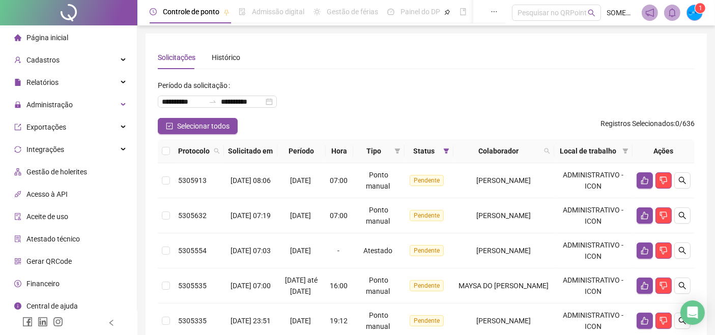
scroll to position [56, 0]
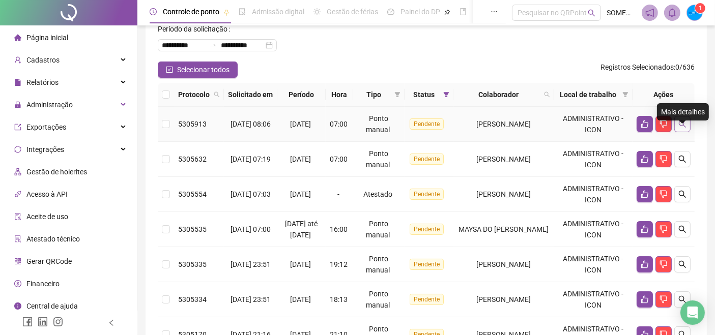
click at [683, 128] on icon "search" at bounding box center [682, 124] width 7 height 7
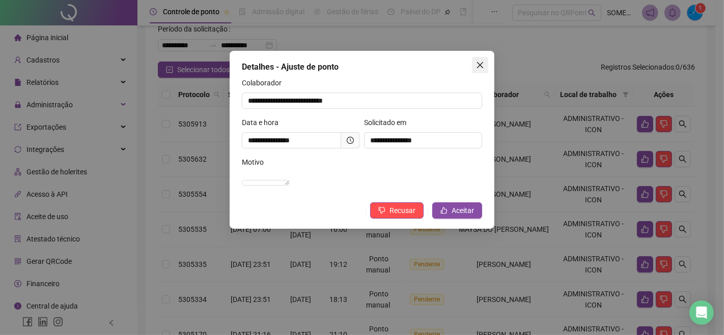
click at [475, 67] on span "Close" at bounding box center [480, 65] width 16 height 8
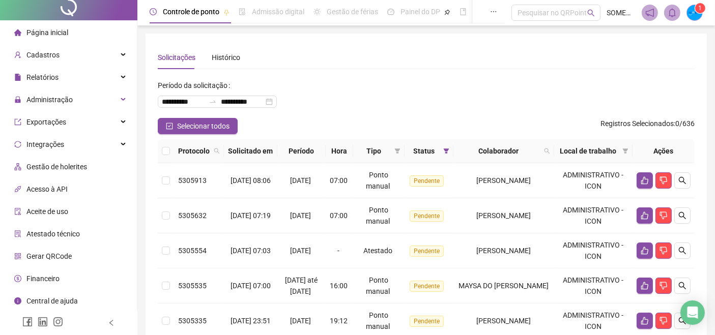
scroll to position [0, 0]
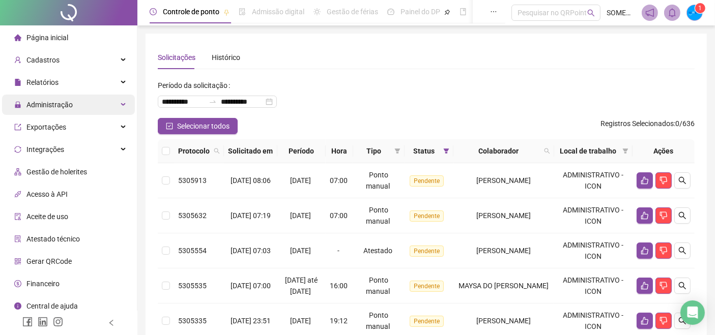
click at [53, 104] on span "Administração" at bounding box center [49, 105] width 46 height 8
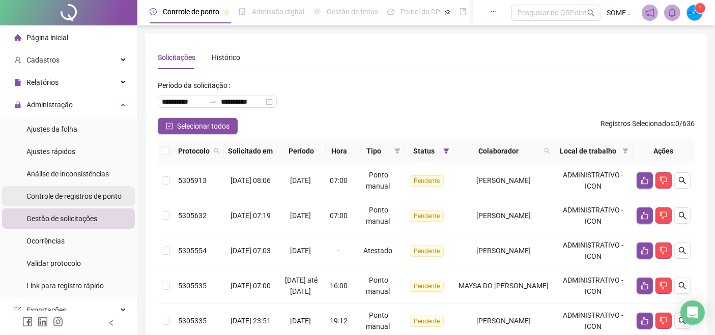
click at [71, 197] on span "Controle de registros de ponto" at bounding box center [73, 196] width 95 height 8
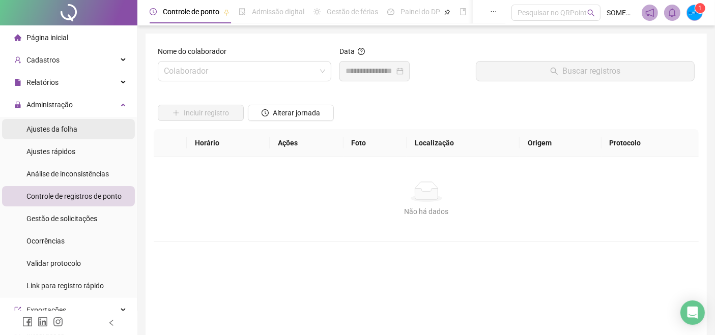
click at [56, 125] on span "Ajustes da folha" at bounding box center [51, 129] width 51 height 8
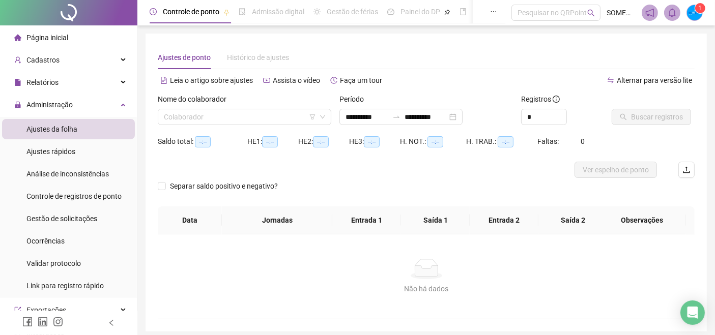
type input "**********"
click at [51, 83] on span "Relatórios" at bounding box center [42, 82] width 32 height 8
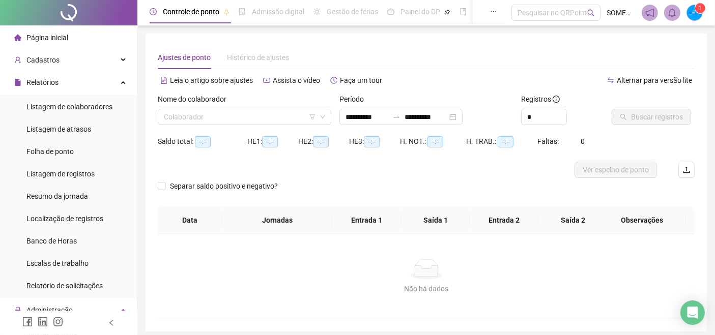
click at [58, 41] on span "Página inicial" at bounding box center [47, 38] width 42 height 8
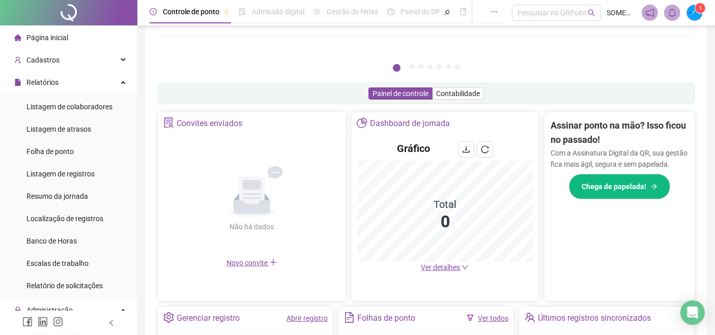
scroll to position [315, 0]
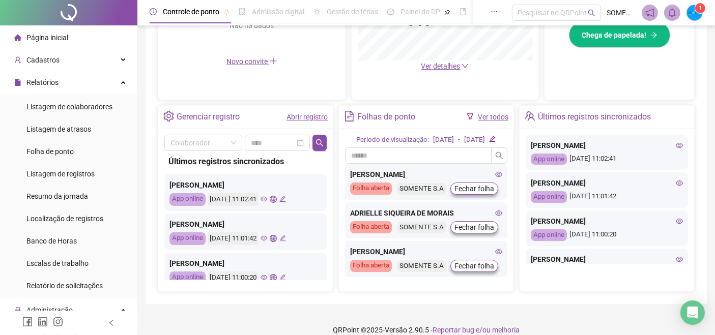
click at [267, 200] on icon "eye" at bounding box center [264, 199] width 7 height 5
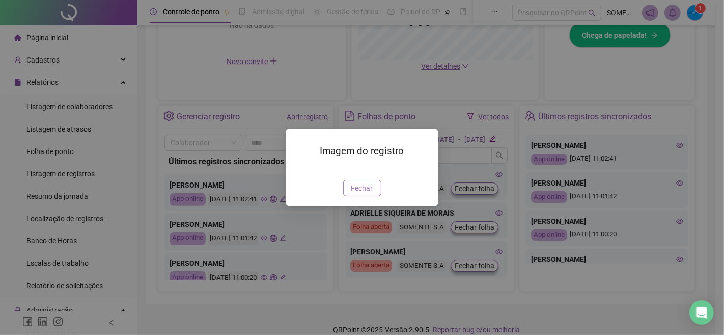
click at [364, 194] on span "Fechar" at bounding box center [362, 188] width 22 height 11
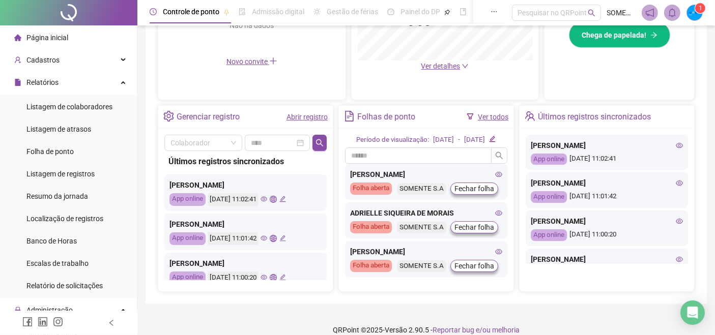
click at [267, 238] on icon "eye" at bounding box center [264, 238] width 7 height 5
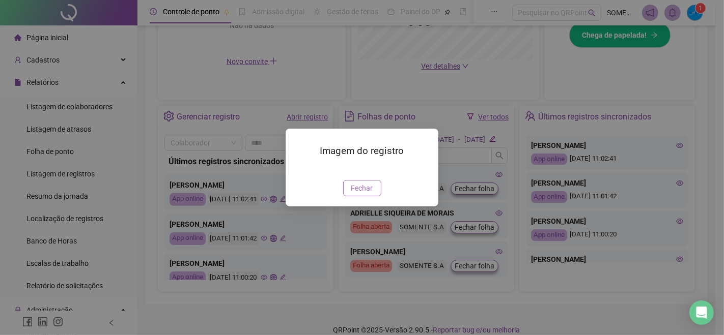
click at [356, 194] on span "Fechar" at bounding box center [362, 188] width 22 height 11
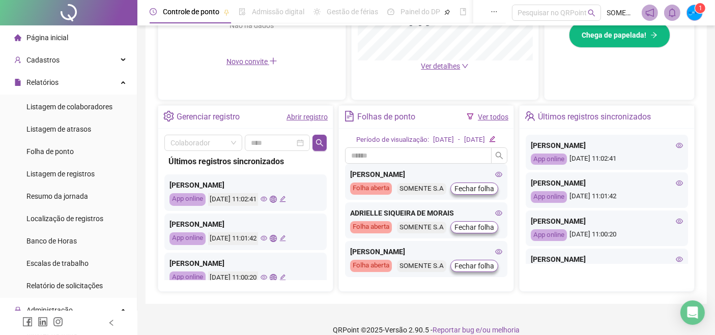
scroll to position [56, 0]
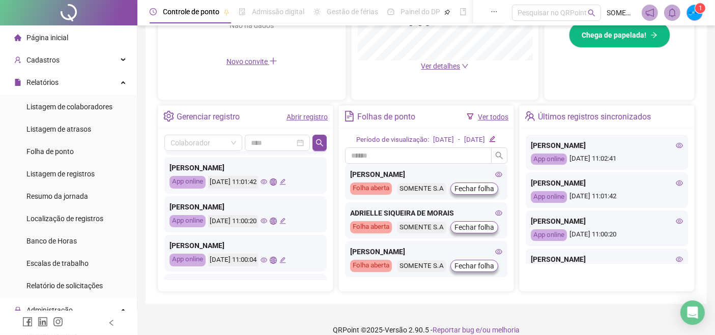
click at [267, 222] on icon "eye" at bounding box center [264, 221] width 7 height 5
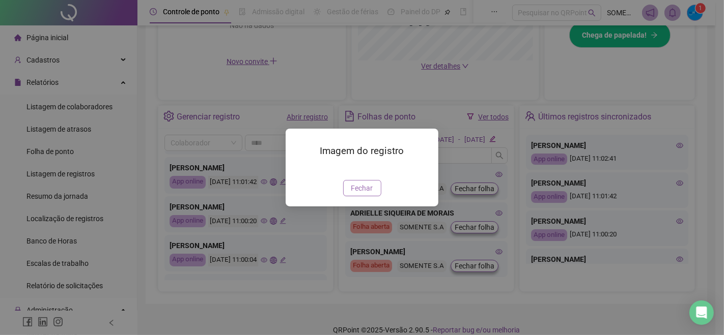
click at [358, 194] on span "Fechar" at bounding box center [362, 188] width 22 height 11
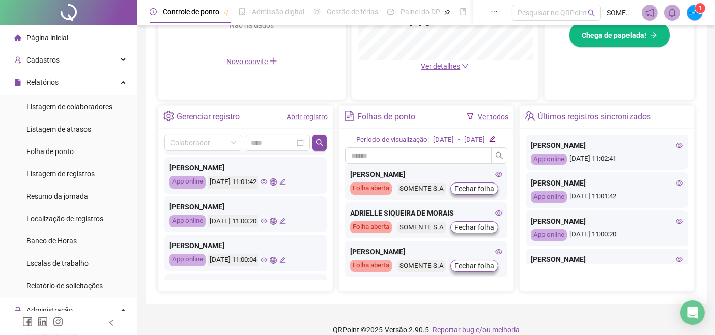
click at [267, 259] on icon "eye" at bounding box center [264, 260] width 7 height 7
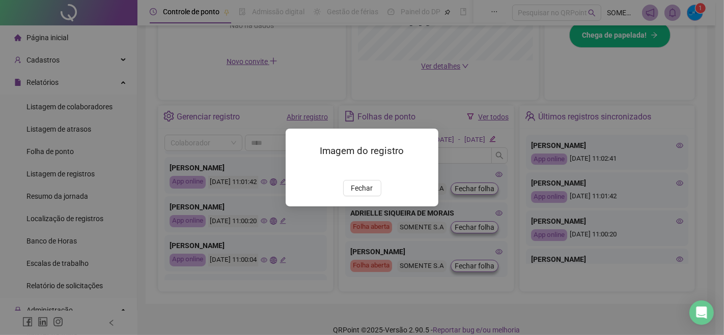
click at [298, 169] on img at bounding box center [298, 169] width 0 height 0
click at [354, 196] on button "Fechar" at bounding box center [362, 188] width 38 height 16
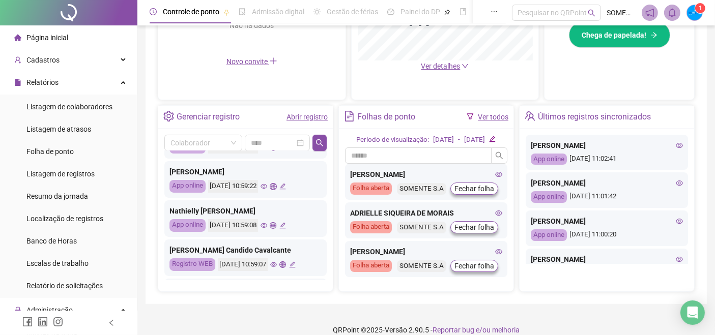
scroll to position [113, 0]
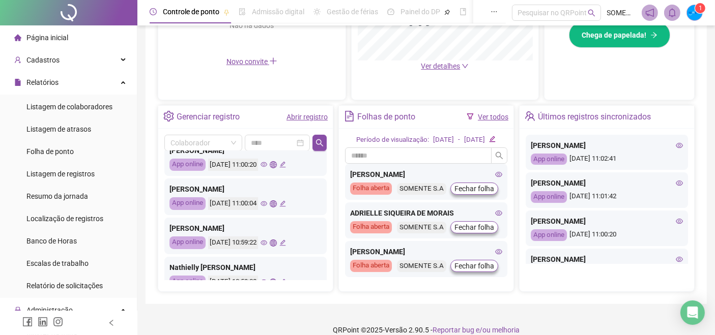
click at [267, 241] on icon "eye" at bounding box center [264, 243] width 7 height 5
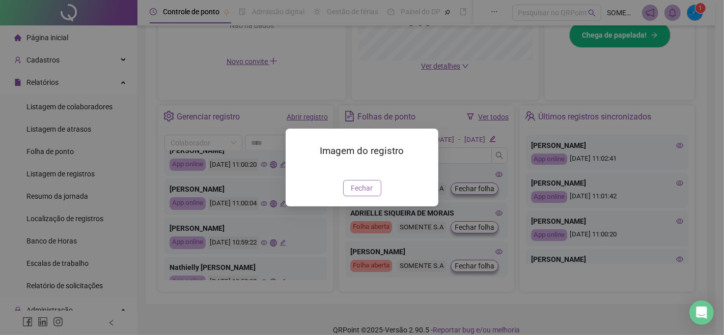
click at [352, 194] on span "Fechar" at bounding box center [362, 188] width 22 height 11
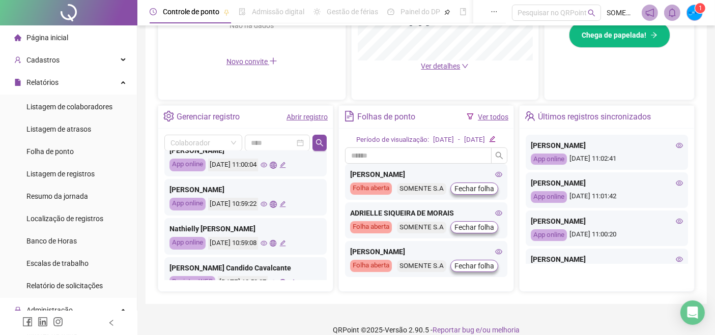
scroll to position [169, 0]
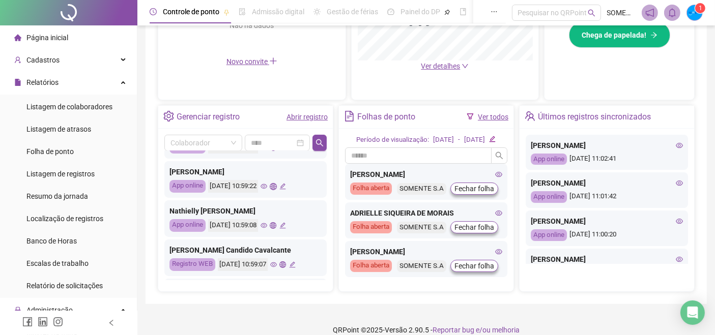
click at [267, 223] on icon "eye" at bounding box center [264, 225] width 7 height 7
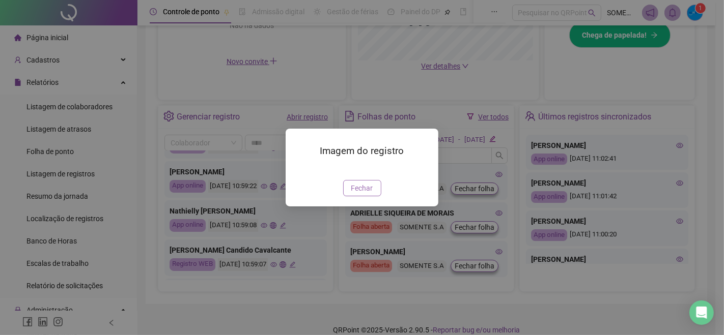
click at [355, 196] on button "Fechar" at bounding box center [362, 188] width 38 height 16
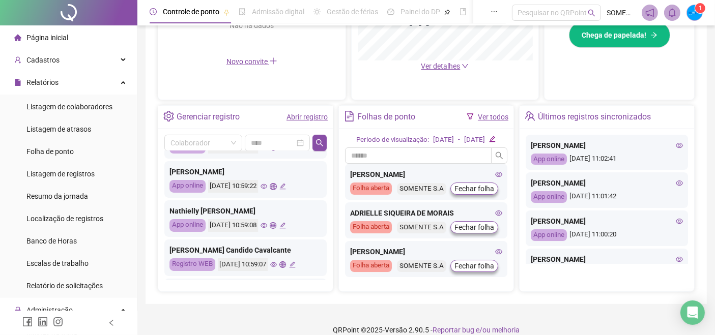
click at [277, 263] on icon "eye" at bounding box center [273, 265] width 7 height 5
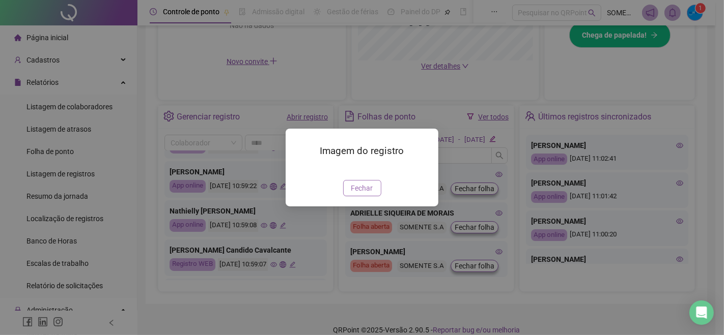
click at [372, 194] on span "Fechar" at bounding box center [362, 188] width 22 height 11
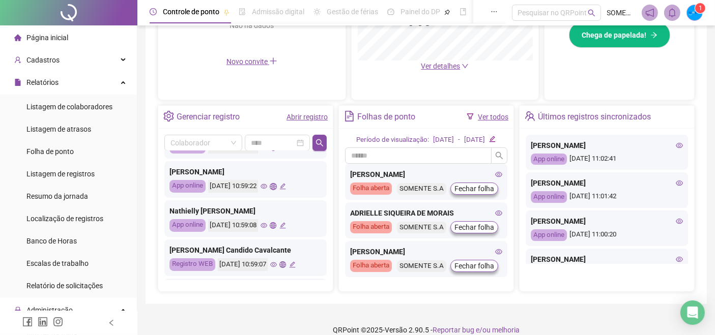
scroll to position [226, 0]
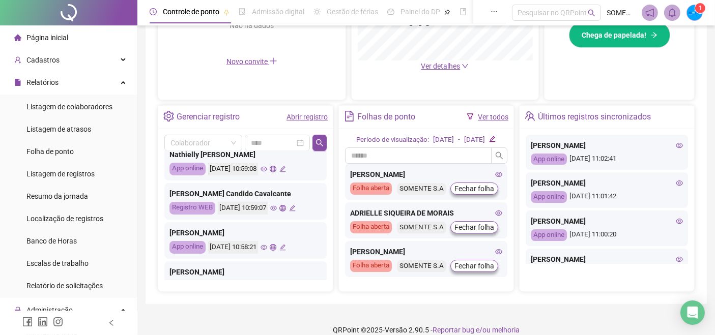
click at [267, 245] on icon "eye" at bounding box center [264, 247] width 7 height 7
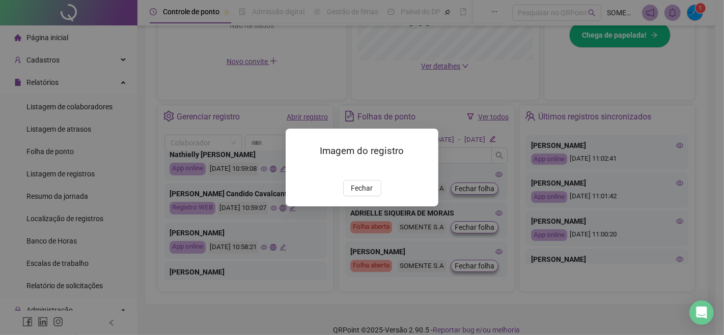
click at [352, 194] on span "Fechar" at bounding box center [362, 188] width 22 height 11
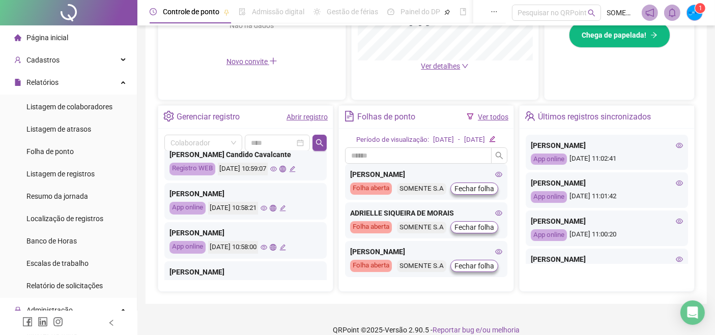
scroll to position [282, 0]
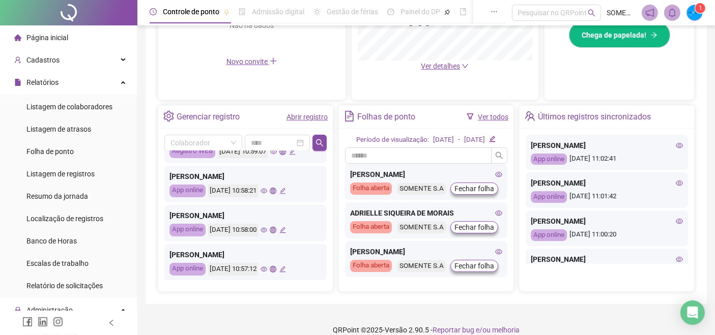
click at [267, 230] on icon "eye" at bounding box center [264, 230] width 7 height 5
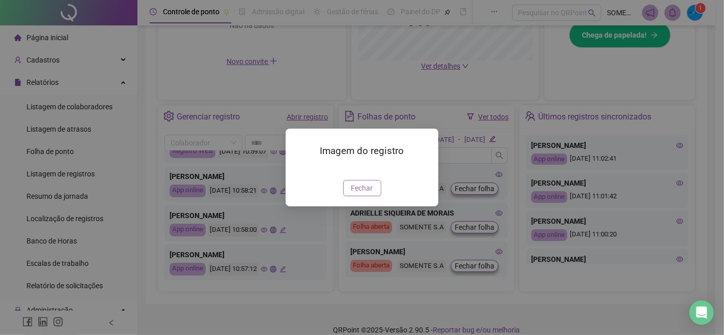
click at [355, 194] on span "Fechar" at bounding box center [362, 188] width 22 height 11
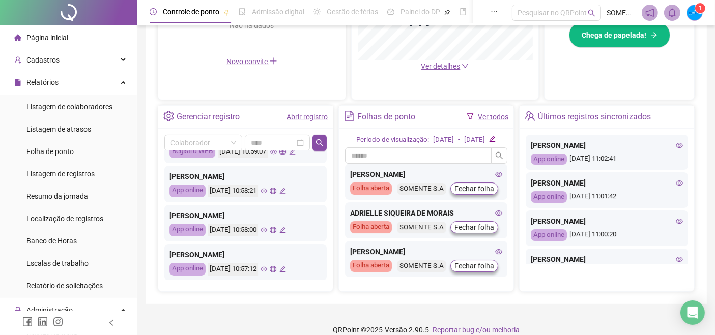
scroll to position [339, 0]
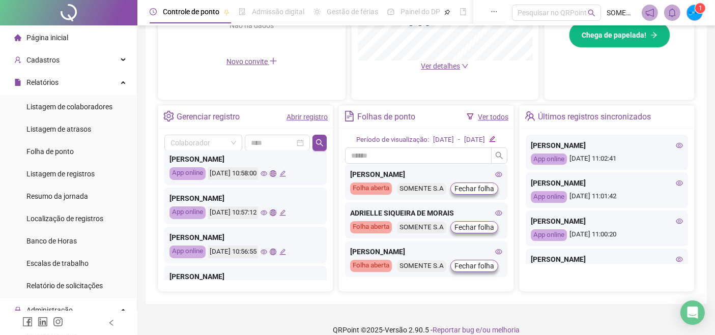
click at [267, 211] on icon "eye" at bounding box center [264, 213] width 7 height 5
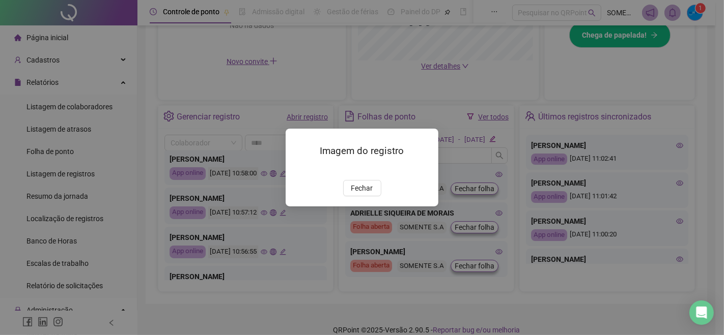
click at [354, 194] on span "Fechar" at bounding box center [362, 188] width 22 height 11
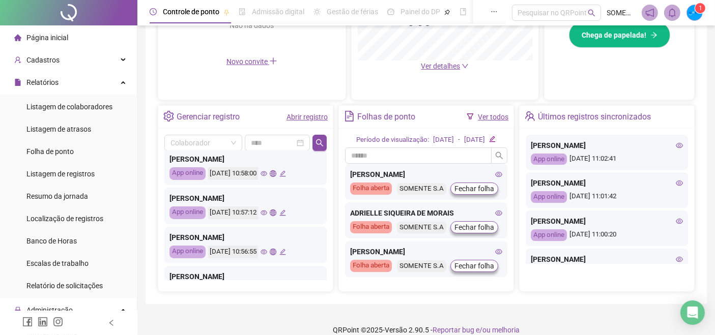
click at [267, 251] on icon "eye" at bounding box center [264, 252] width 7 height 7
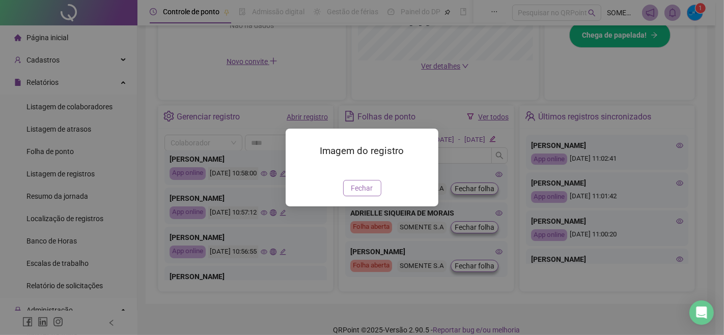
click at [358, 194] on span "Fechar" at bounding box center [362, 188] width 22 height 11
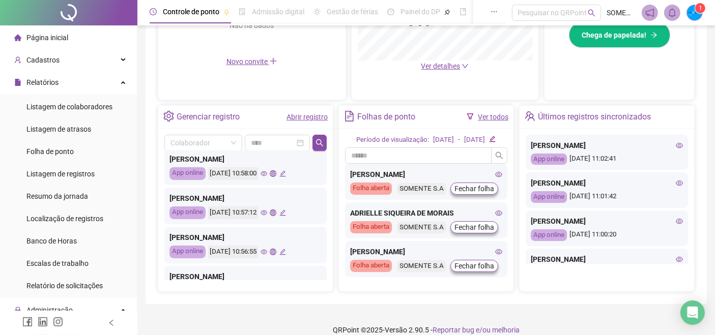
scroll to position [395, 0]
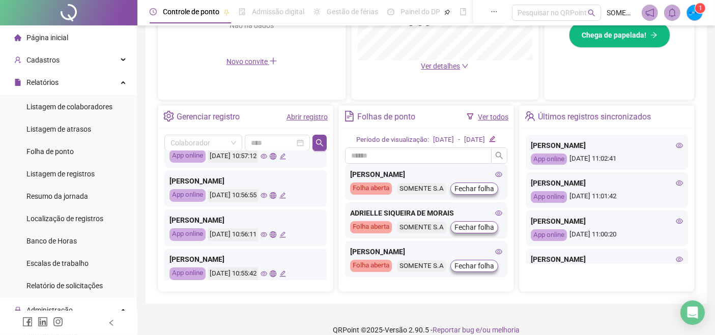
click at [267, 234] on icon "eye" at bounding box center [264, 235] width 7 height 5
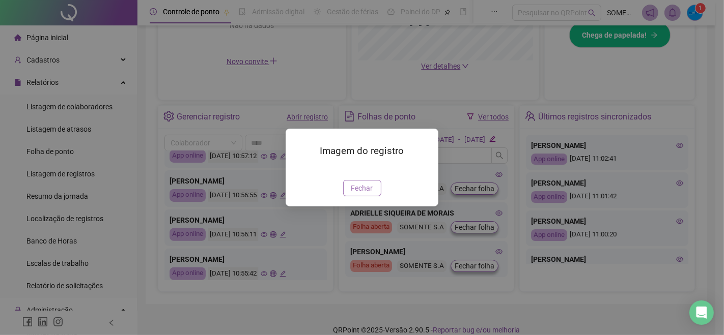
click at [358, 194] on span "Fechar" at bounding box center [362, 188] width 22 height 11
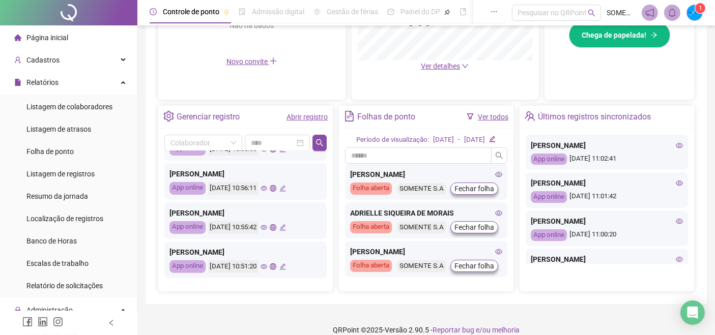
scroll to position [452, 0]
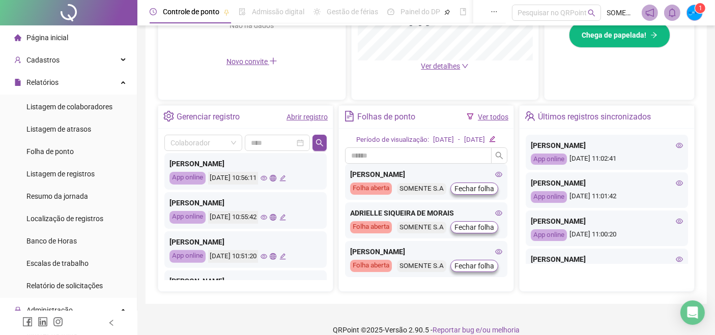
click at [267, 217] on icon "eye" at bounding box center [264, 217] width 7 height 5
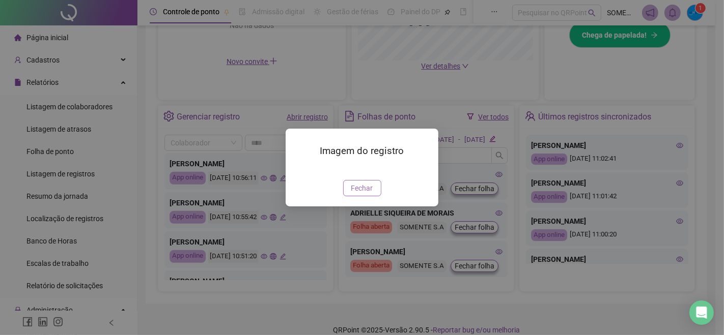
click at [366, 194] on span "Fechar" at bounding box center [362, 188] width 22 height 11
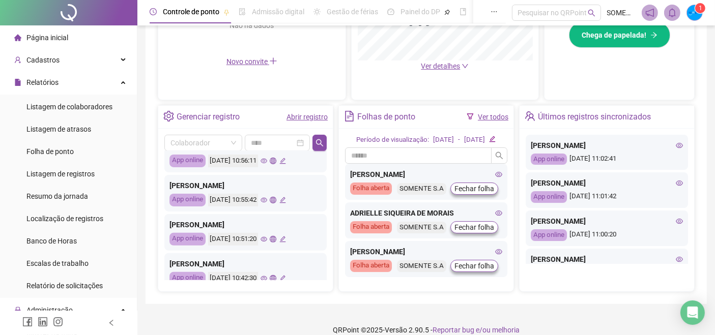
scroll to position [478, 0]
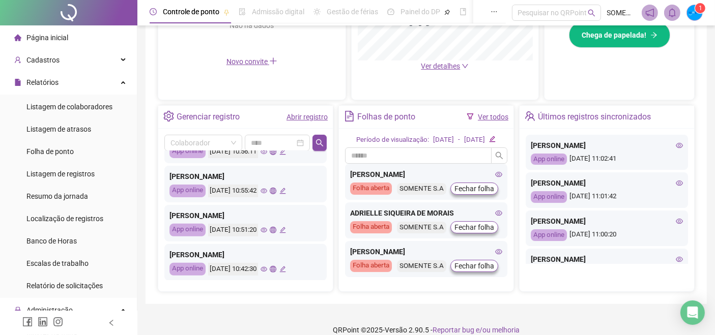
click at [267, 229] on icon "eye" at bounding box center [264, 230] width 7 height 7
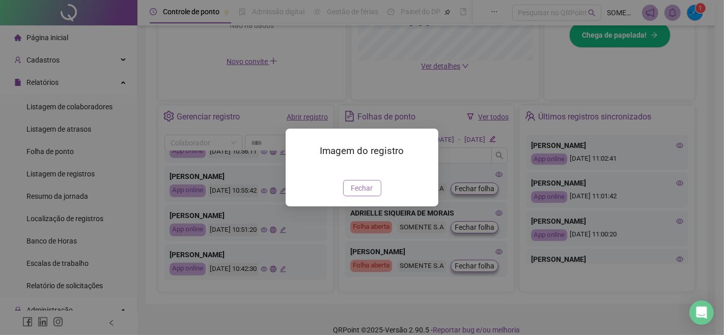
click at [360, 194] on span "Fechar" at bounding box center [362, 188] width 22 height 11
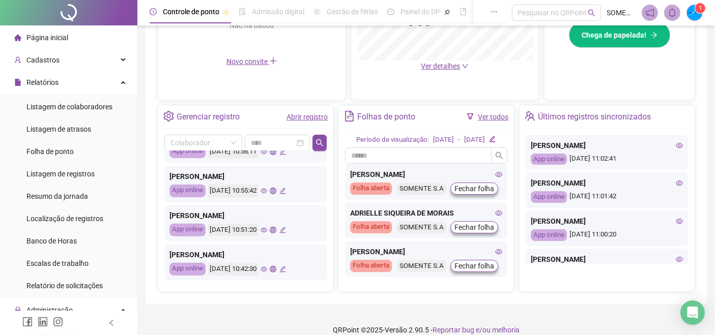
click at [267, 268] on icon "eye" at bounding box center [264, 269] width 7 height 7
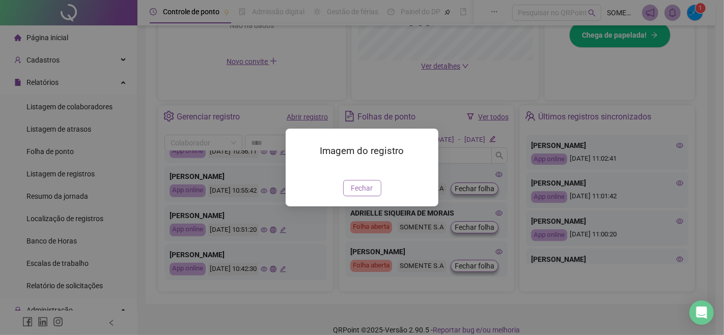
click at [352, 196] on button "Fechar" at bounding box center [362, 188] width 38 height 16
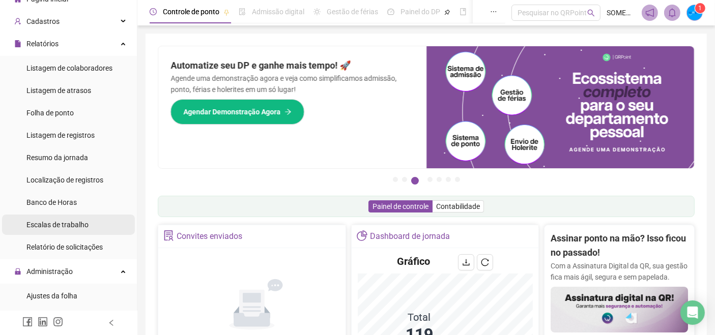
scroll to position [56, 0]
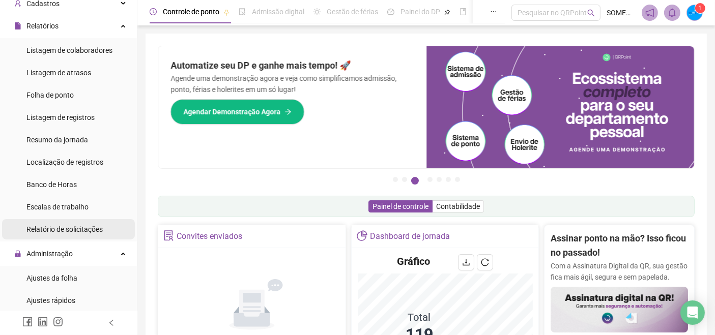
click at [74, 235] on div "Relatório de solicitações" at bounding box center [64, 229] width 76 height 20
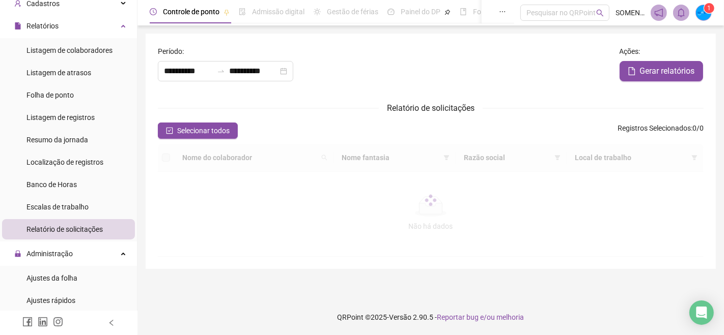
type input "**********"
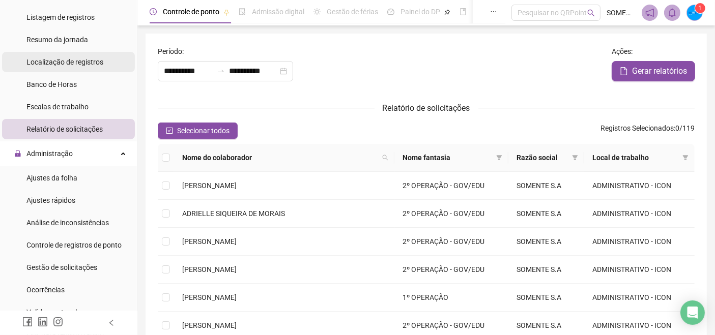
scroll to position [169, 0]
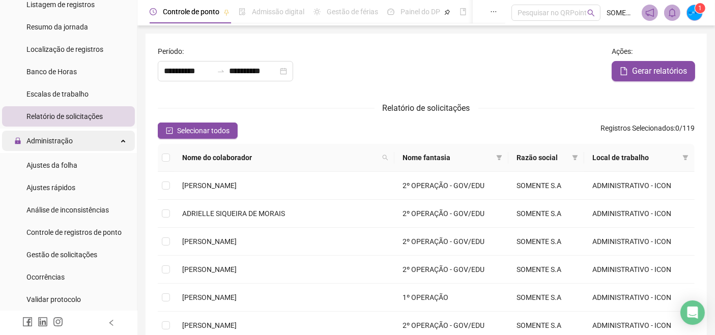
click at [50, 143] on span "Administração" at bounding box center [49, 141] width 46 height 8
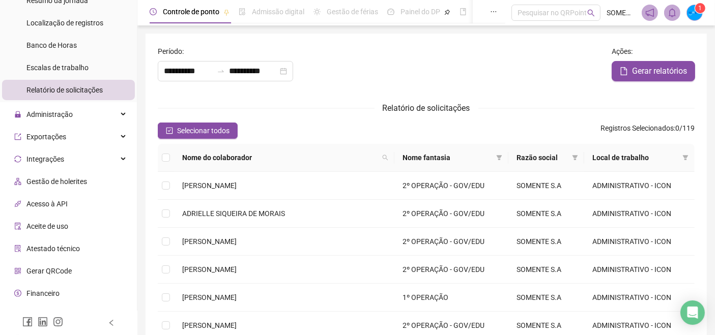
scroll to position [211, 0]
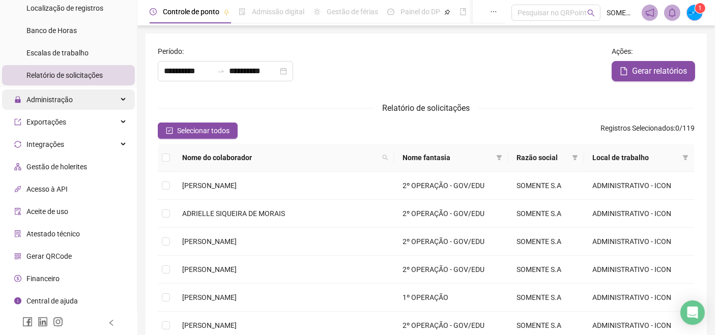
click at [67, 102] on span "Administração" at bounding box center [49, 100] width 46 height 8
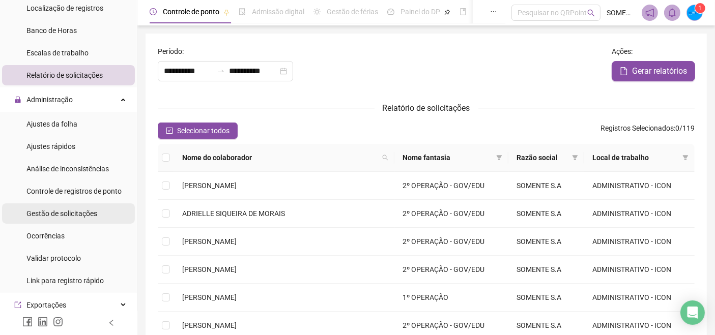
click at [76, 219] on div "Gestão de solicitações" at bounding box center [61, 214] width 71 height 20
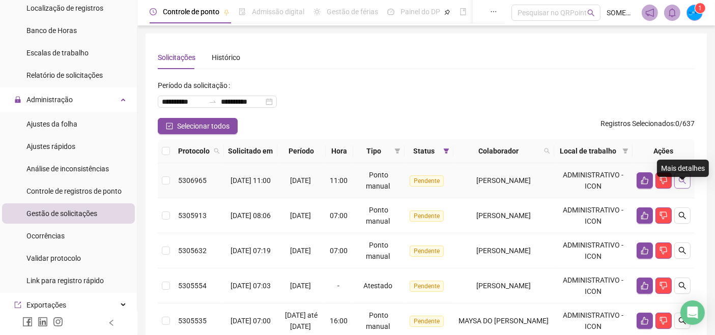
click at [686, 185] on icon "search" at bounding box center [682, 181] width 8 height 8
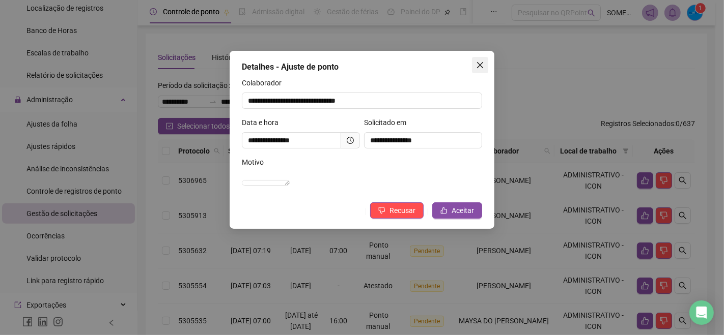
click at [473, 64] on span "Close" at bounding box center [480, 65] width 16 height 8
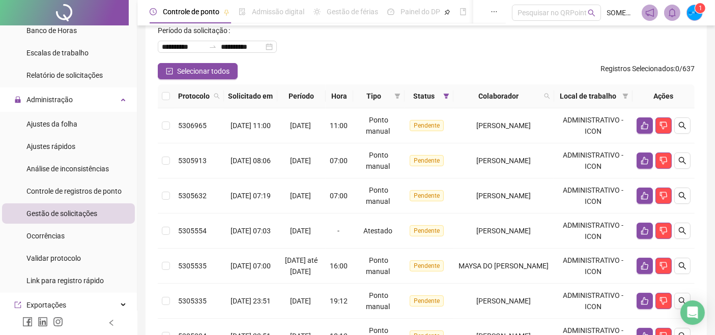
scroll to position [56, 0]
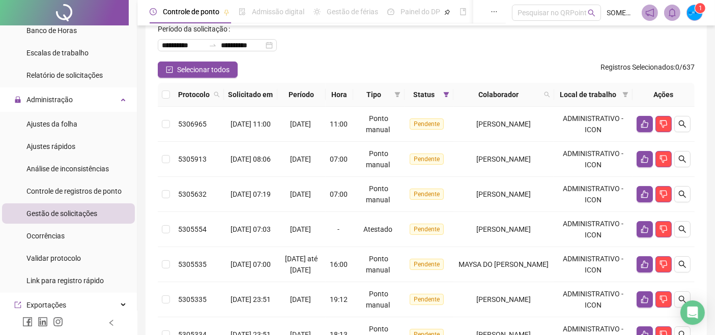
click at [68, 218] on div "Gestão de solicitações" at bounding box center [61, 214] width 71 height 20
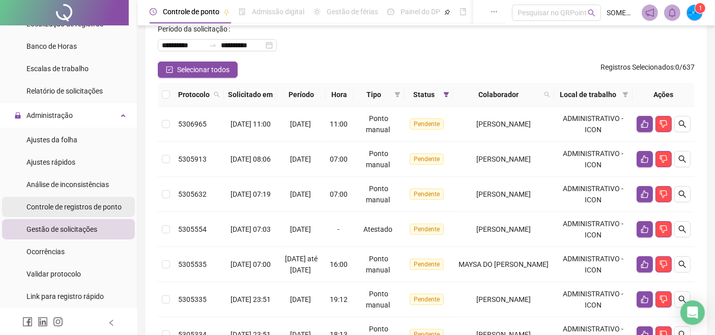
scroll to position [226, 0]
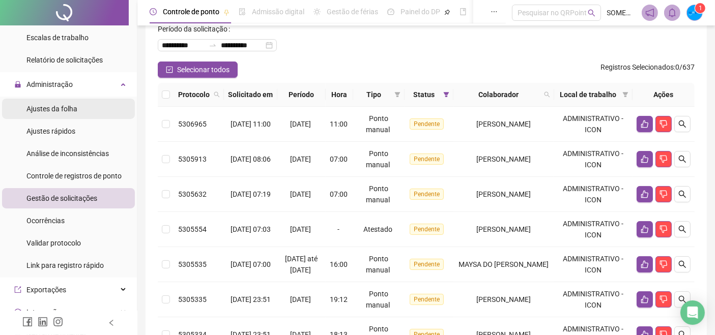
click at [70, 107] on span "Ajustes da folha" at bounding box center [51, 109] width 51 height 8
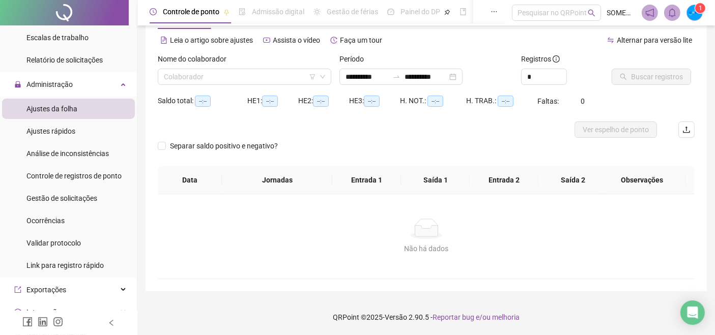
scroll to position [39, 0]
type input "**********"
click at [65, 128] on span "Ajustes rápidos" at bounding box center [50, 131] width 49 height 8
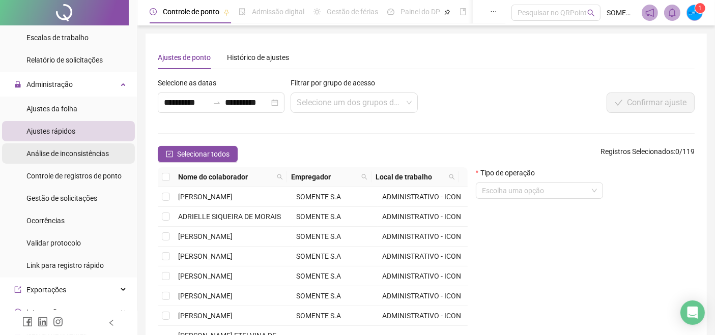
click at [77, 153] on span "Análise de inconsistências" at bounding box center [67, 154] width 82 height 8
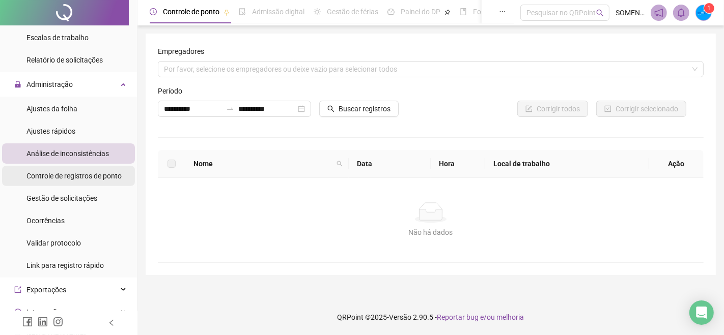
click at [73, 185] on div "Controle de registros de ponto" at bounding box center [73, 176] width 95 height 20
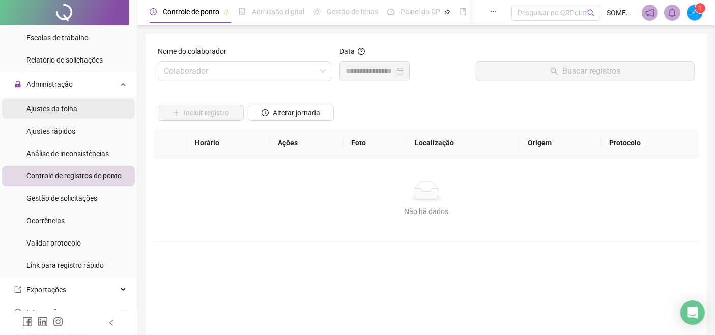
click at [65, 108] on span "Ajustes da folha" at bounding box center [51, 109] width 51 height 8
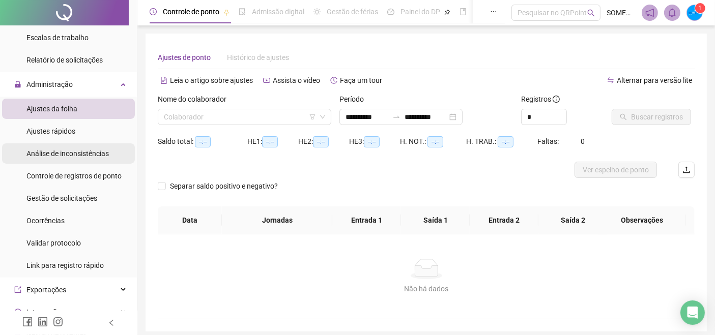
type input "**********"
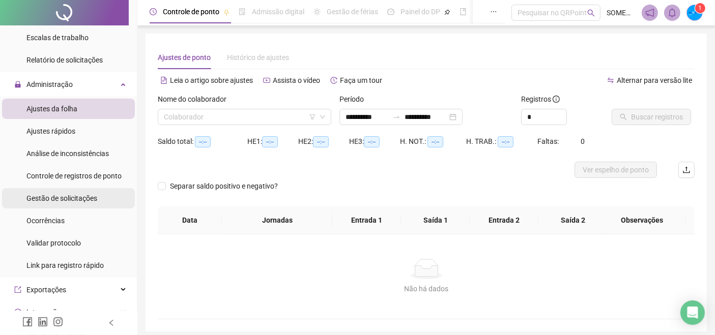
click at [80, 198] on span "Gestão de solicitações" at bounding box center [61, 198] width 71 height 8
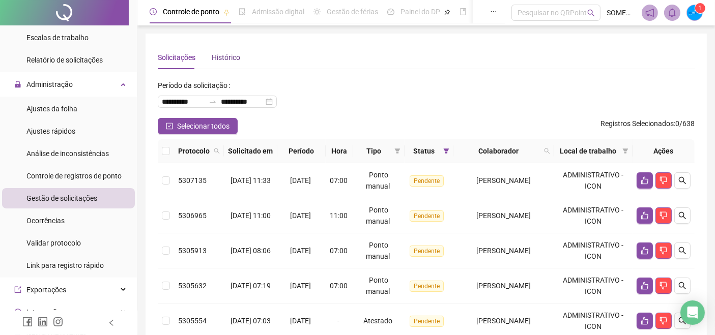
click at [219, 53] on div "Histórico" at bounding box center [226, 57] width 29 height 11
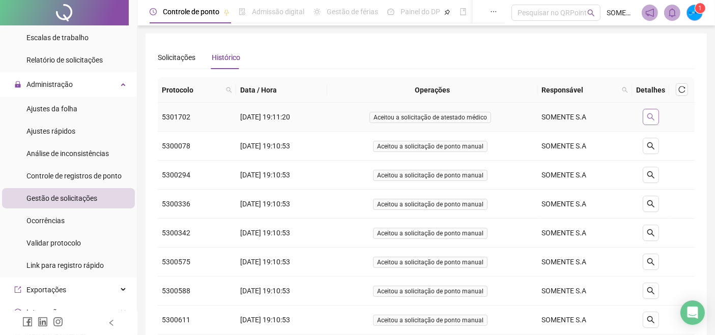
click at [655, 120] on icon "search" at bounding box center [651, 117] width 8 height 8
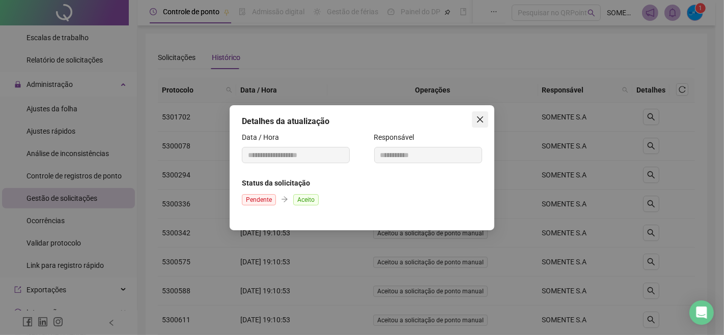
click at [481, 118] on icon "close" at bounding box center [480, 120] width 8 height 8
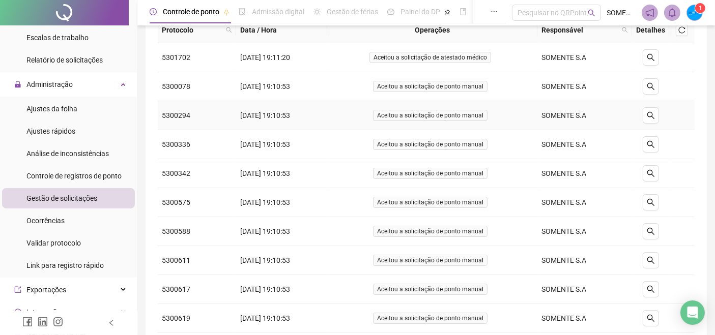
scroll to position [113, 0]
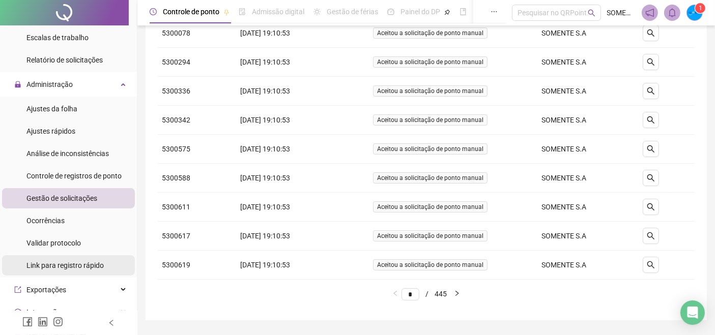
click at [79, 271] on div "Link para registro rápido" at bounding box center [64, 266] width 77 height 20
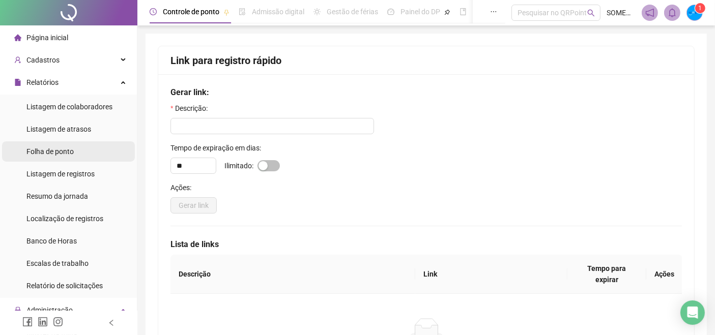
click at [60, 145] on div "Folha de ponto" at bounding box center [49, 151] width 47 height 20
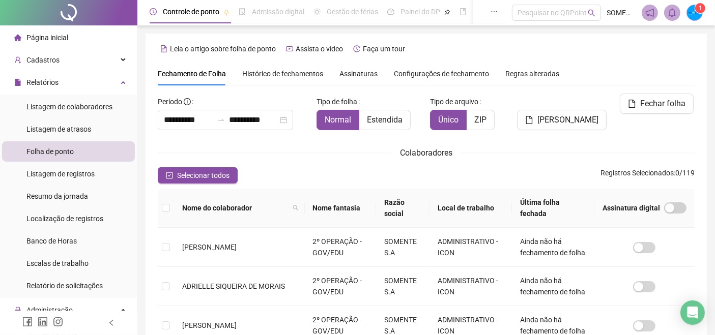
scroll to position [41, 0]
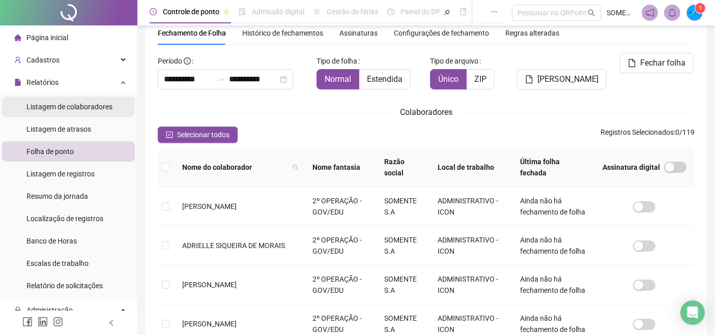
click at [72, 108] on span "Listagem de colaboradores" at bounding box center [69, 107] width 86 height 8
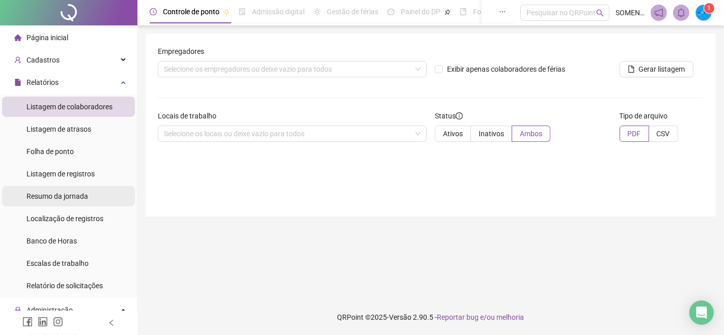
click at [80, 193] on span "Resumo da jornada" at bounding box center [57, 196] width 62 height 8
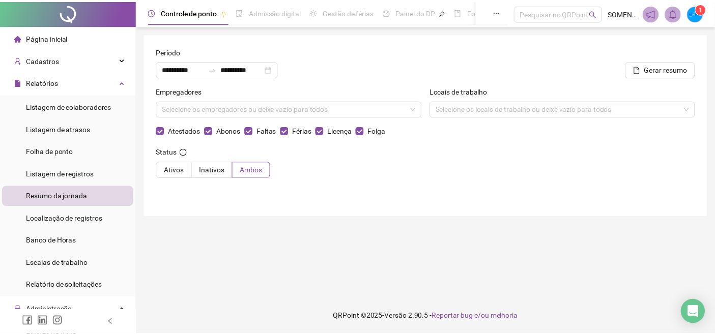
scroll to position [113, 0]
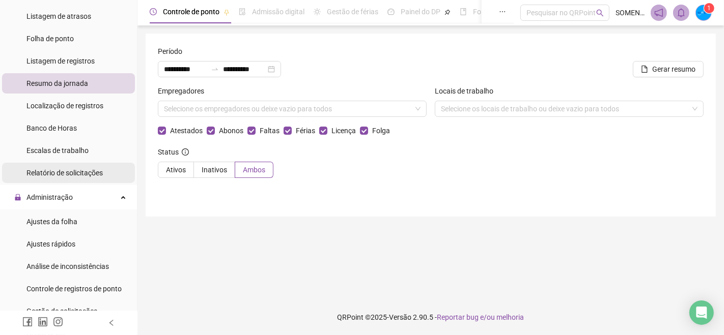
click at [67, 169] on span "Relatório de solicitações" at bounding box center [64, 173] width 76 height 8
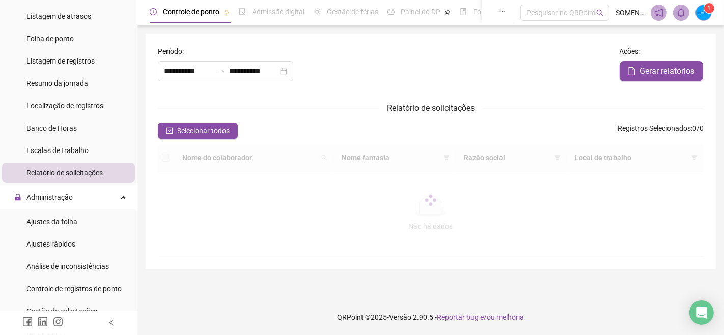
type input "**********"
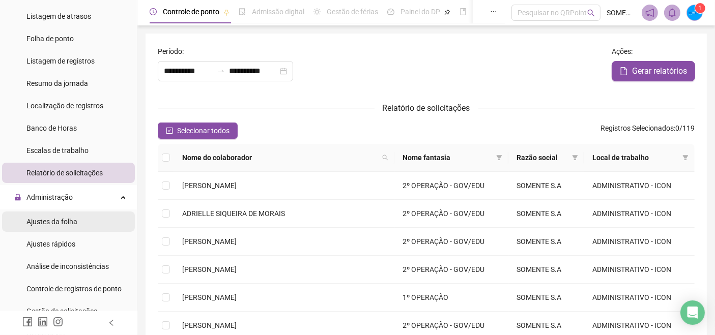
click at [72, 222] on span "Ajustes da folha" at bounding box center [51, 222] width 51 height 8
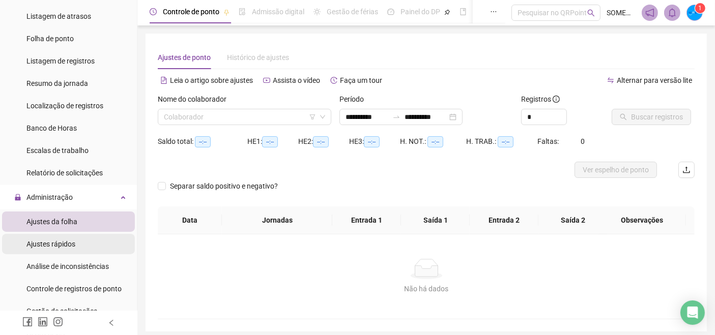
type input "**********"
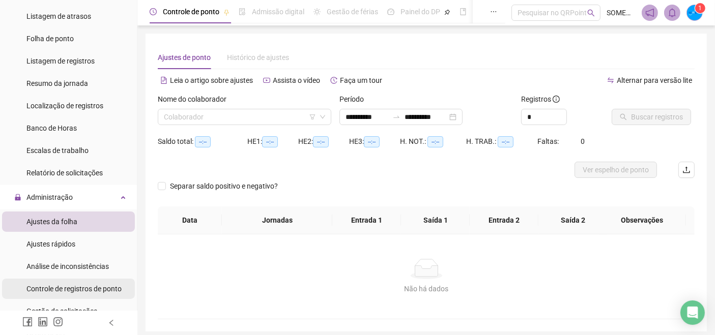
scroll to position [169, 0]
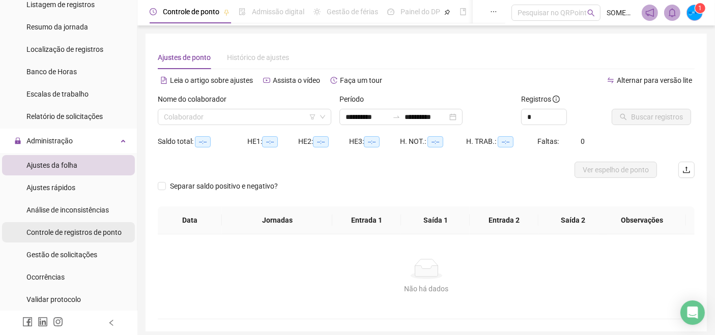
click at [82, 233] on span "Controle de registros de ponto" at bounding box center [73, 233] width 95 height 8
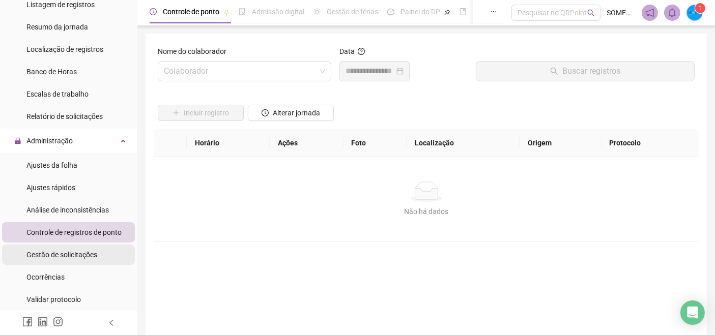
click at [72, 251] on span "Gestão de solicitações" at bounding box center [61, 255] width 71 height 8
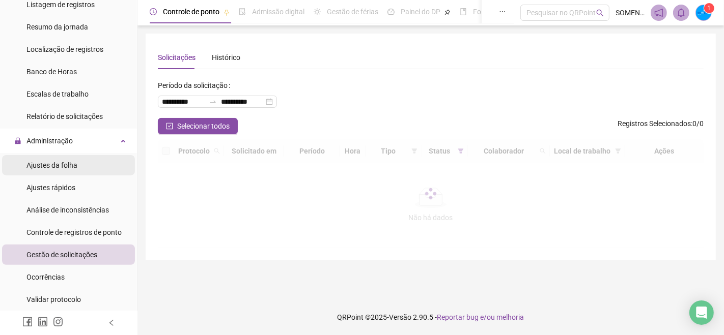
click at [70, 161] on span "Ajustes da folha" at bounding box center [51, 165] width 51 height 8
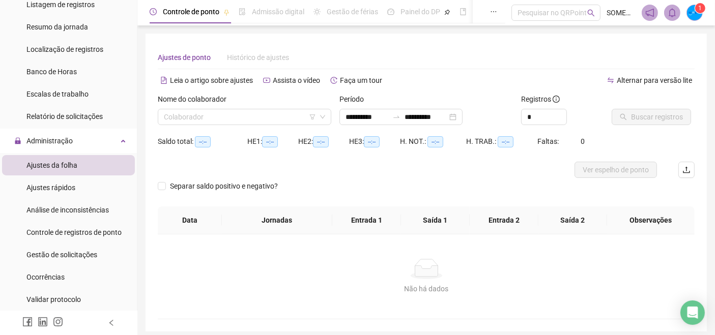
type input "**********"
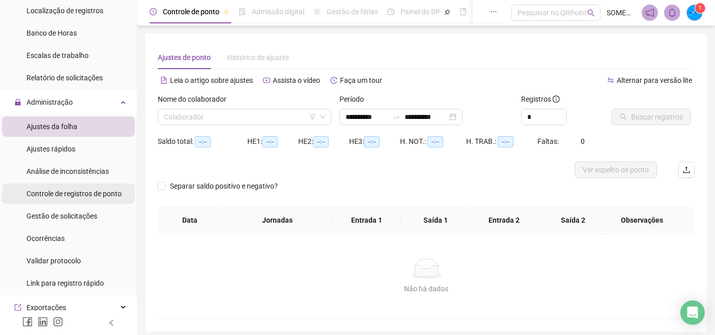
scroll to position [226, 0]
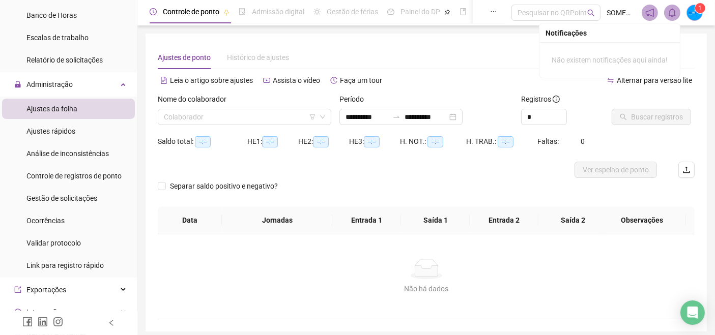
click at [673, 14] on icon "bell" at bounding box center [672, 12] width 9 height 9
click at [644, 6] on span at bounding box center [650, 13] width 16 height 16
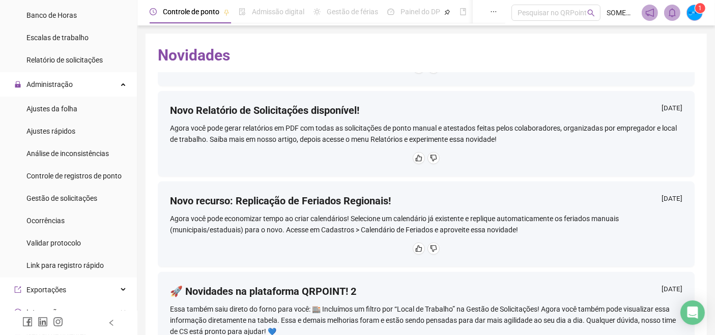
scroll to position [395, 0]
